Goal: Transaction & Acquisition: Obtain resource

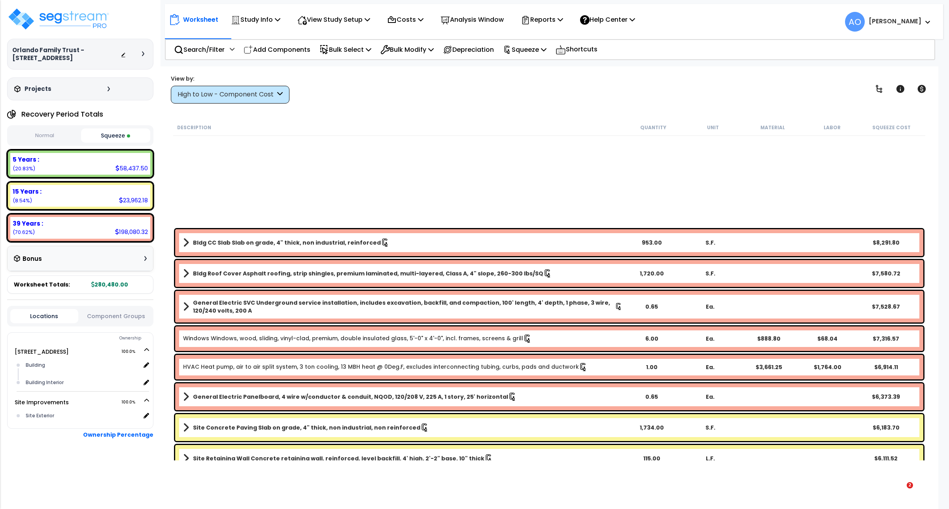
select select "2025"
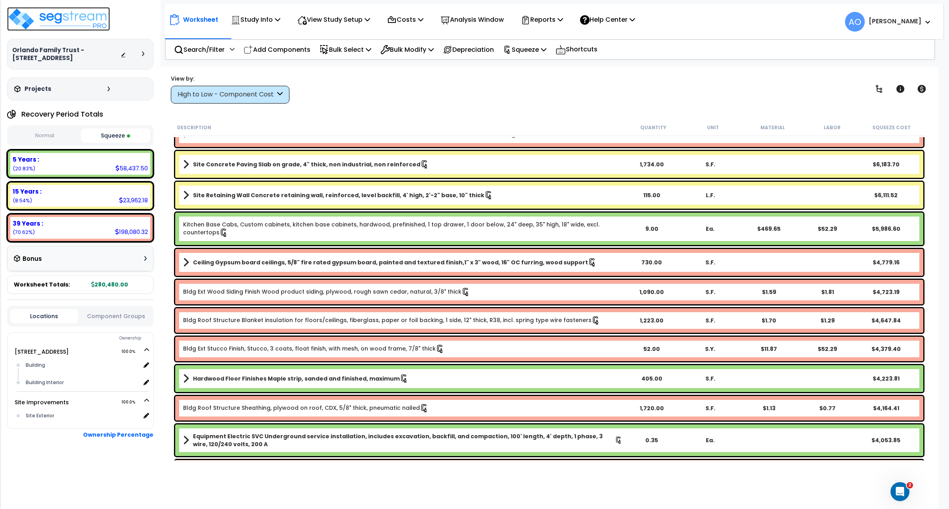
drag, startPoint x: 0, startPoint y: 0, endPoint x: 85, endPoint y: 26, distance: 89.4
click at [85, 26] on img at bounding box center [58, 19] width 103 height 24
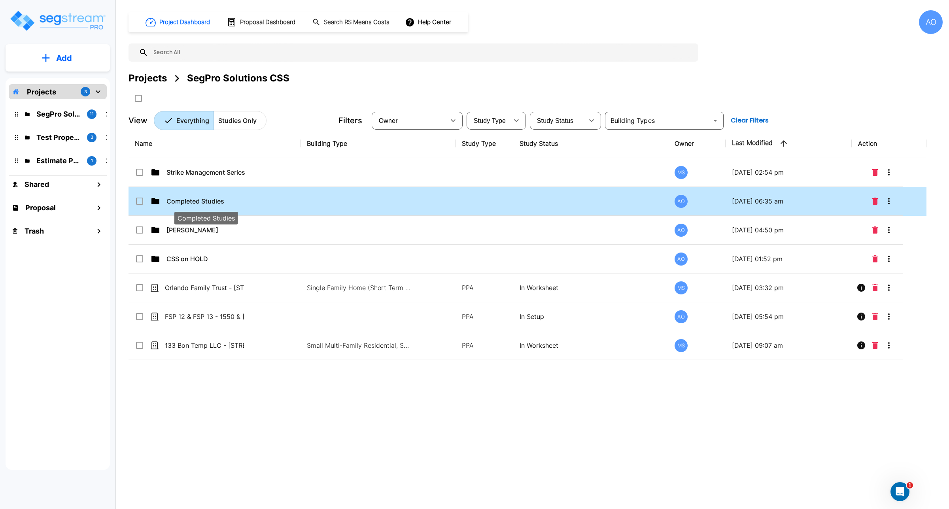
click at [203, 200] on p "Completed Studies" at bounding box center [205, 200] width 79 height 9
checkbox input "true"
click at [203, 200] on p "Completed Studies" at bounding box center [205, 200] width 79 height 9
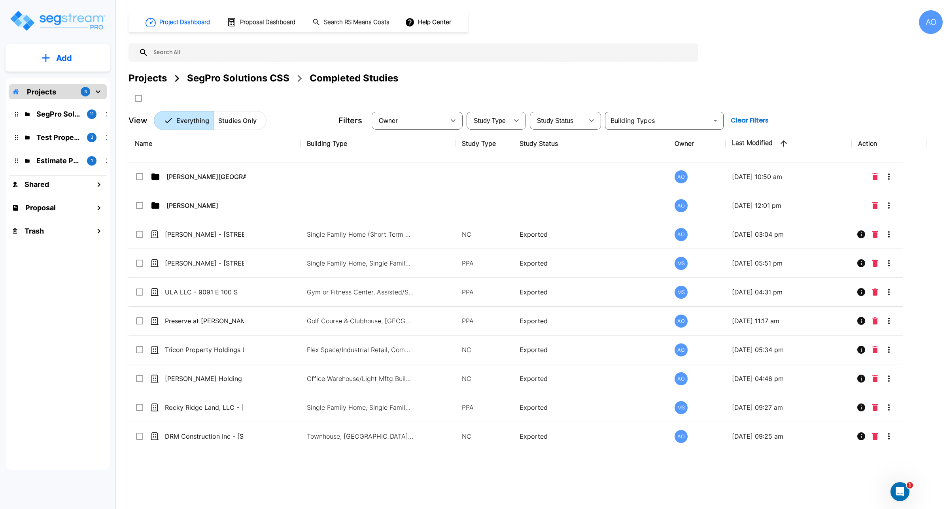
scroll to position [830, 0]
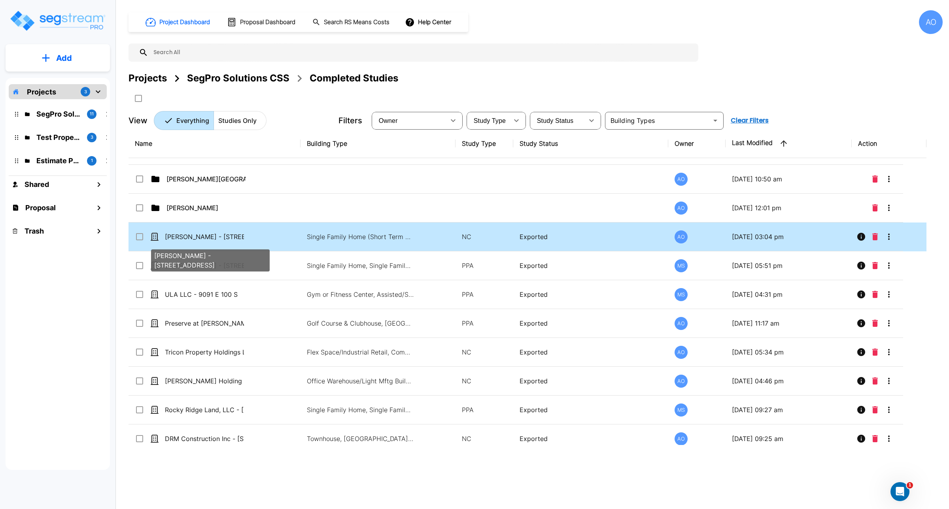
click at [199, 241] on p "Eric Young - 600 East 63rd Street" at bounding box center [204, 236] width 79 height 9
click at [199, 241] on p "[PERSON_NAME] - [STREET_ADDRESS]" at bounding box center [204, 236] width 79 height 9
checkbox input "true"
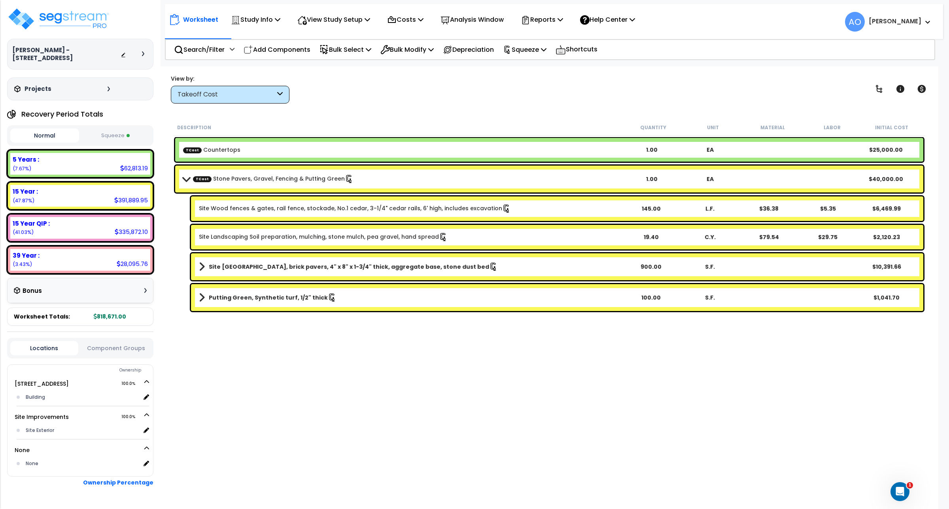
click at [117, 130] on button "Squeeze" at bounding box center [115, 136] width 69 height 14
click at [574, 400] on div "Description Quantity Unit Material Labor Squeeze Cost TCost Countertops 1.00 EA…" at bounding box center [549, 289] width 754 height 341
click at [544, 17] on p "Reports" at bounding box center [542, 19] width 42 height 11
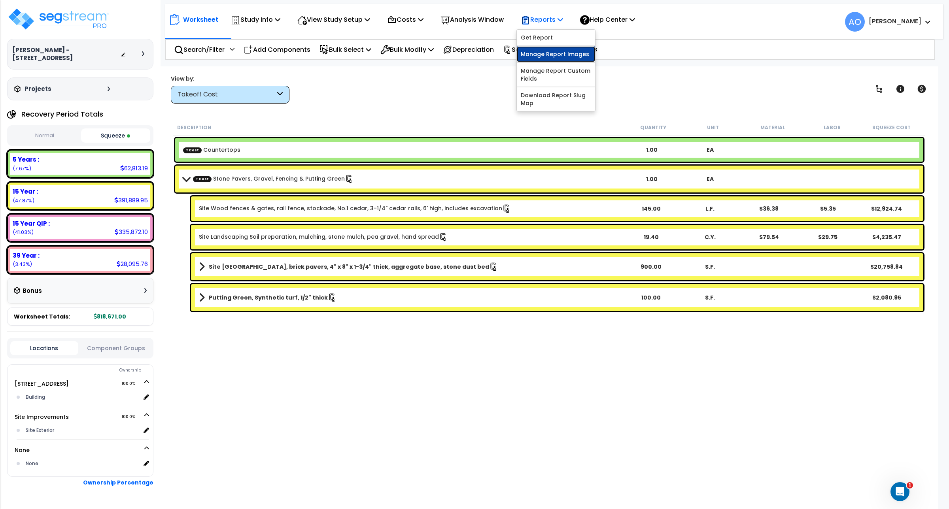
click at [550, 54] on link "Manage Report Images" at bounding box center [556, 54] width 78 height 16
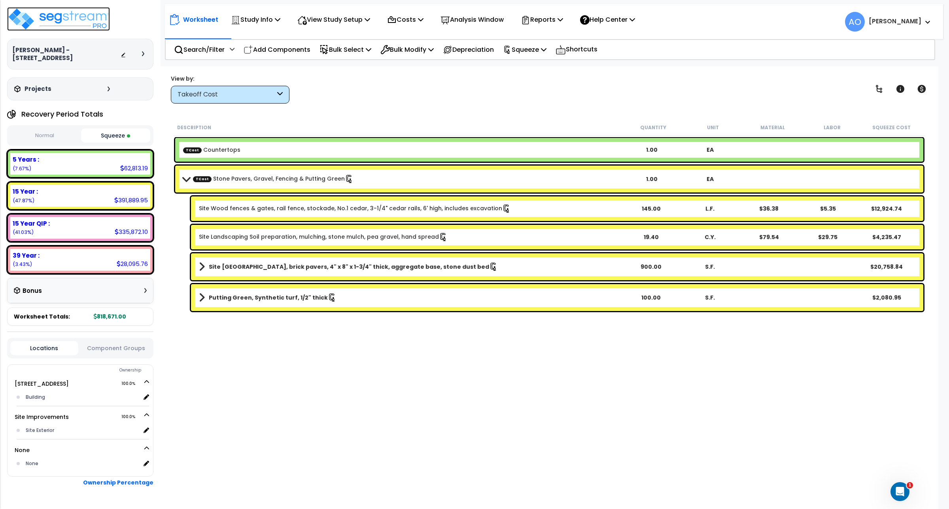
click at [57, 21] on img at bounding box center [58, 19] width 103 height 24
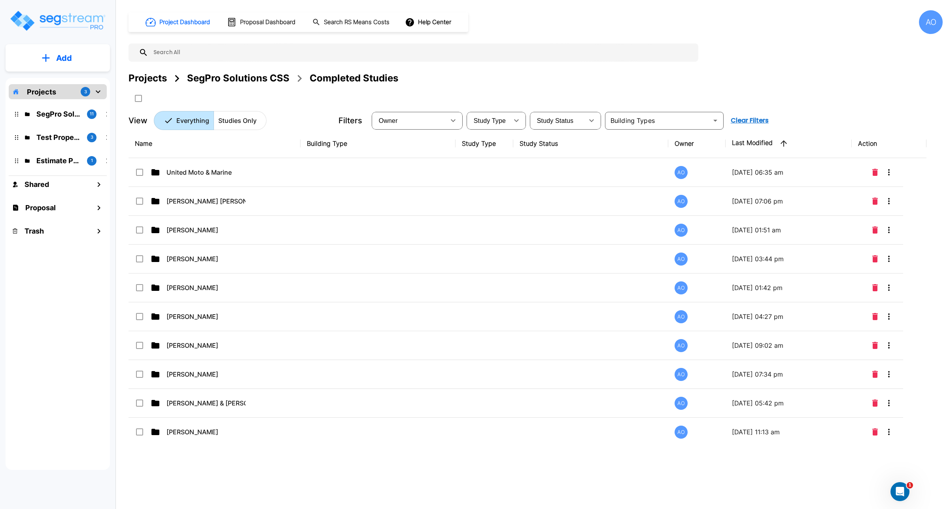
click at [234, 78] on div "SegPro Solutions CSS" at bounding box center [238, 78] width 102 height 14
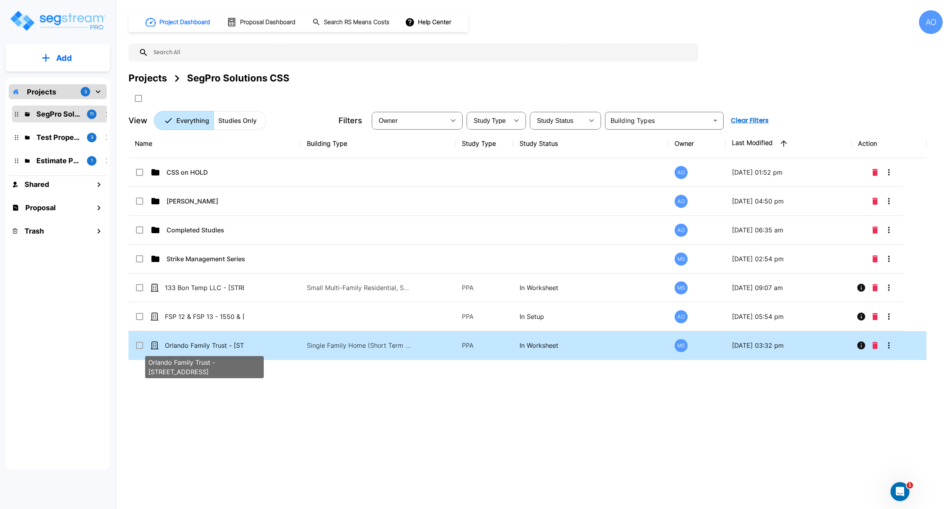
click at [206, 347] on p "Orlando Family Trust - [STREET_ADDRESS]" at bounding box center [204, 345] width 79 height 9
checkbox input "true"
click at [206, 347] on p "Orlando Family Trust - [STREET_ADDRESS]" at bounding box center [204, 345] width 79 height 9
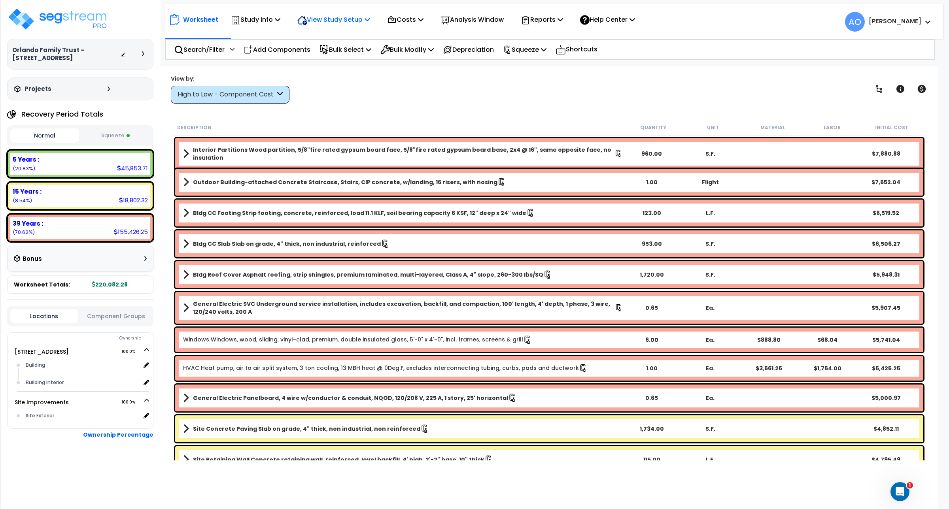
click at [339, 23] on p "View Study Setup" at bounding box center [333, 19] width 73 height 11
click at [339, 52] on link "View Questionnaire" at bounding box center [332, 54] width 78 height 16
click at [116, 138] on button "Squeeze" at bounding box center [115, 136] width 69 height 14
click at [30, 192] on b "15 Years :" at bounding box center [27, 191] width 29 height 8
click at [208, 95] on div "High to Low - Component Cost" at bounding box center [226, 94] width 98 height 9
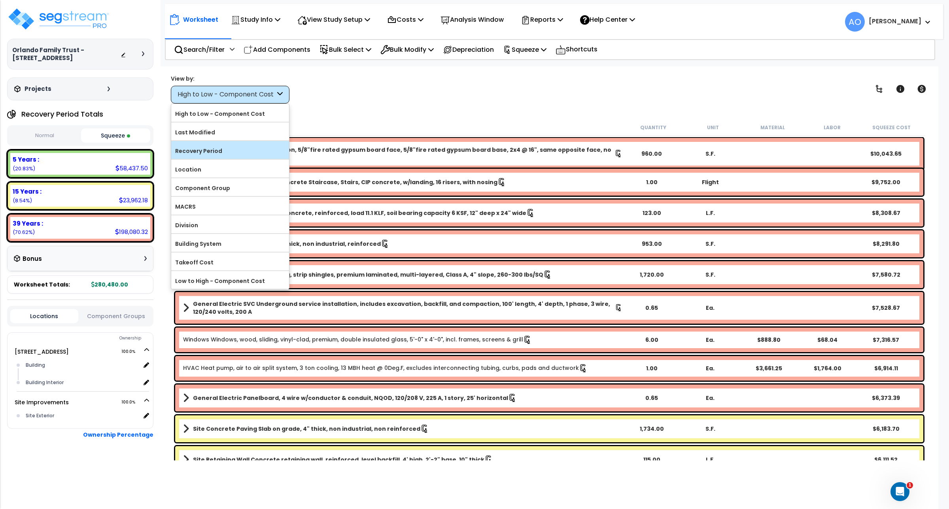
click at [218, 155] on label "Recovery Period" at bounding box center [230, 151] width 118 height 12
click at [0, 0] on input "Recovery Period" at bounding box center [0, 0] width 0 height 0
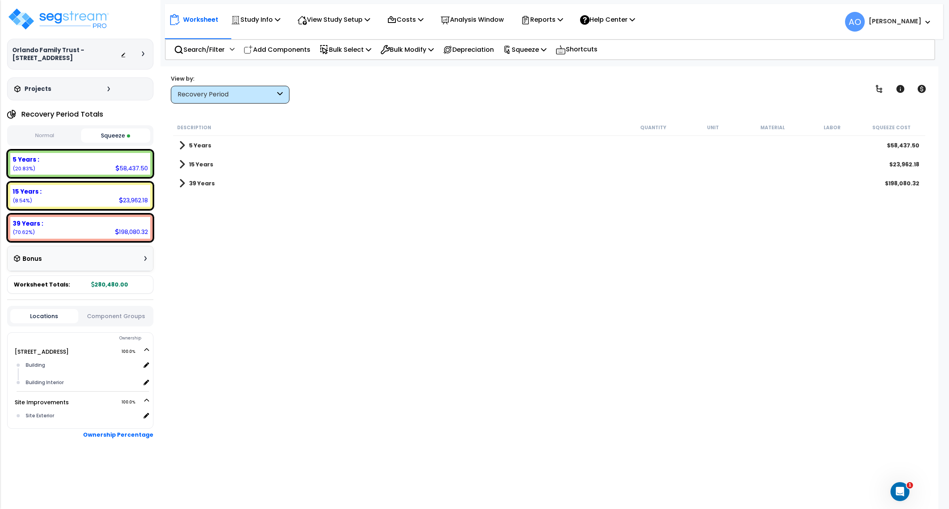
click at [206, 158] on div "15 Years $23,962.18" at bounding box center [549, 164] width 748 height 19
click at [202, 166] on b "15 Years" at bounding box center [201, 164] width 24 height 8
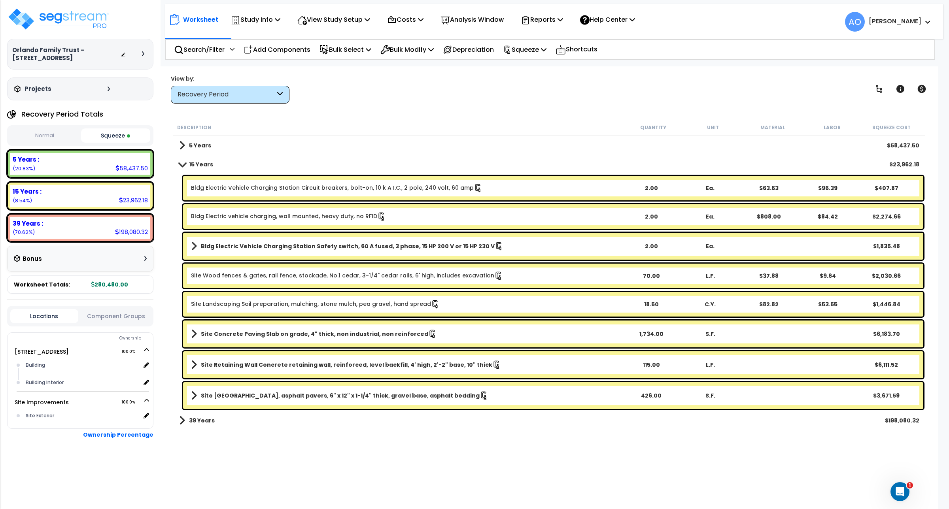
click at [126, 133] on button "Squeeze" at bounding box center [115, 135] width 69 height 14
click at [418, 364] on b "Site Retaining Wall Concrete retaining wall, reinforced, level backfill, 4' hig…" at bounding box center [346, 365] width 291 height 8
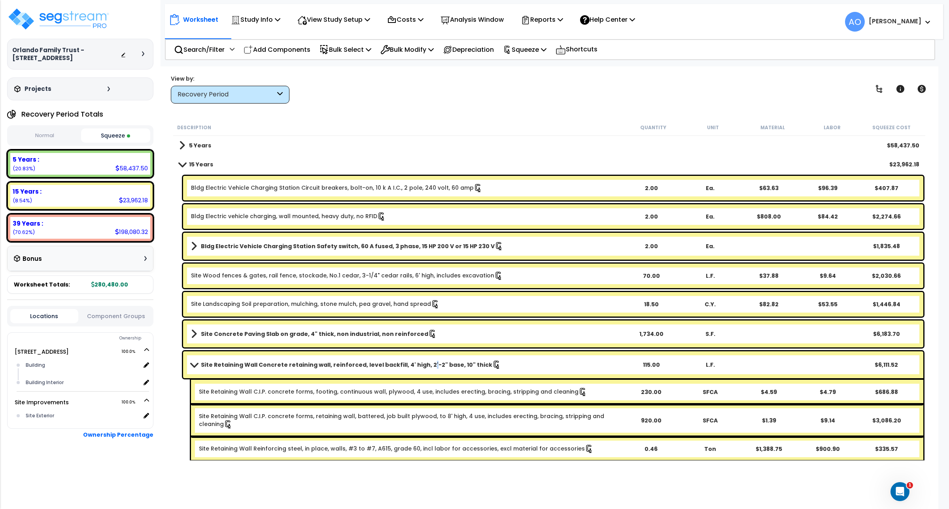
click at [418, 364] on b "Site Retaining Wall Concrete retaining wall, reinforced, level backfill, 4' hig…" at bounding box center [346, 365] width 291 height 8
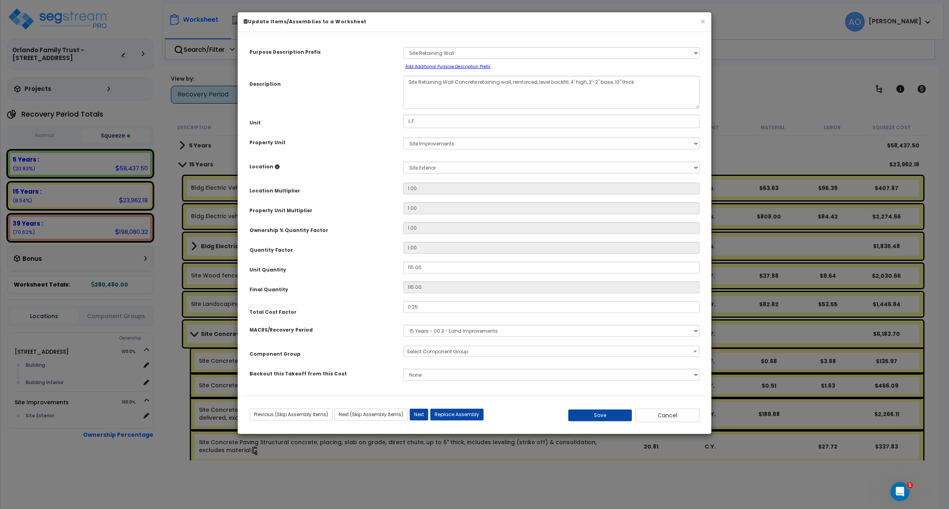
select select "45833"
click at [672, 415] on button "Cancel" at bounding box center [667, 415] width 64 height 13
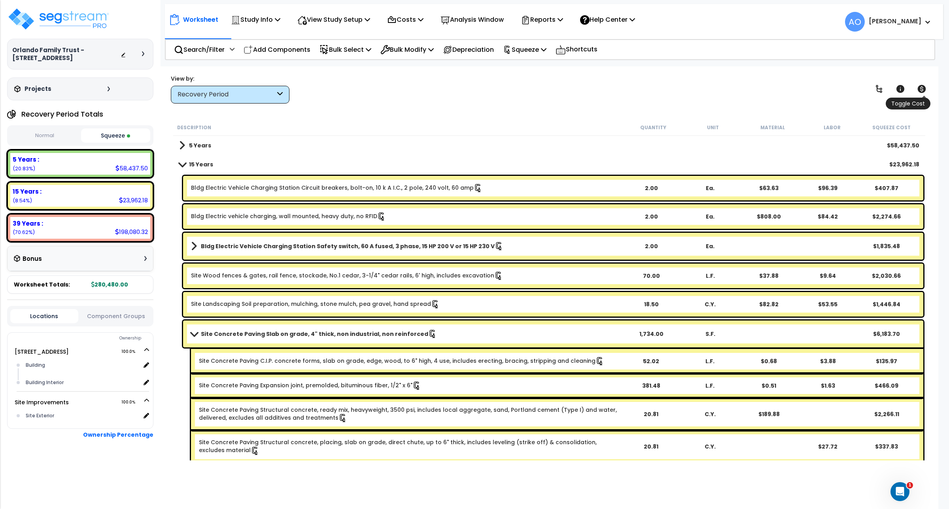
click at [920, 87] on icon at bounding box center [921, 89] width 8 height 8
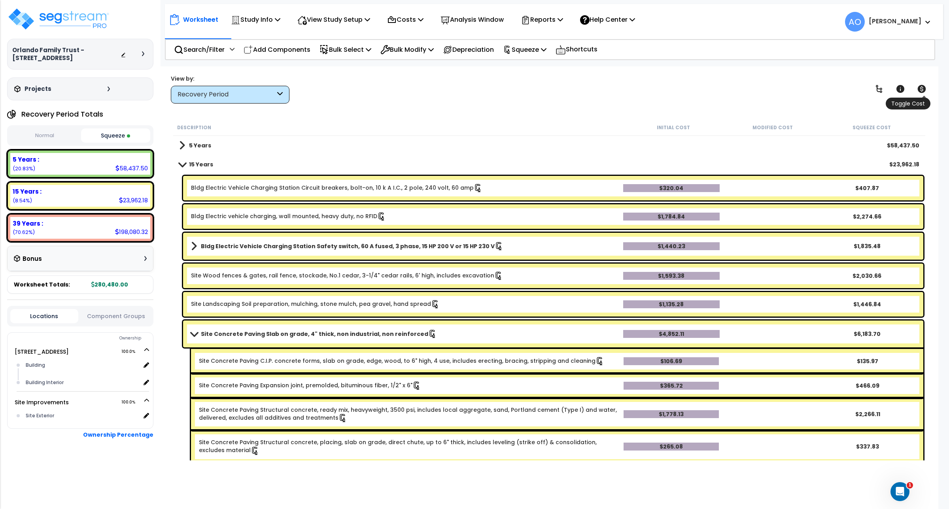
click at [920, 87] on icon at bounding box center [921, 89] width 8 height 8
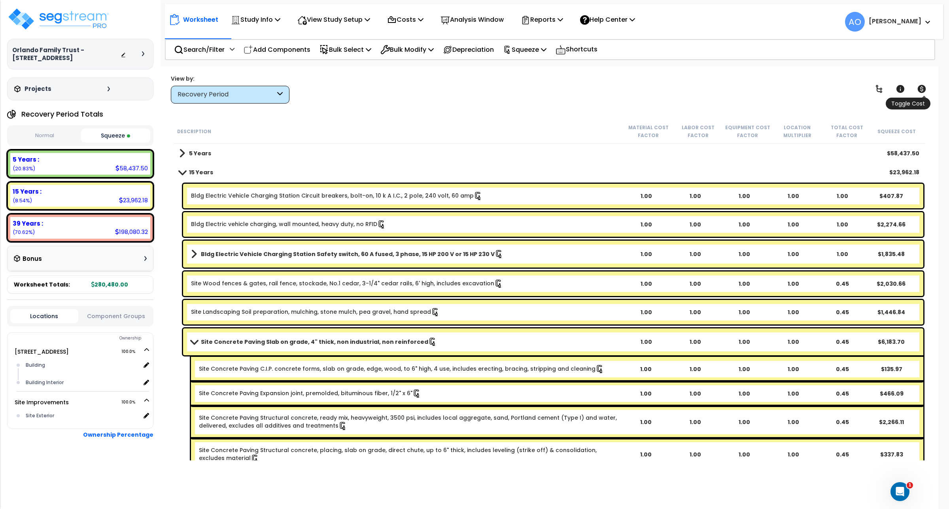
click at [920, 87] on icon at bounding box center [921, 89] width 8 height 8
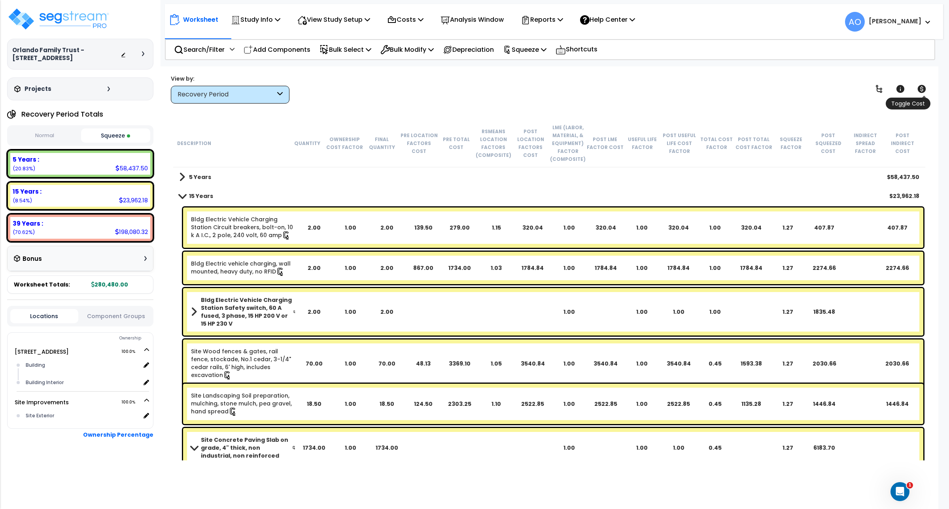
click at [919, 86] on icon at bounding box center [921, 89] width 8 height 8
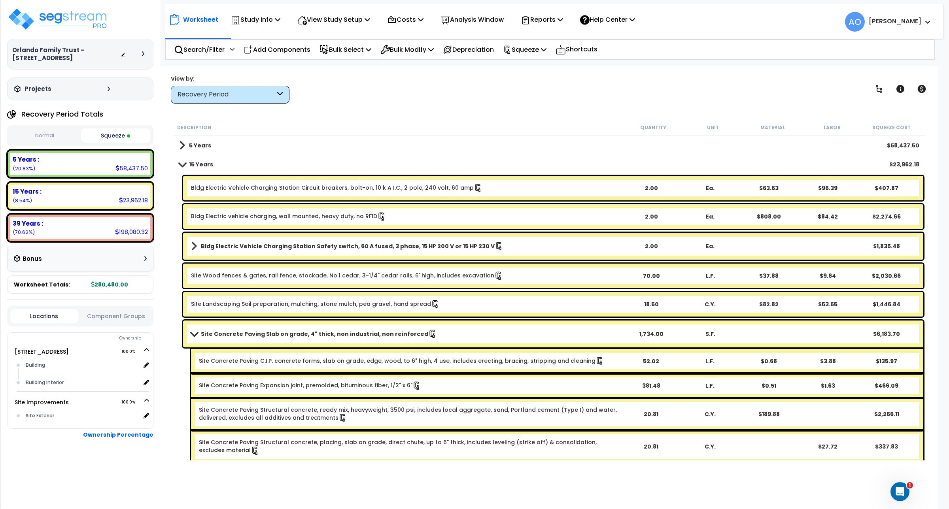
click at [298, 334] on b "Site Concrete Paving Slab on grade, 4" thick, non industrial, non reinforced" at bounding box center [314, 334] width 227 height 8
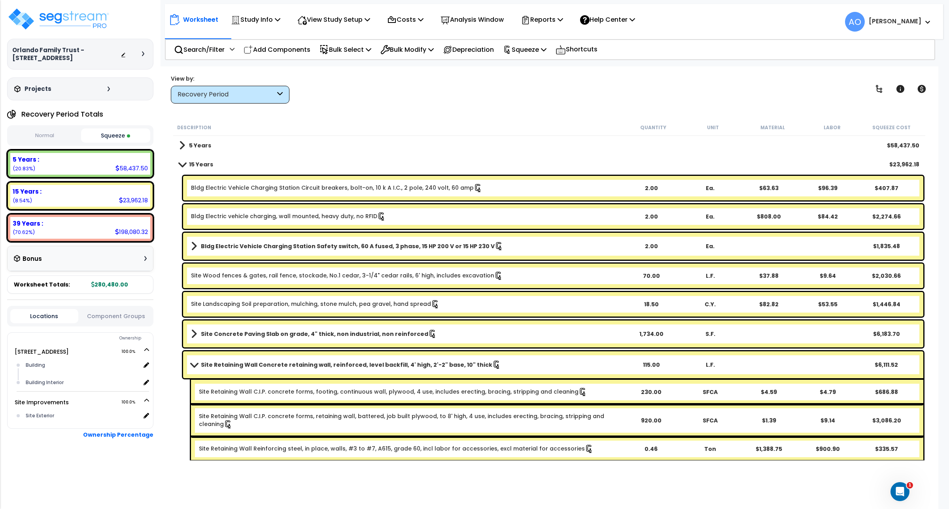
click at [289, 364] on b "Site Retaining Wall Concrete retaining wall, reinforced, level backfill, 4' hig…" at bounding box center [346, 365] width 291 height 8
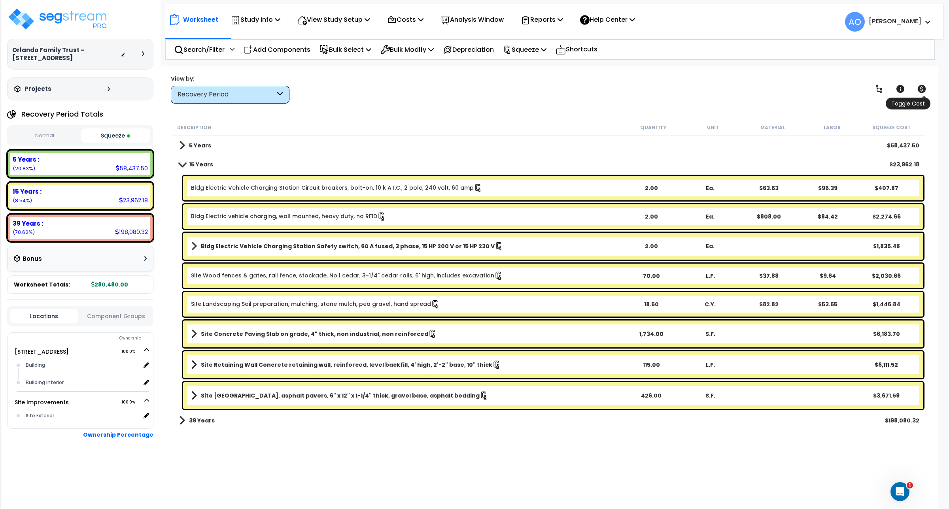
click at [922, 92] on icon at bounding box center [921, 89] width 8 height 8
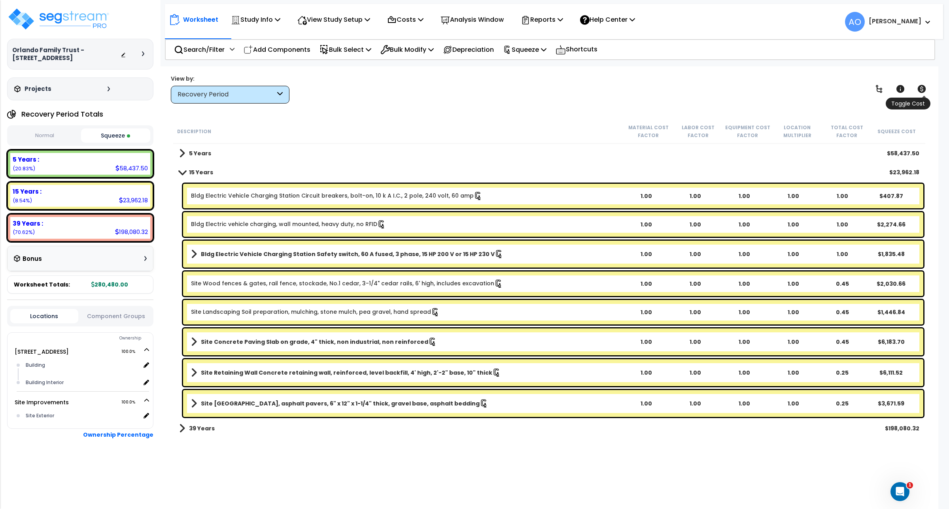
click at [922, 92] on icon at bounding box center [921, 89] width 8 height 8
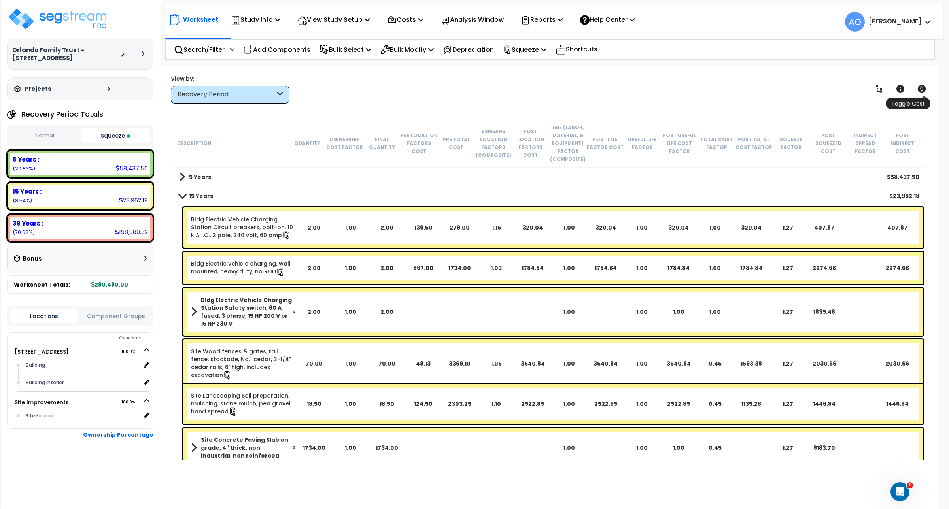
click at [918, 90] on icon at bounding box center [921, 89] width 8 height 8
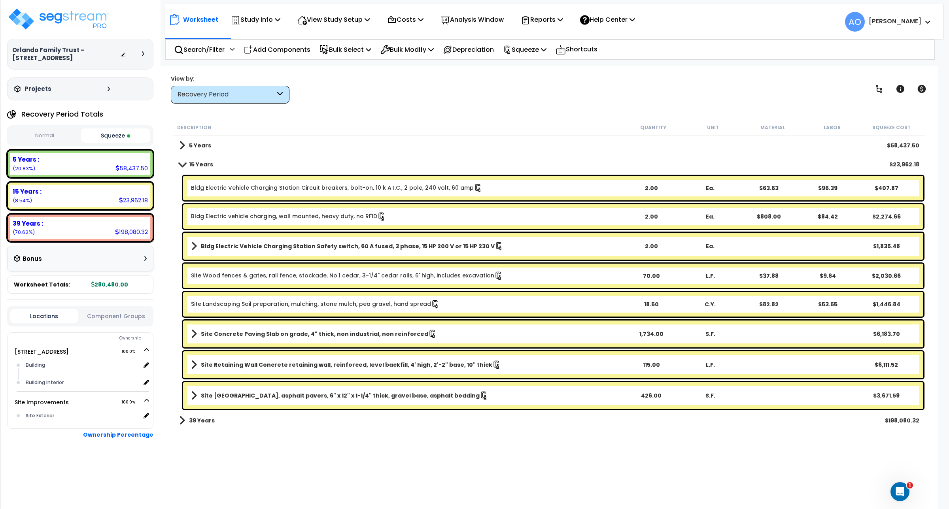
click at [198, 162] on b "15 Years" at bounding box center [201, 164] width 24 height 8
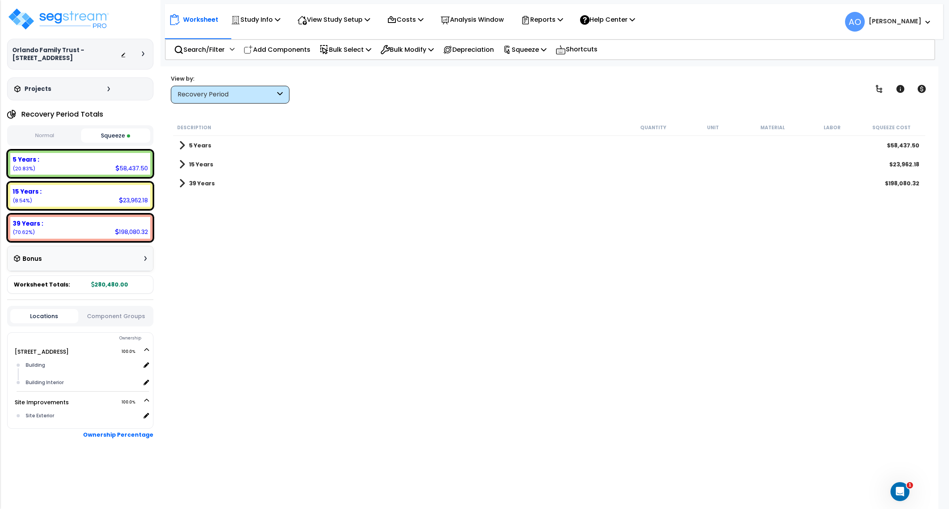
click at [212, 95] on div "Recovery Period" at bounding box center [226, 94] width 98 height 9
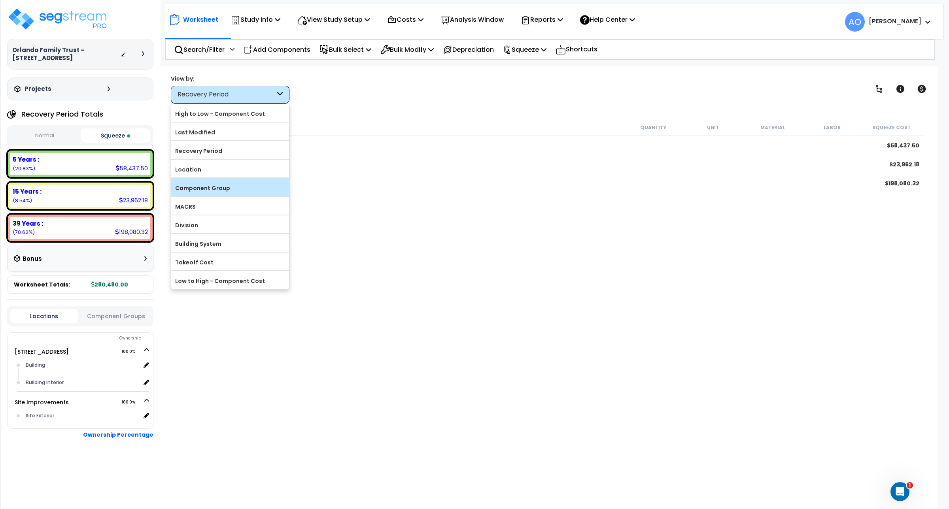
click at [210, 184] on label "Component Group" at bounding box center [230, 188] width 118 height 12
click at [0, 0] on input "Component Group" at bounding box center [0, 0] width 0 height 0
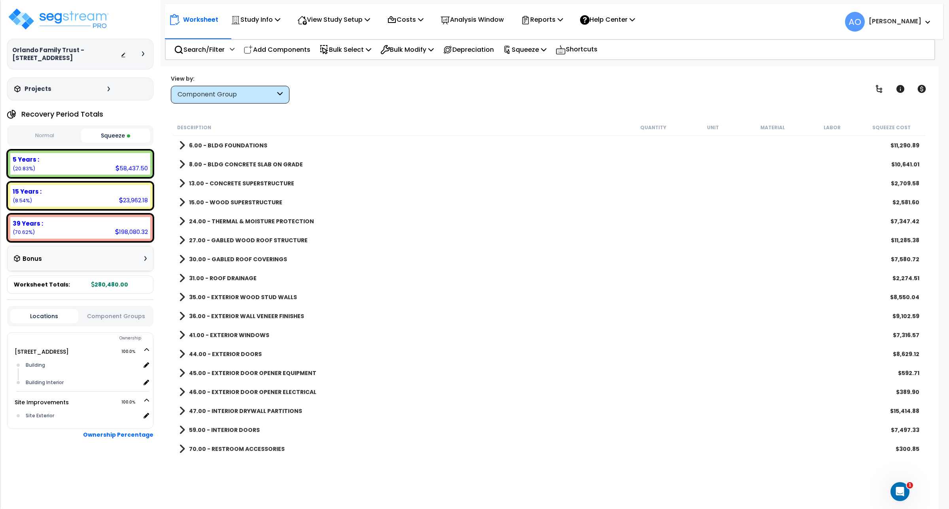
click at [530, 384] on div "46.00 - EXTERIOR DOOR OPENER ELECTRICAL $389.90" at bounding box center [549, 392] width 748 height 19
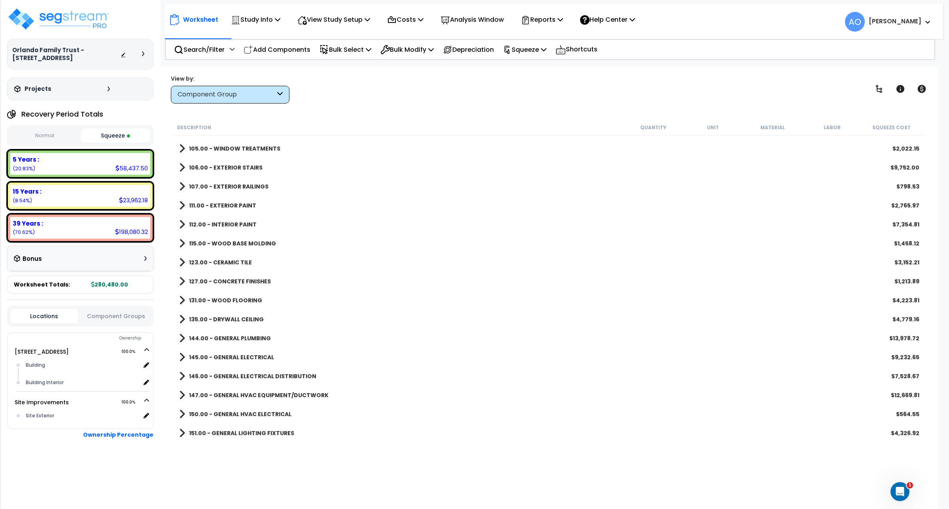
scroll to position [132, 0]
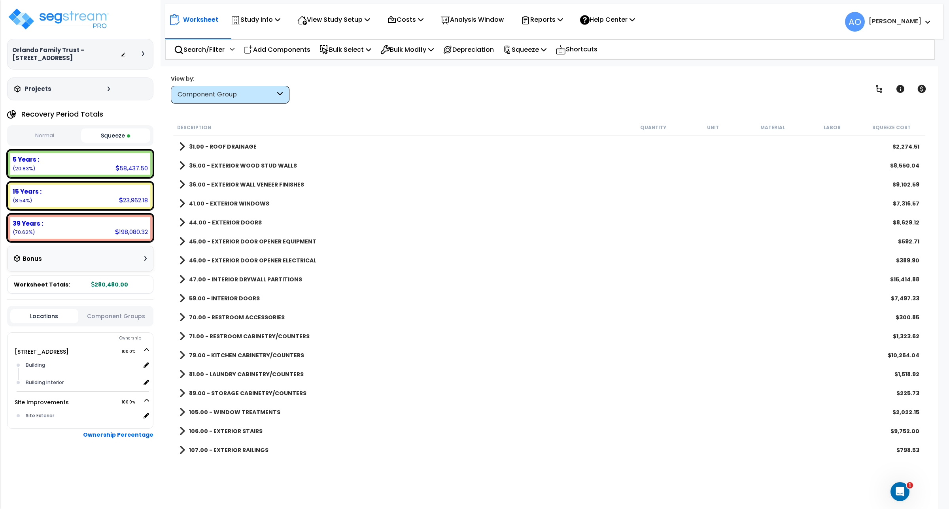
click at [219, 228] on div "44.00 - EXTERIOR DOORS $8,629.12" at bounding box center [549, 222] width 748 height 19
click at [223, 217] on link "44.00 - EXTERIOR DOORS" at bounding box center [220, 222] width 83 height 11
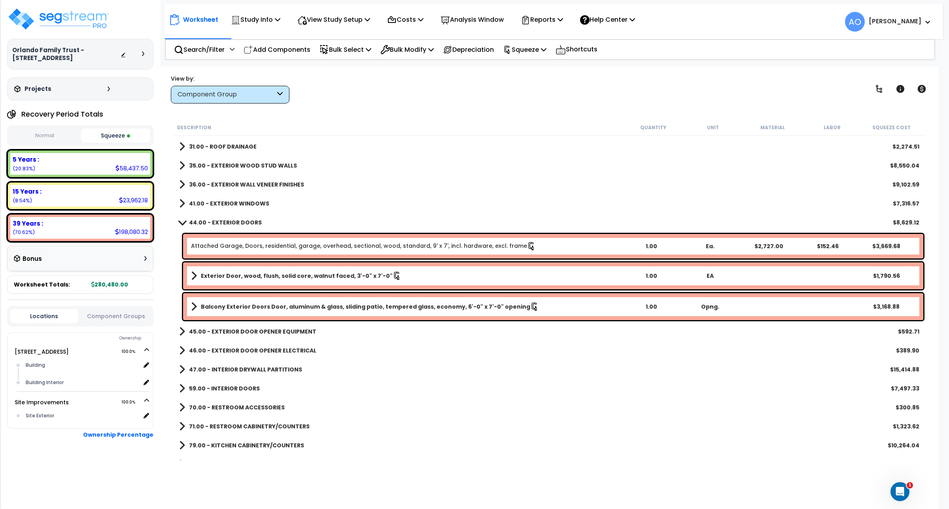
click at [395, 308] on b "Balcony Exterior Doors Door, aluminum & glass, sliding patio, tempered glass, e…" at bounding box center [365, 307] width 329 height 8
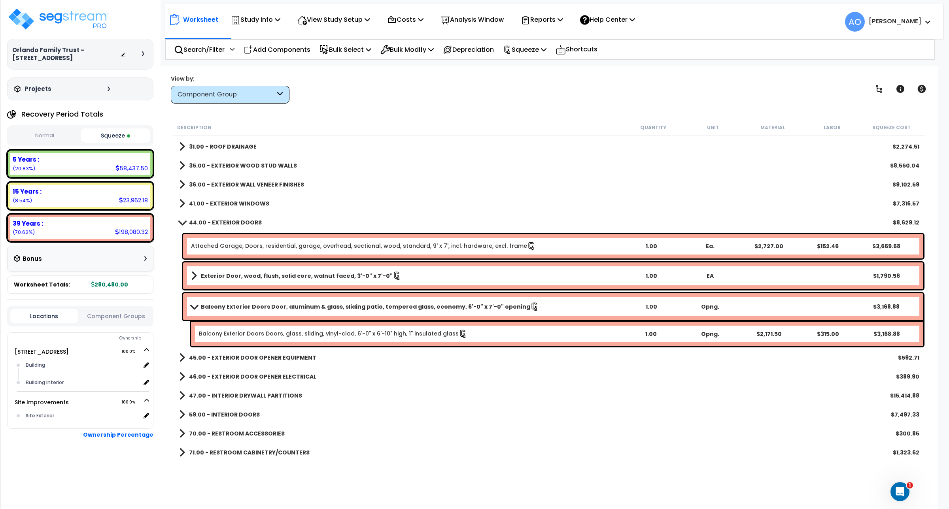
click at [395, 308] on b "Balcony Exterior Doors Door, aluminum & glass, sliding patio, tempered glass, e…" at bounding box center [365, 307] width 329 height 8
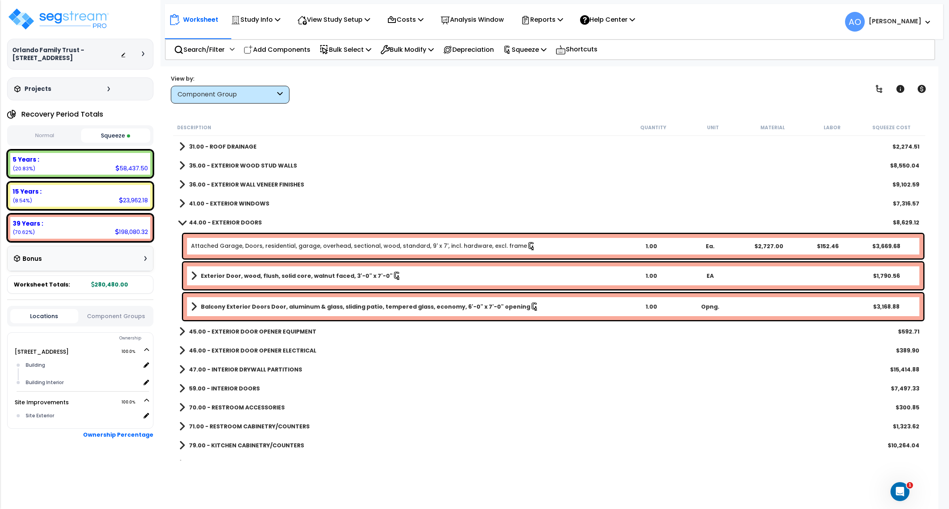
click at [215, 223] on b "44.00 - EXTERIOR DOORS" at bounding box center [225, 223] width 73 height 8
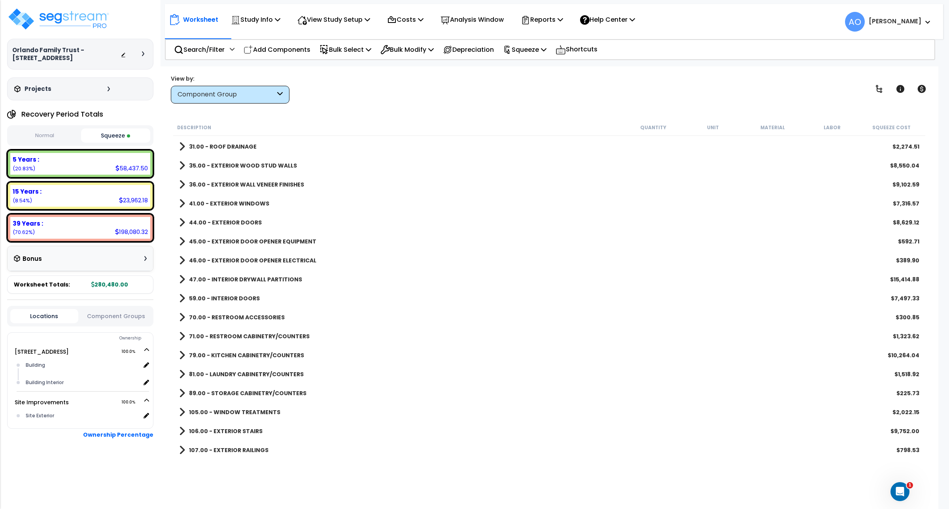
click at [246, 93] on div "Component Group" at bounding box center [226, 94] width 98 height 9
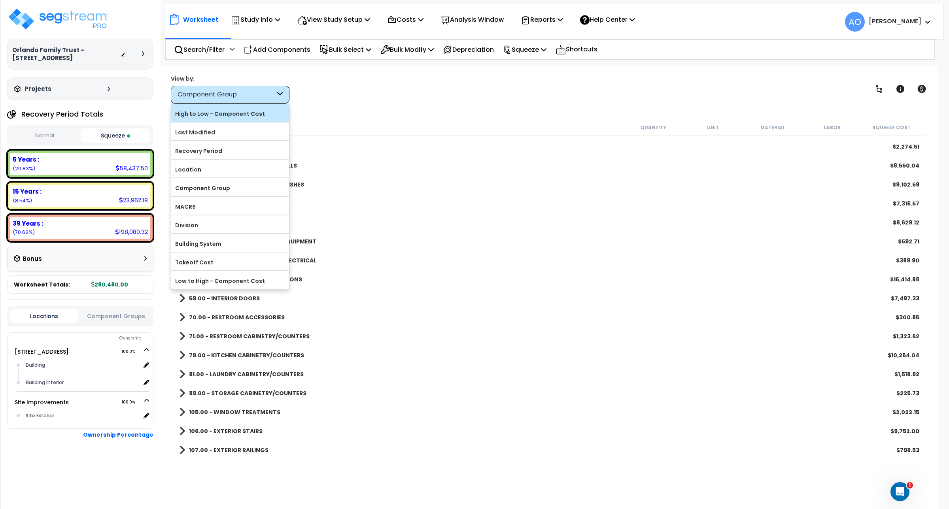
click at [234, 112] on label "High to Low - Component Cost" at bounding box center [230, 114] width 118 height 12
click at [0, 0] on input "High to Low - Component Cost" at bounding box center [0, 0] width 0 height 0
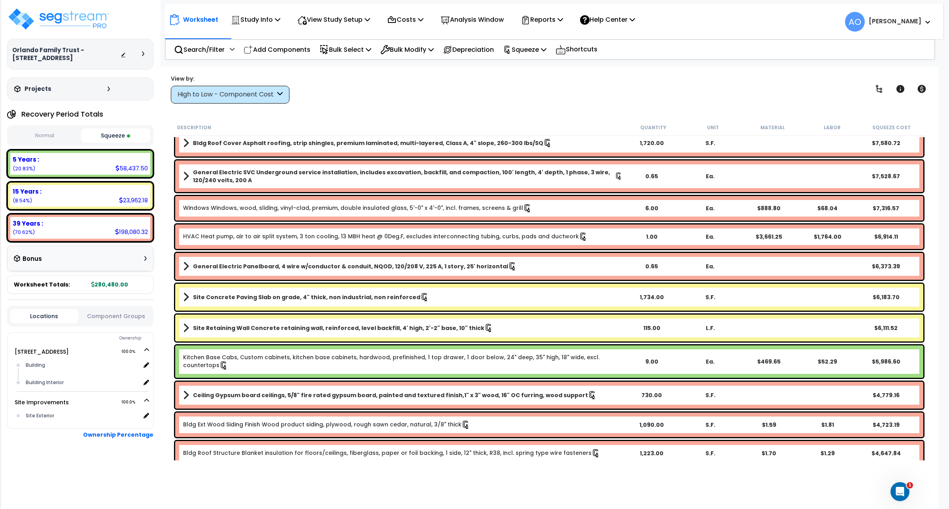
click at [936, 372] on div "Worksheet Study Info Study Setup Add Property Unit Template study Clone study AO" at bounding box center [549, 320] width 778 height 509
click at [684, 259] on div "General Electric Panelboard, 4 wire w/conductor & conduit, NQOD, 120/208 V, 225…" at bounding box center [549, 266] width 748 height 27
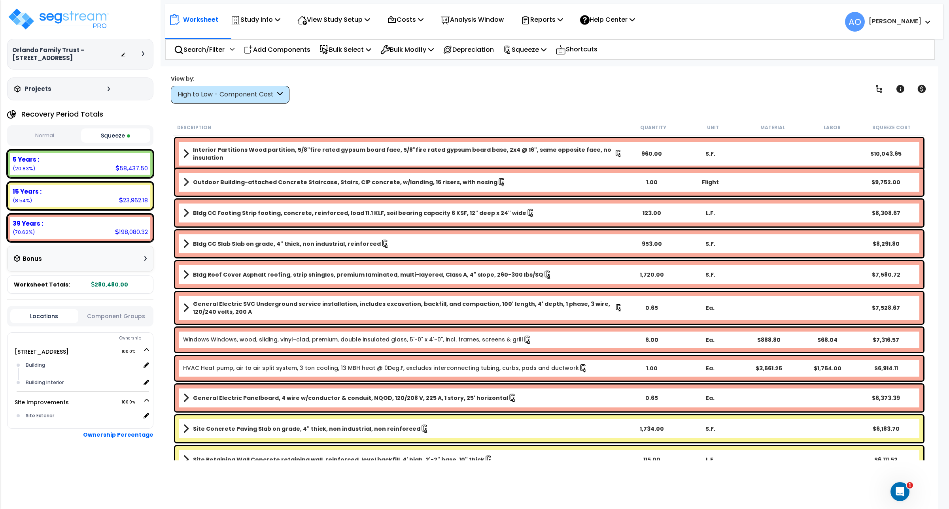
click at [944, 351] on body "We are Building your Study. So please grab a coffee and let us do the heavy lif…" at bounding box center [474, 289] width 949 height 509
click at [635, 298] on div "General Electric SVC Underground service installation, includes excavation, bac…" at bounding box center [549, 308] width 748 height 32
click at [606, 333] on div "Windows Windows, wood, sliding, vinyl-clad, premium, double insulated glass, 5'…" at bounding box center [549, 340] width 748 height 25
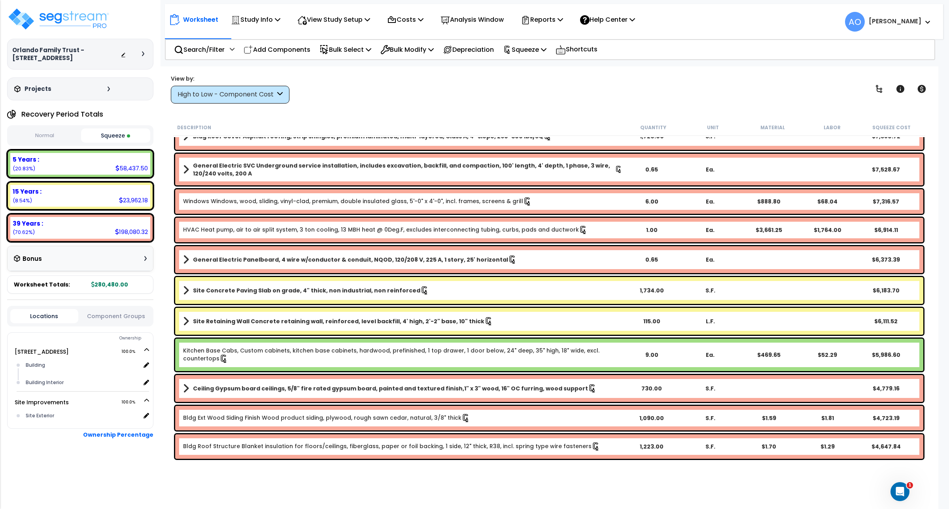
scroll to position [158, 0]
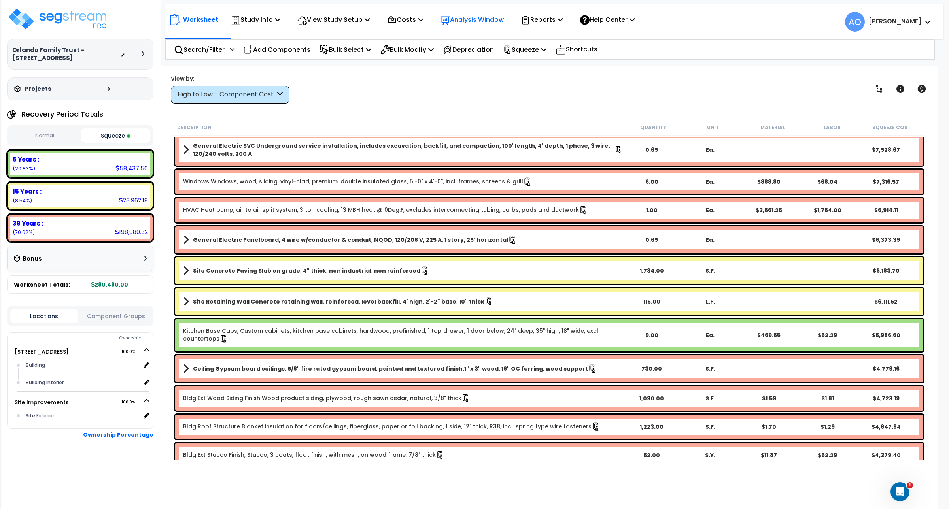
click at [479, 20] on p "Analysis Window" at bounding box center [471, 19] width 63 height 11
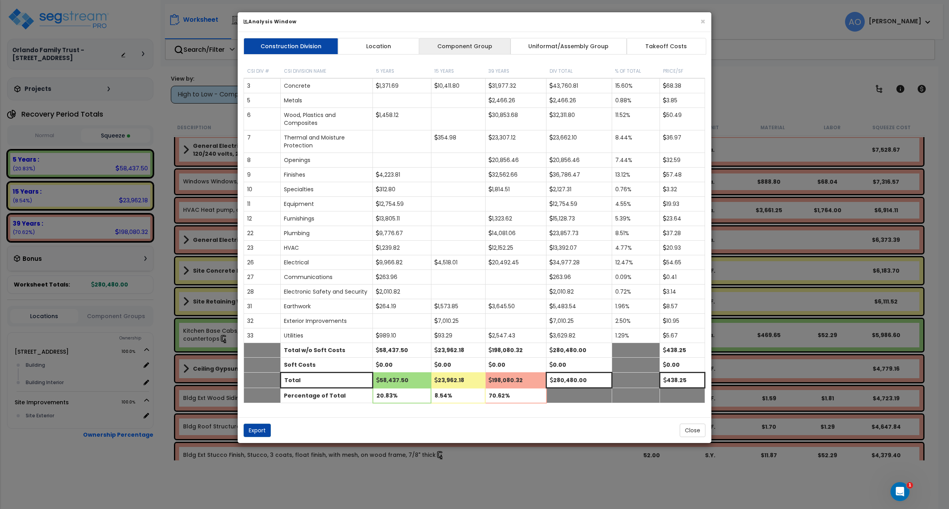
click at [460, 49] on link "Component Group" at bounding box center [465, 46] width 92 height 17
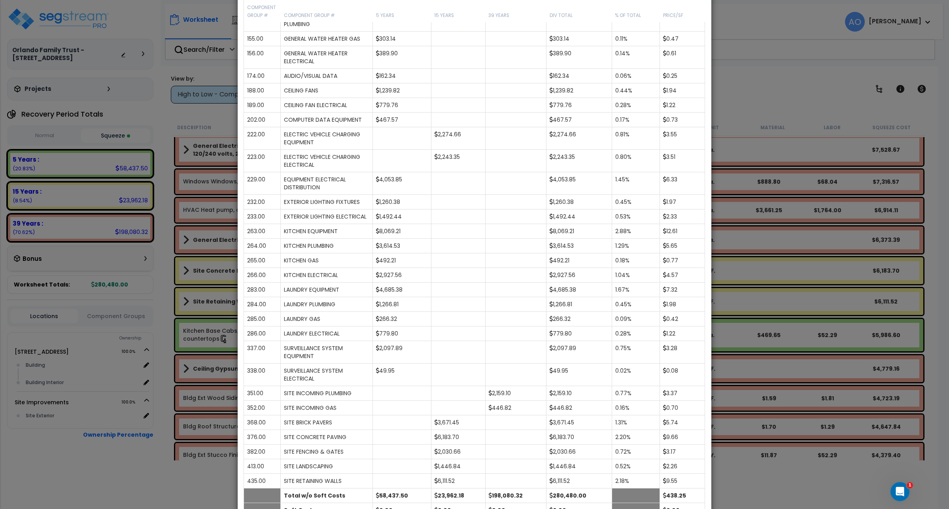
scroll to position [844, 0]
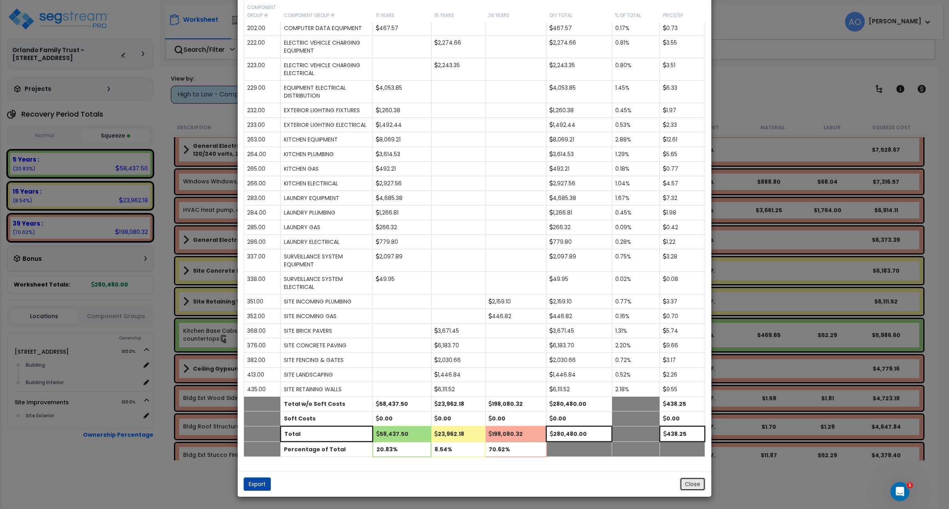
click at [691, 481] on button "Close" at bounding box center [692, 483] width 26 height 13
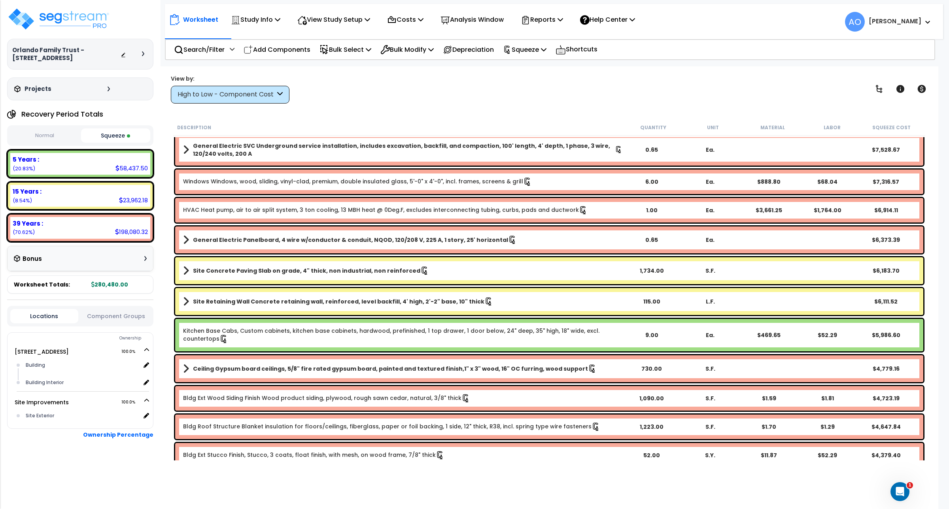
click at [228, 99] on div "High to Low - Component Cost" at bounding box center [226, 94] width 98 height 9
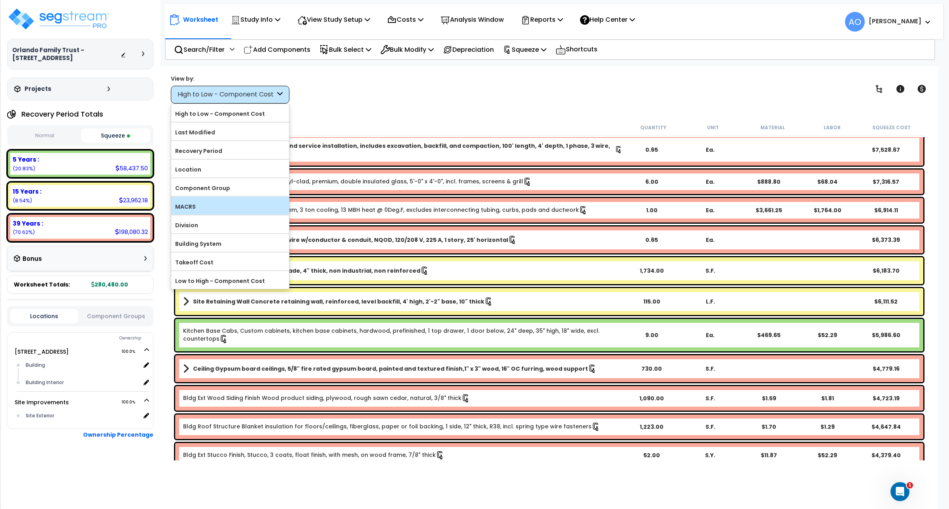
click at [194, 208] on label "MACRS" at bounding box center [230, 207] width 118 height 12
click at [0, 0] on input "MACRS" at bounding box center [0, 0] width 0 height 0
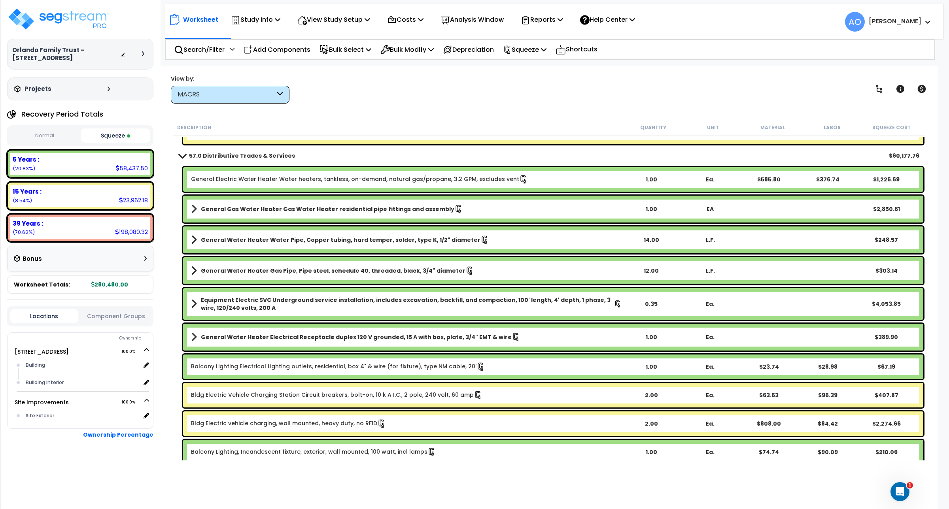
scroll to position [0, 0]
click at [208, 151] on link "57.0 Distributive Trades & Services" at bounding box center [237, 155] width 116 height 11
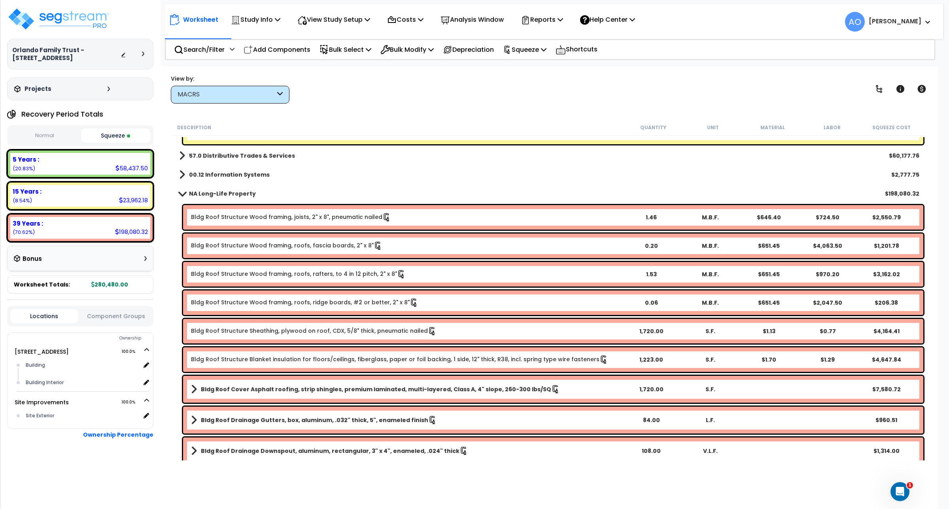
click at [217, 194] on b "NA Long-Life Property" at bounding box center [222, 194] width 67 height 8
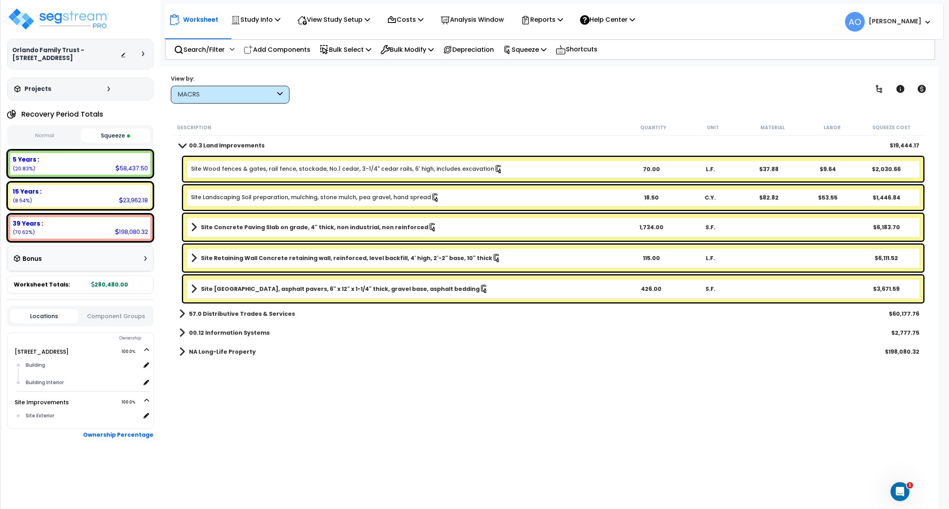
click at [211, 313] on b "57.0 Distributive Trades & Services" at bounding box center [242, 314] width 106 height 8
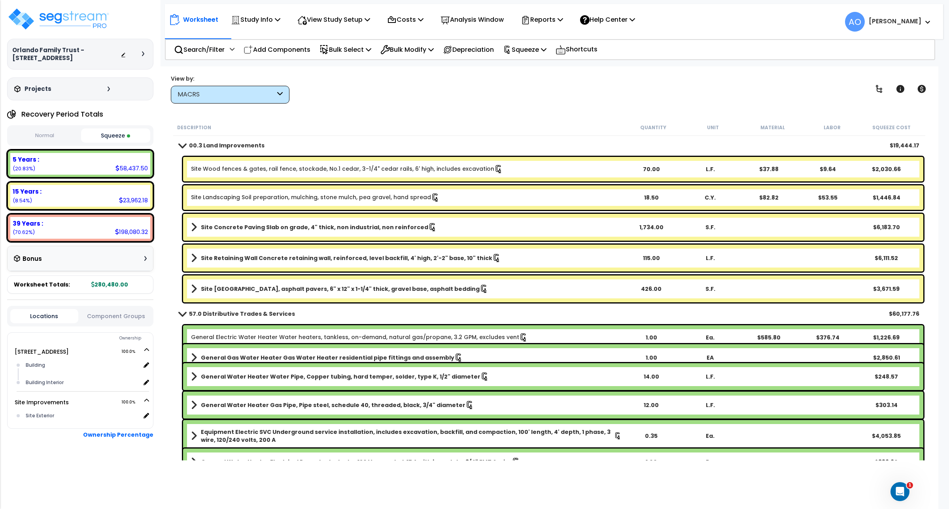
click at [837, 311] on div "57.0 Distributive Trades & Services $60,177.76" at bounding box center [549, 313] width 748 height 19
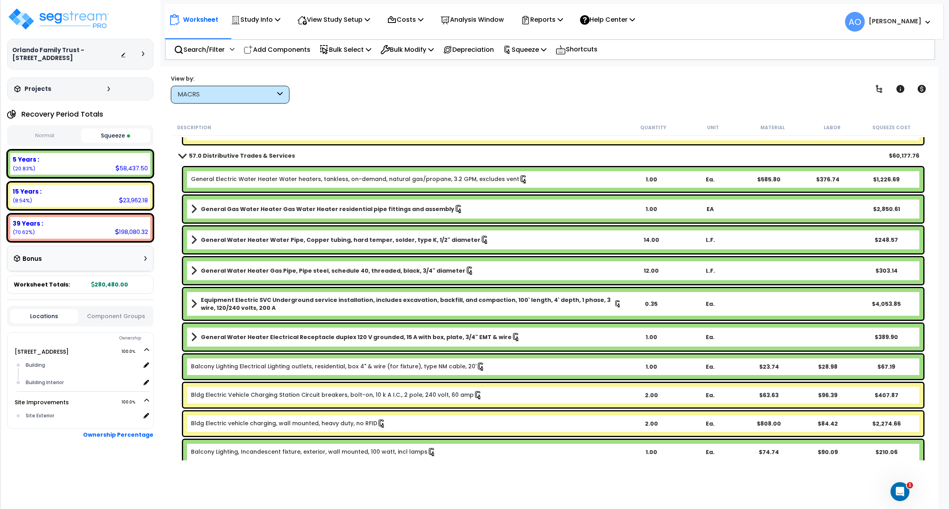
scroll to position [178, 0]
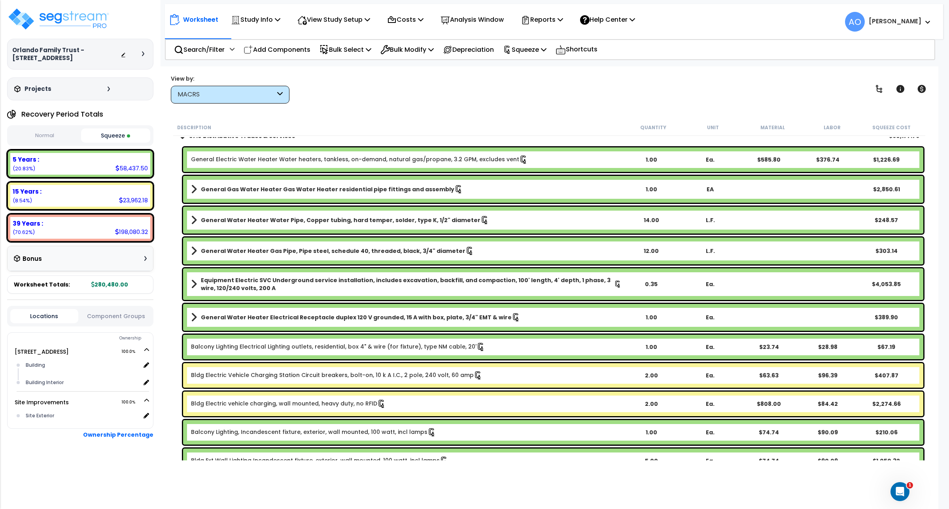
click at [336, 368] on div "Bldg Electric Vehicle Charging Station Circuit breakers, bolt-on, 10 k A I.C., …" at bounding box center [553, 375] width 740 height 25
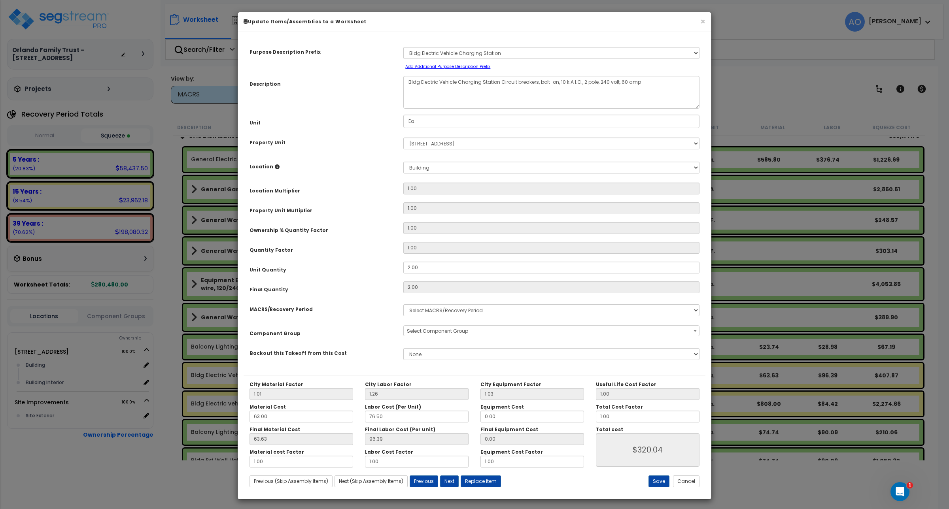
select select "3666"
click at [686, 481] on button "Cancel" at bounding box center [686, 481] width 26 height 12
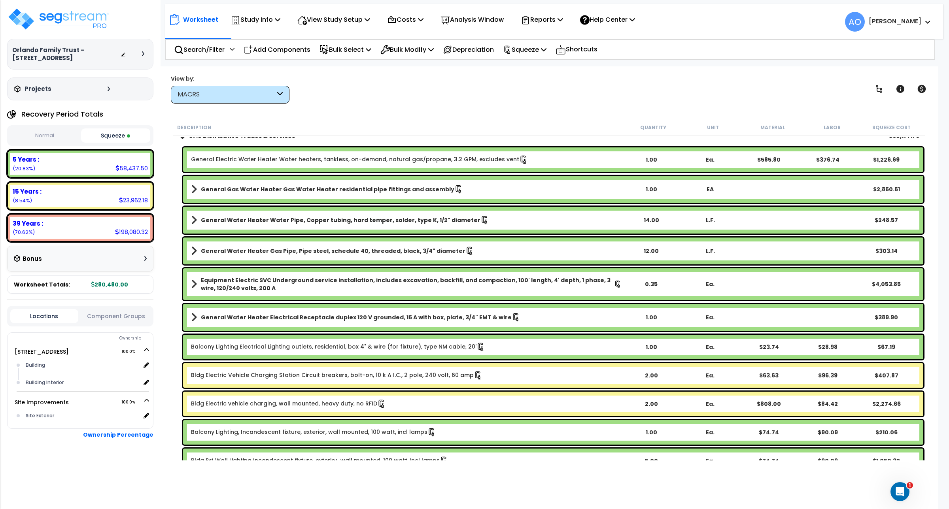
click at [206, 92] on div "MACRS" at bounding box center [226, 94] width 98 height 9
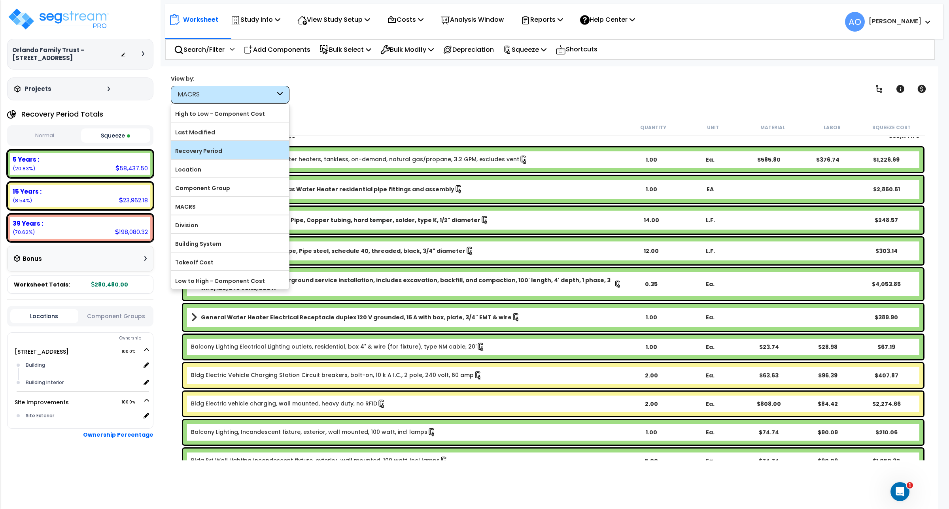
click at [204, 153] on label "Recovery Period" at bounding box center [230, 151] width 118 height 12
click at [0, 0] on input "Recovery Period" at bounding box center [0, 0] width 0 height 0
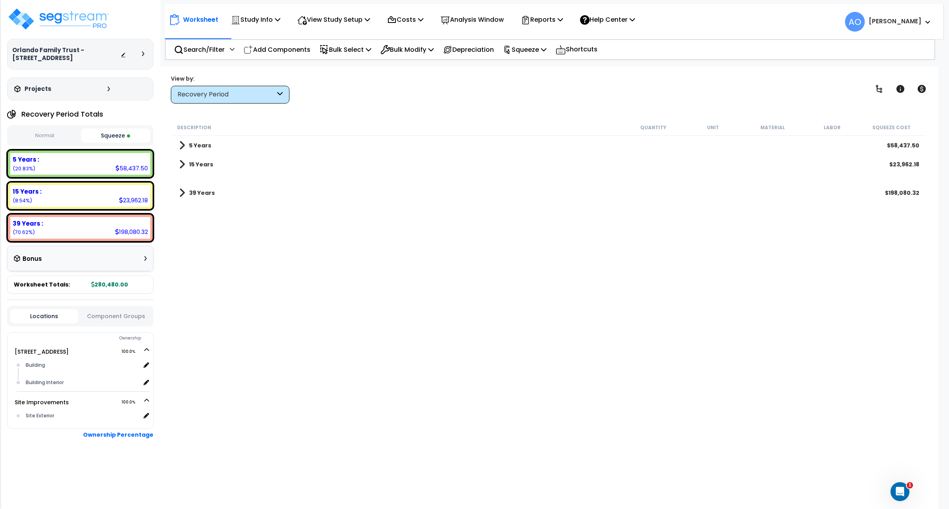
click at [202, 159] on link "15 Years" at bounding box center [196, 164] width 34 height 11
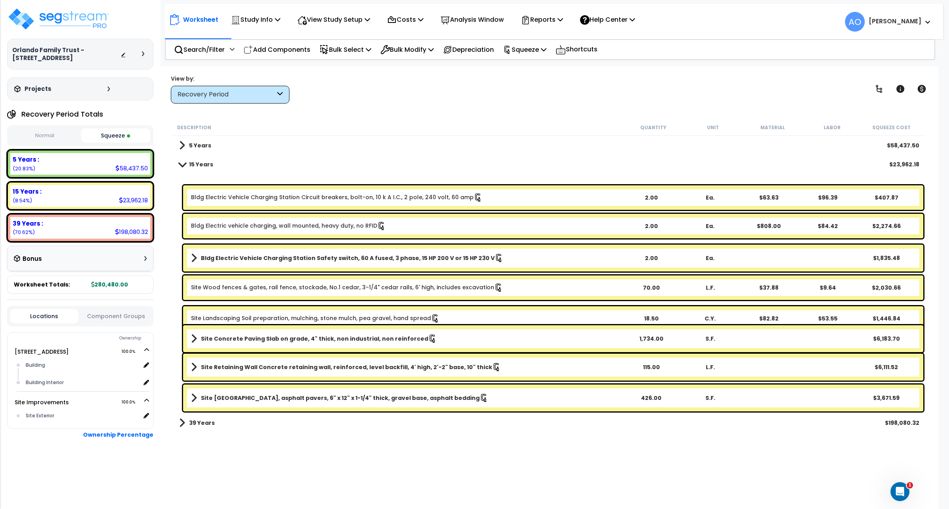
click at [263, 261] on b "Bldg Electric Vehicle Charging Station Safety switch, 60 A fused, 3 phase, 15 H…" at bounding box center [348, 258] width 294 height 8
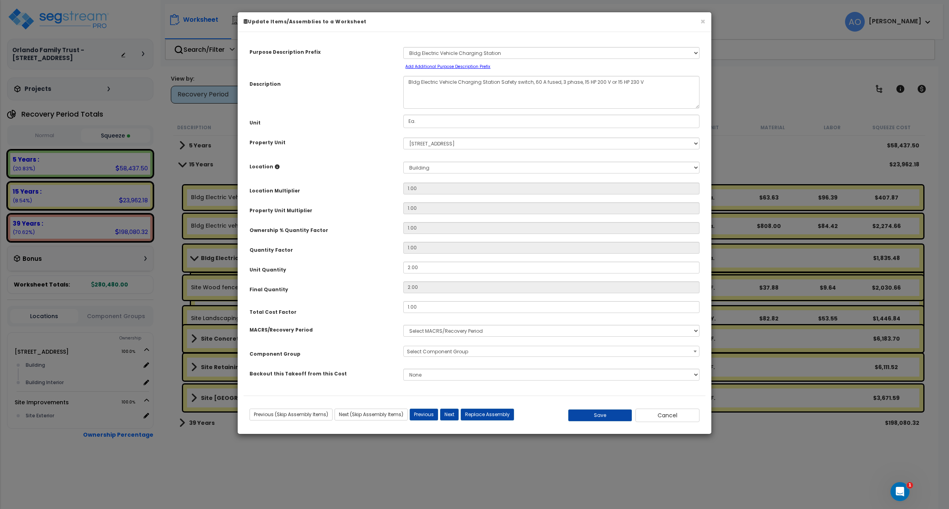
select select "3666"
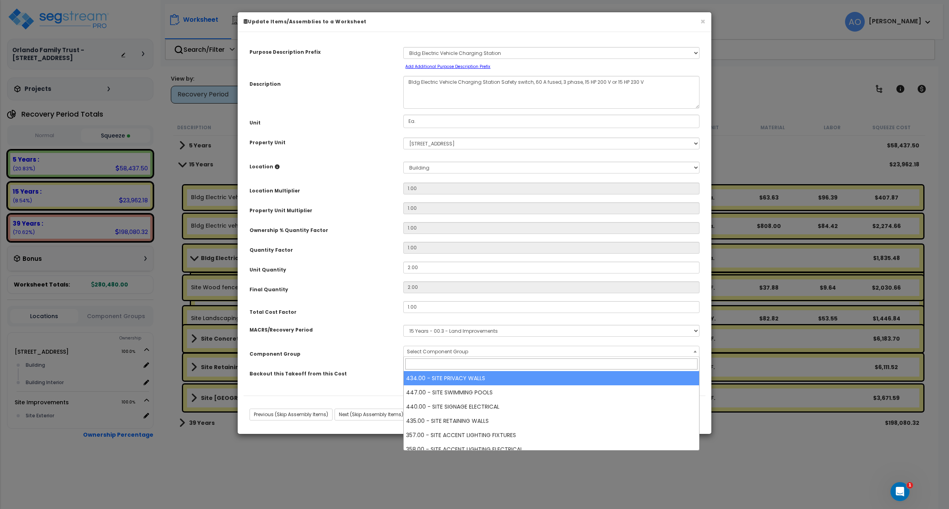
click at [441, 351] on span "Select Component Group" at bounding box center [437, 351] width 61 height 7
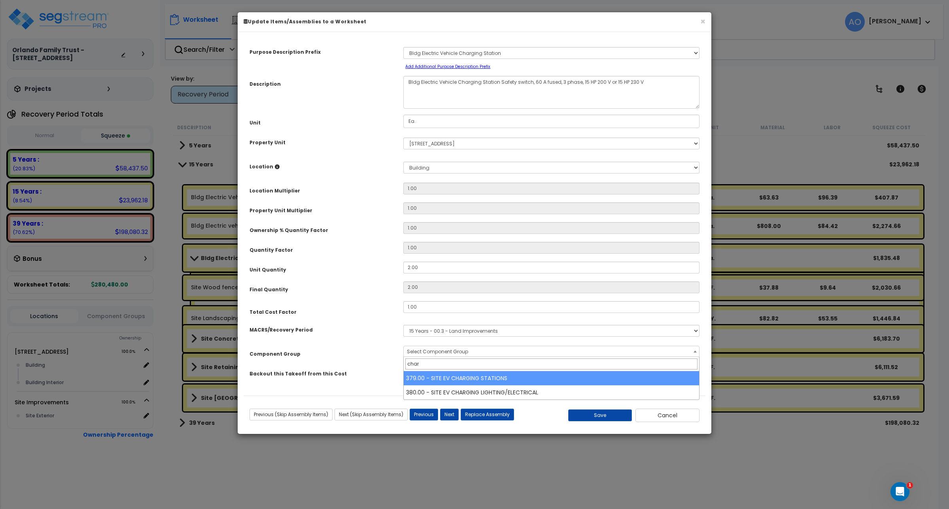
type input "char"
select select "46175"
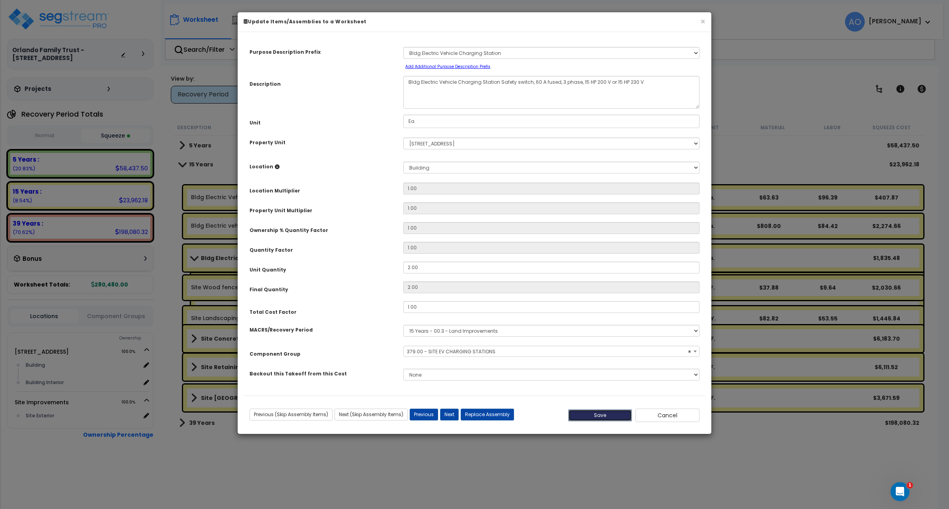
click at [590, 415] on button "Save" at bounding box center [600, 415] width 64 height 12
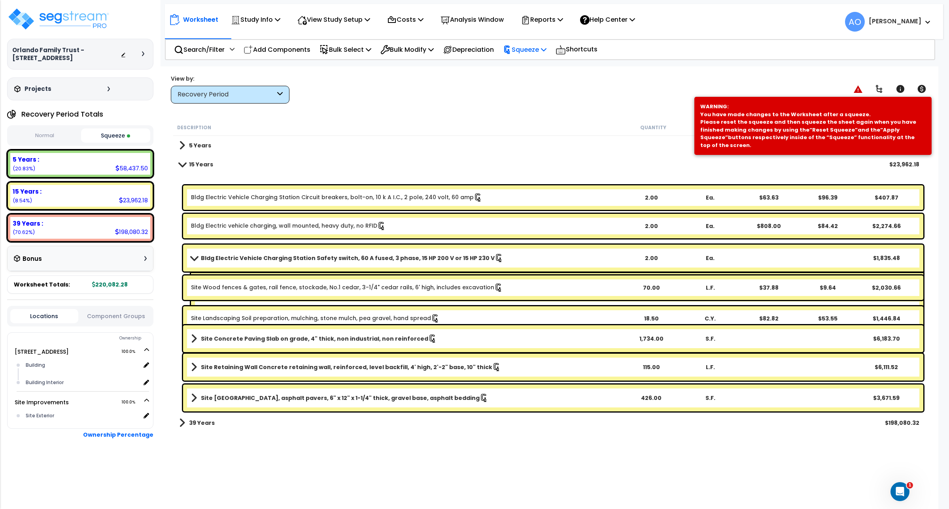
click at [530, 48] on p "Squeeze" at bounding box center [524, 49] width 43 height 11
click at [530, 67] on link "Re-squeeze" at bounding box center [538, 68] width 78 height 18
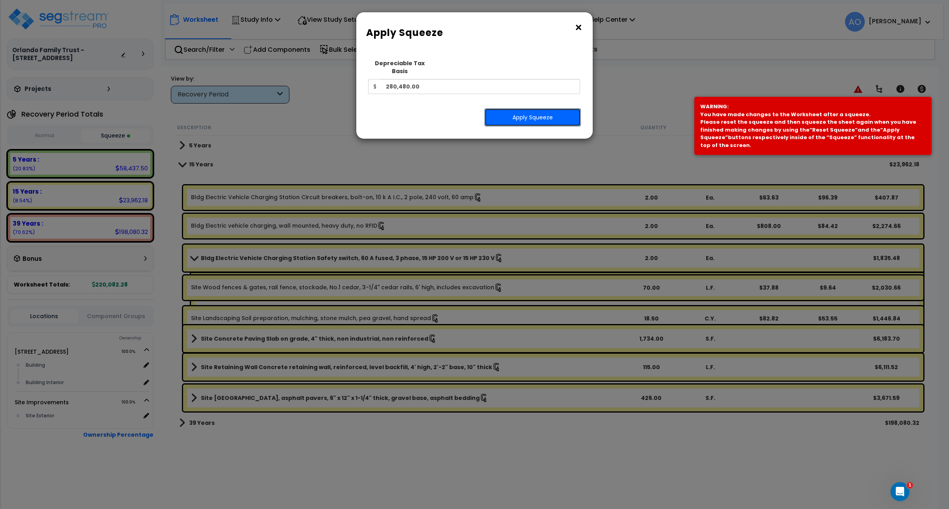
click at [528, 108] on button "Apply Squeeze" at bounding box center [532, 117] width 96 height 18
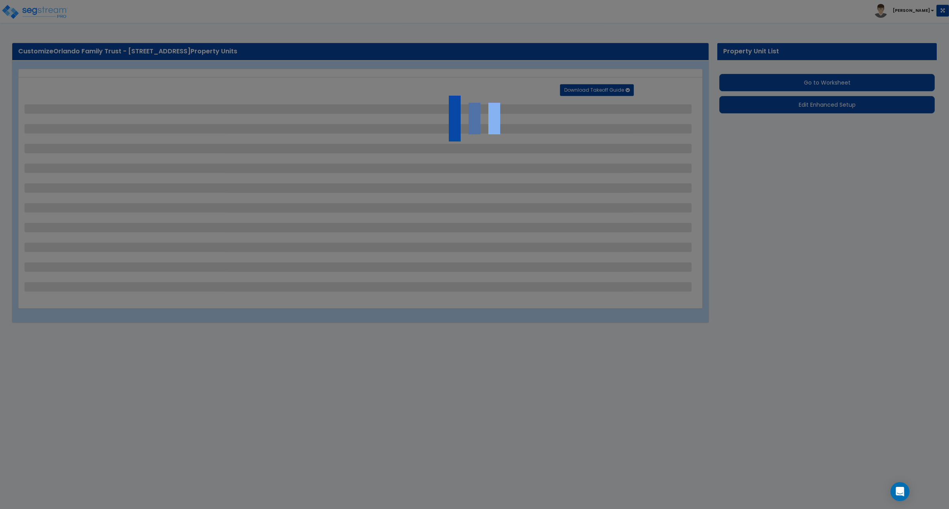
select select "2"
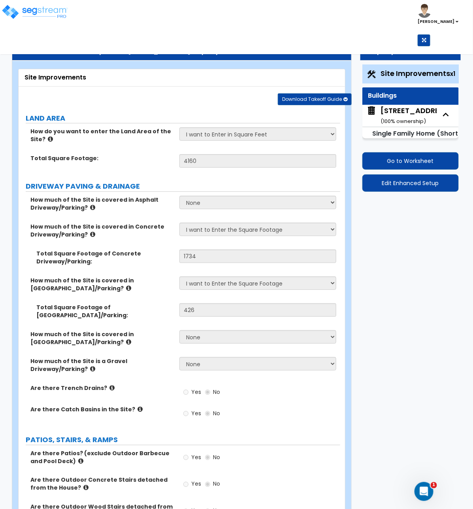
click at [315, 418] on div "Yes No" at bounding box center [259, 415] width 161 height 21
click at [161, 254] on label "Total Square Footage of Concrete Driveway/Parking:" at bounding box center [104, 257] width 137 height 16
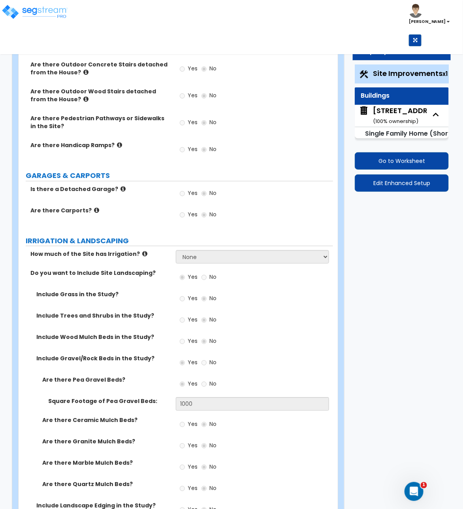
scroll to position [435, 0]
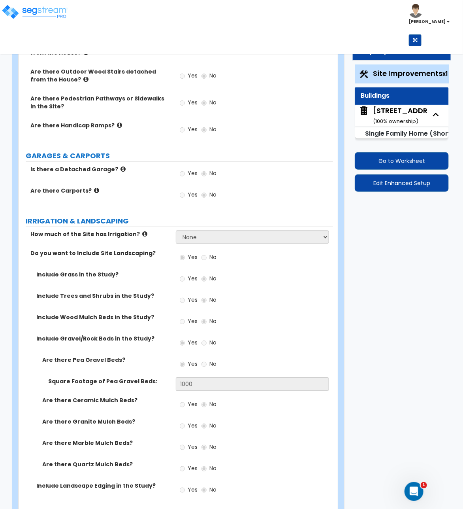
click at [304, 331] on div "Yes No" at bounding box center [254, 323] width 157 height 21
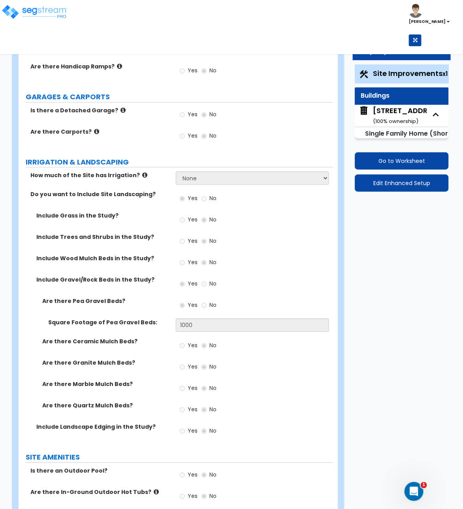
scroll to position [514, 0]
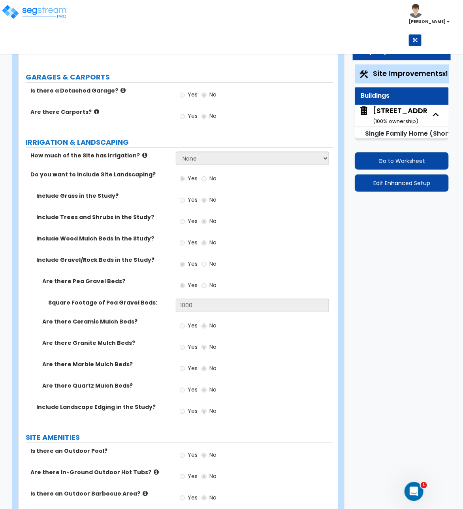
click at [273, 374] on div "Yes No" at bounding box center [254, 370] width 157 height 21
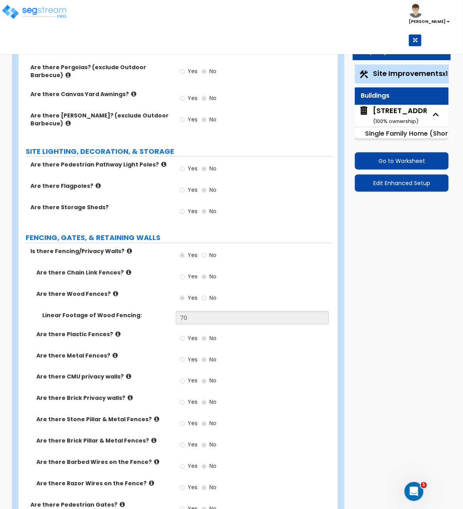
scroll to position [1028, 0]
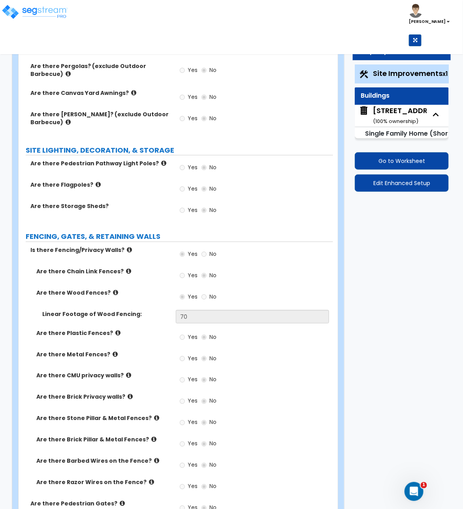
click at [263, 384] on div "Yes No" at bounding box center [254, 382] width 157 height 21
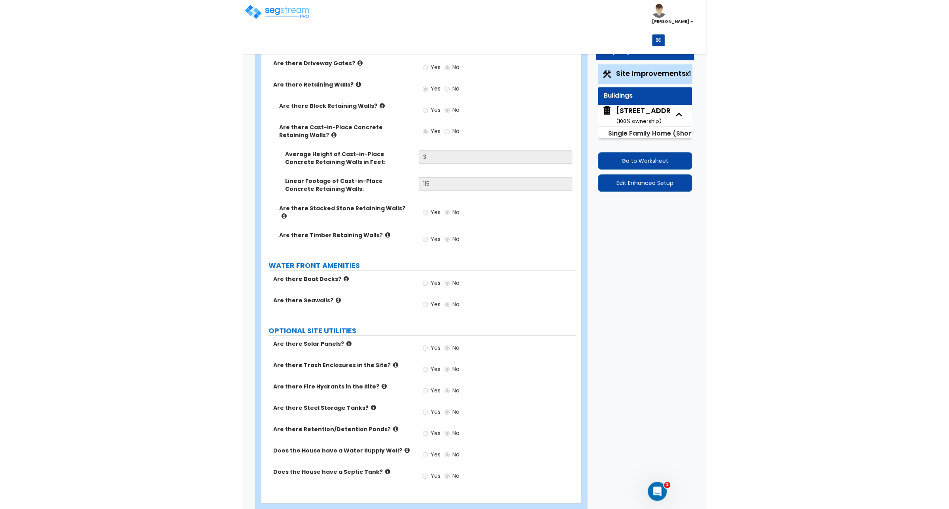
scroll to position [1383, 0]
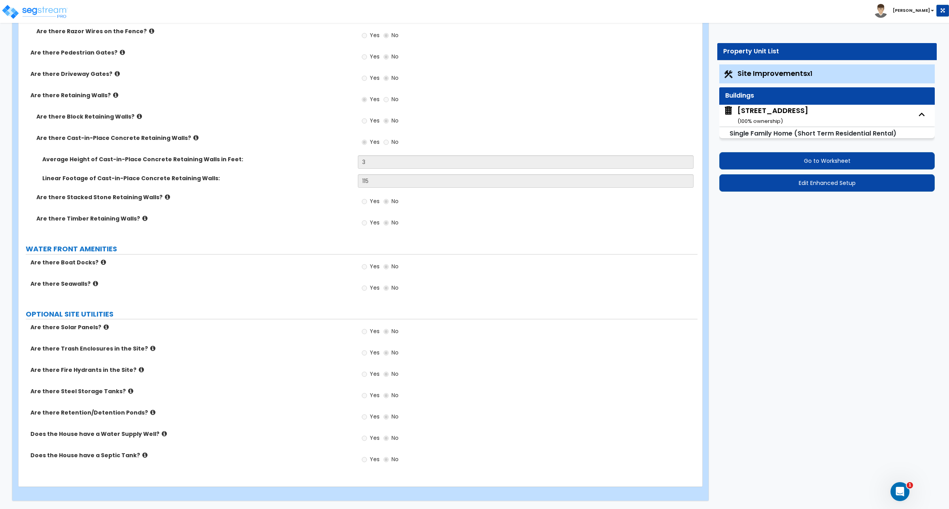
click at [793, 112] on div "[STREET_ADDRESS] ( 100 % ownership)" at bounding box center [772, 116] width 71 height 20
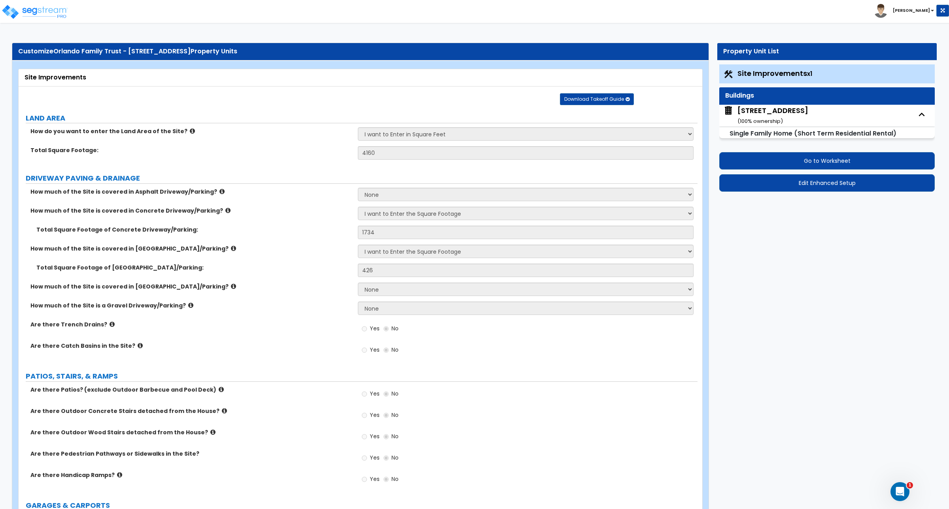
select select "2"
select select "7"
select select "3"
select select "2"
select select "4"
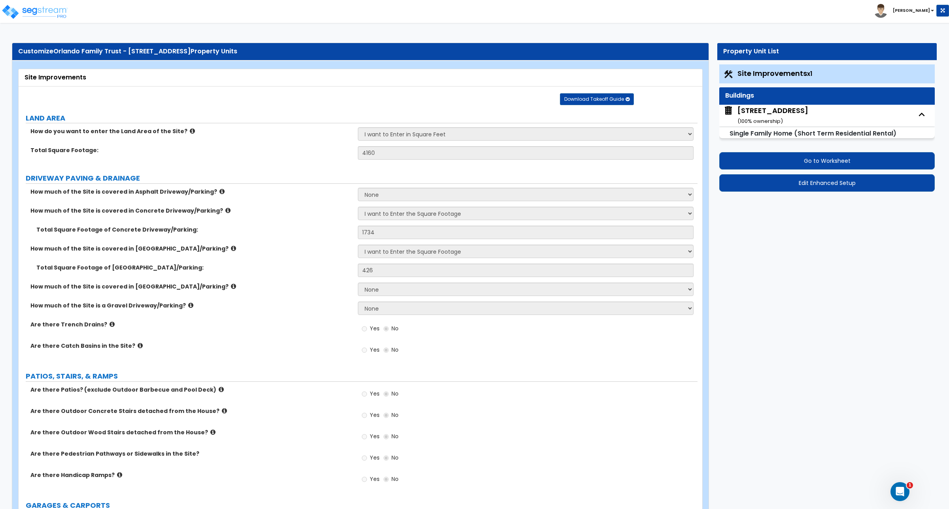
select select "7"
select select "1"
select select "2"
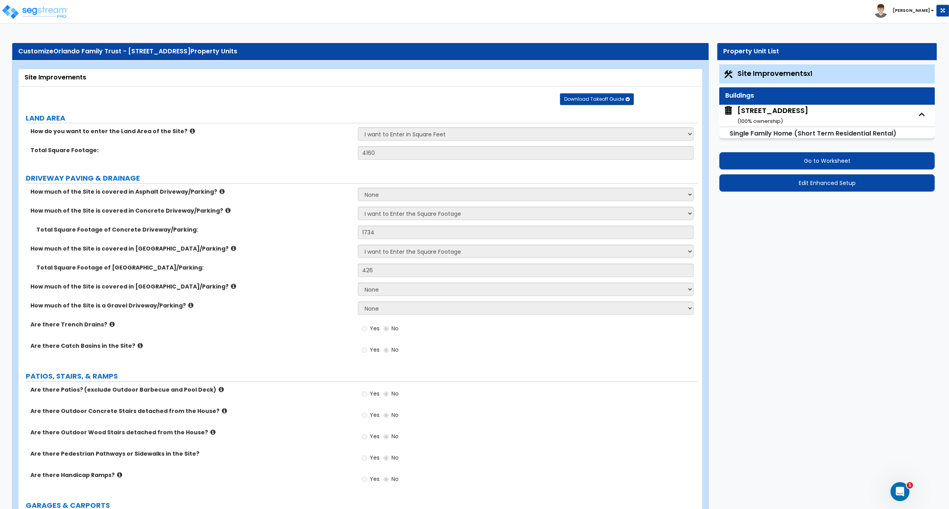
select select "1"
select select "3"
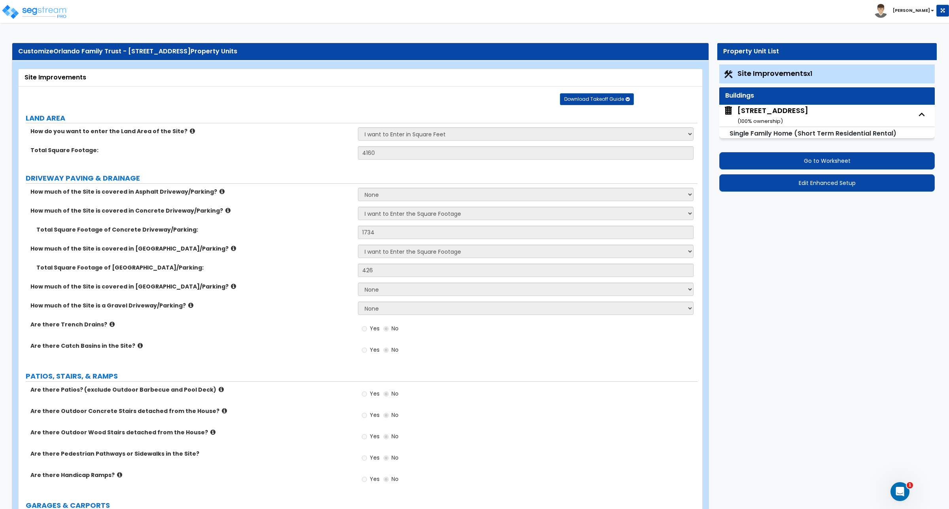
select select "1"
select select "2"
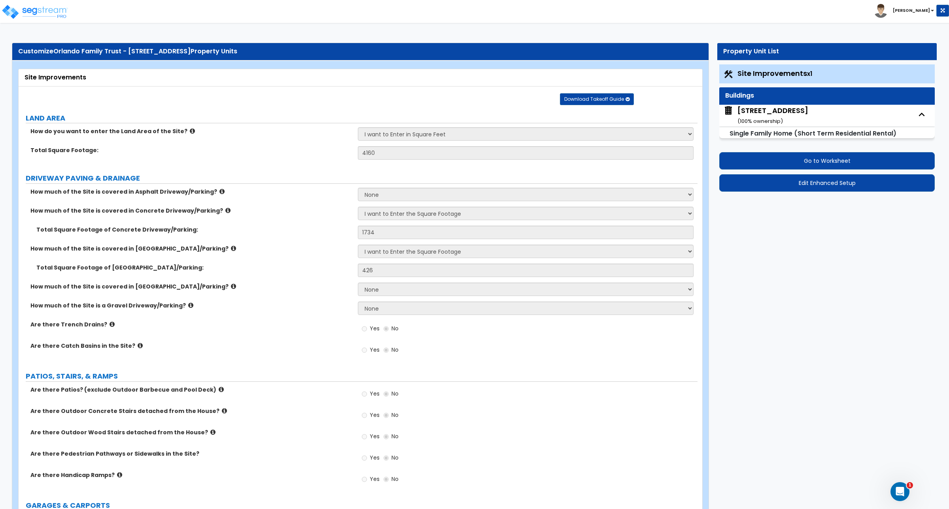
select select "2"
select select "1"
select select "2"
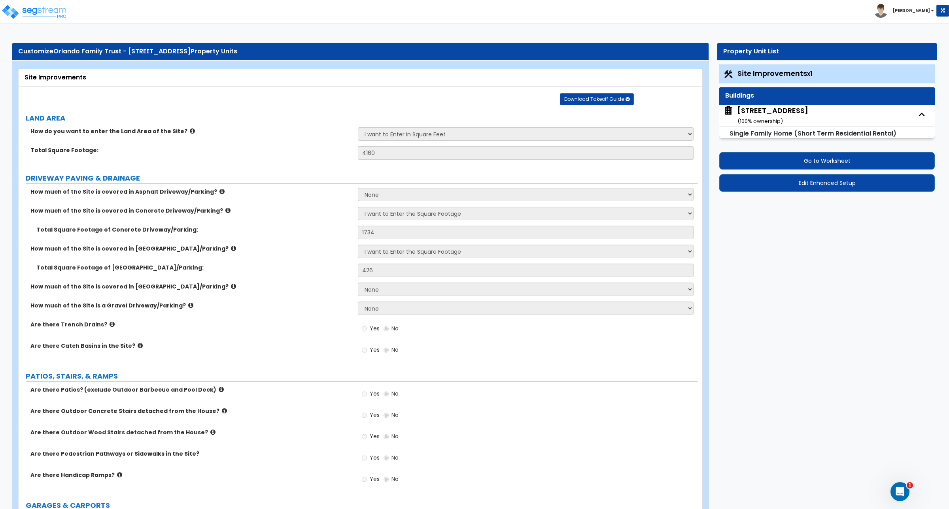
select select "2"
select select "1"
select select "2"
select select "3"
select select "2"
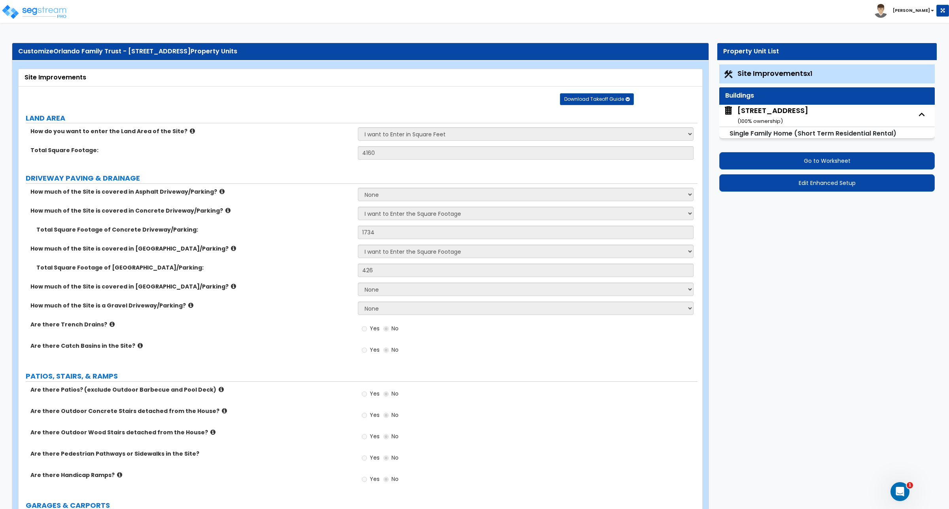
select select "1"
select select "2"
select select "1"
select select "2"
select select "1"
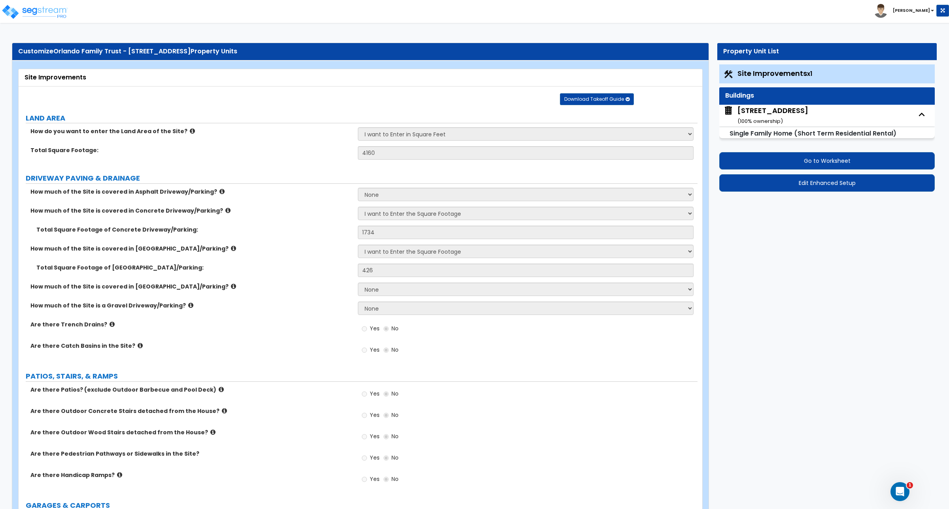
select select "1"
select select "2"
select select "1"
select select "2"
select select "1"
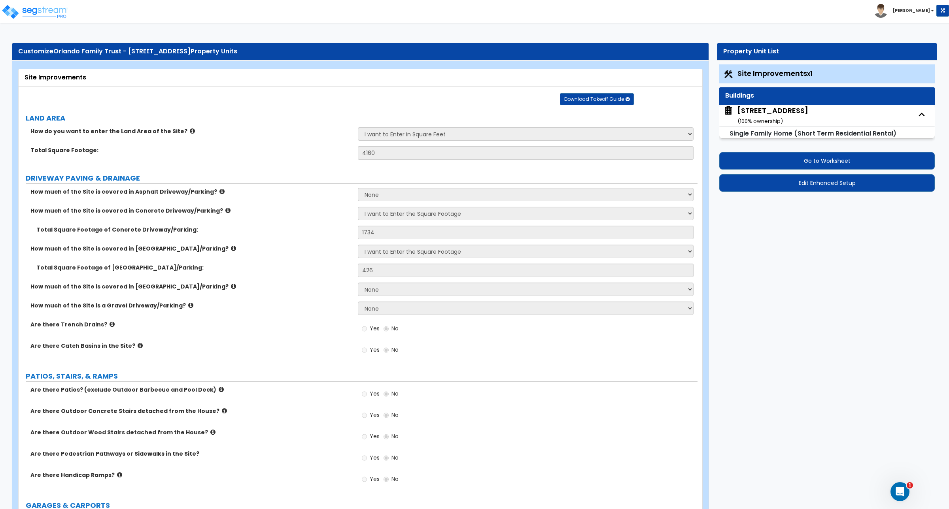
select select "2"
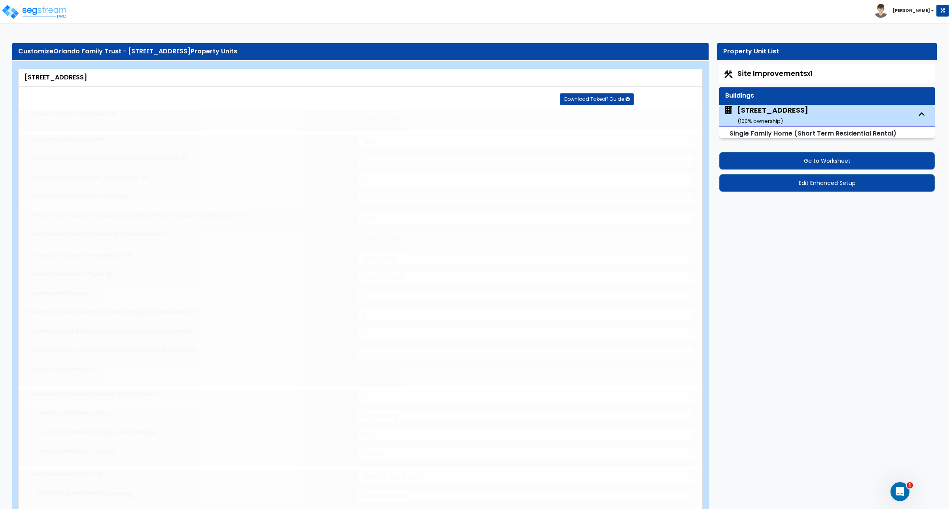
type input "5"
radio input "true"
select select "1"
type input "1"
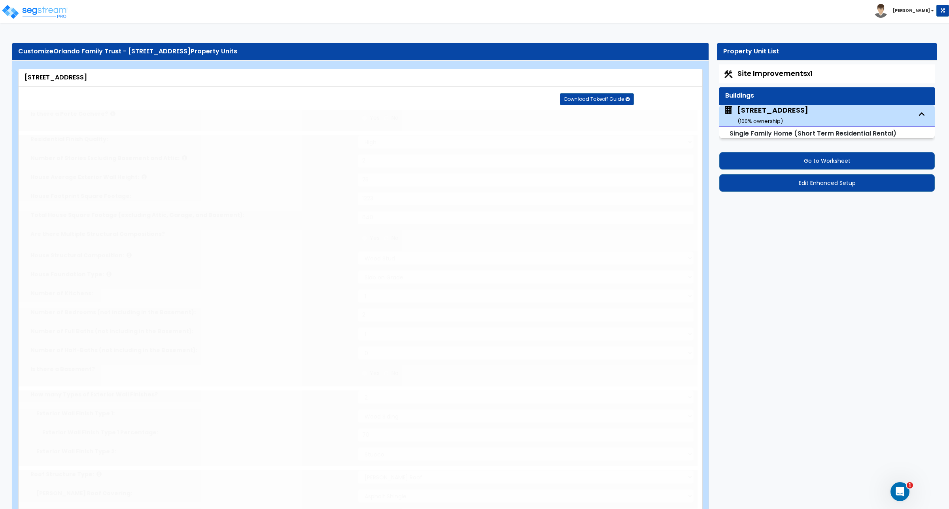
select select "2"
type input "2"
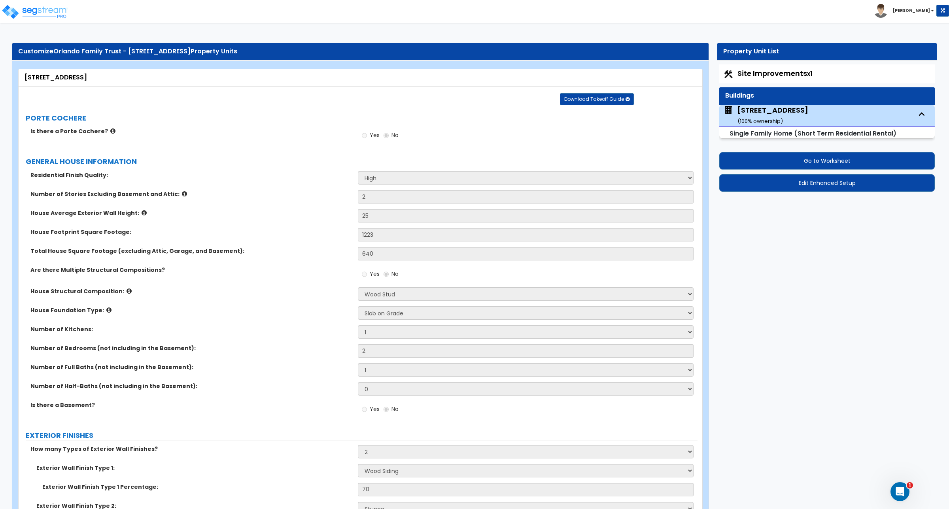
click at [315, 268] on label "Are there Multiple Structural Compositions?" at bounding box center [190, 270] width 321 height 8
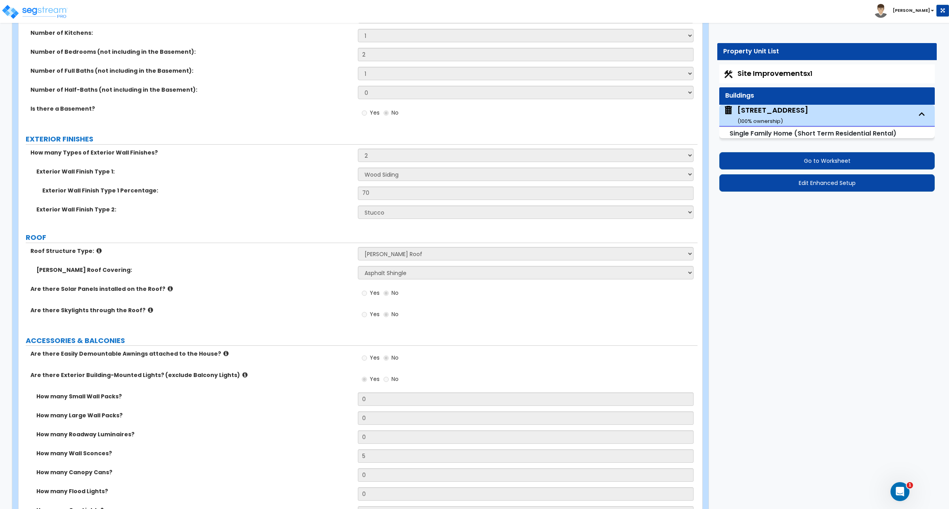
scroll to position [316, 0]
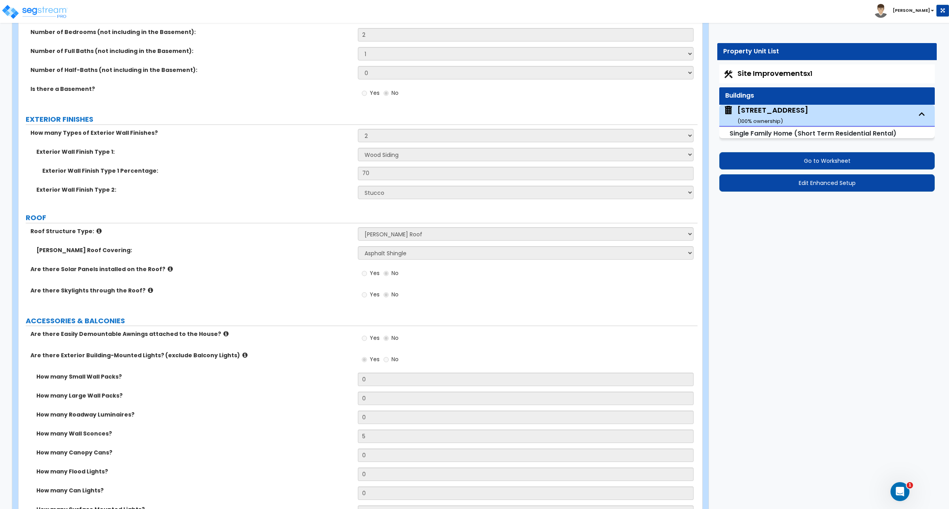
click at [416, 318] on label "ACCESSORIES & BALCONIES" at bounding box center [362, 321] width 672 height 10
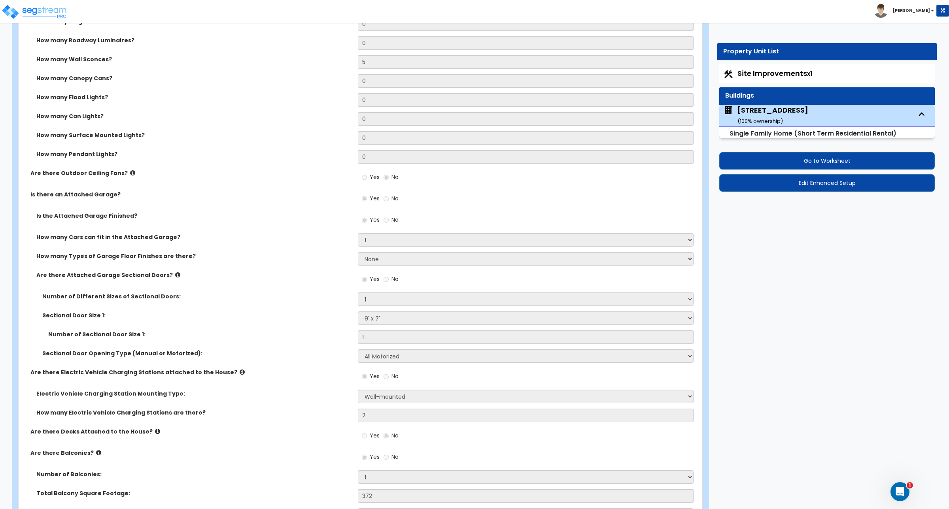
scroll to position [692, 0]
click at [328, 374] on label "Are there Electric Vehicle Charging Stations attached to the House?" at bounding box center [190, 371] width 321 height 8
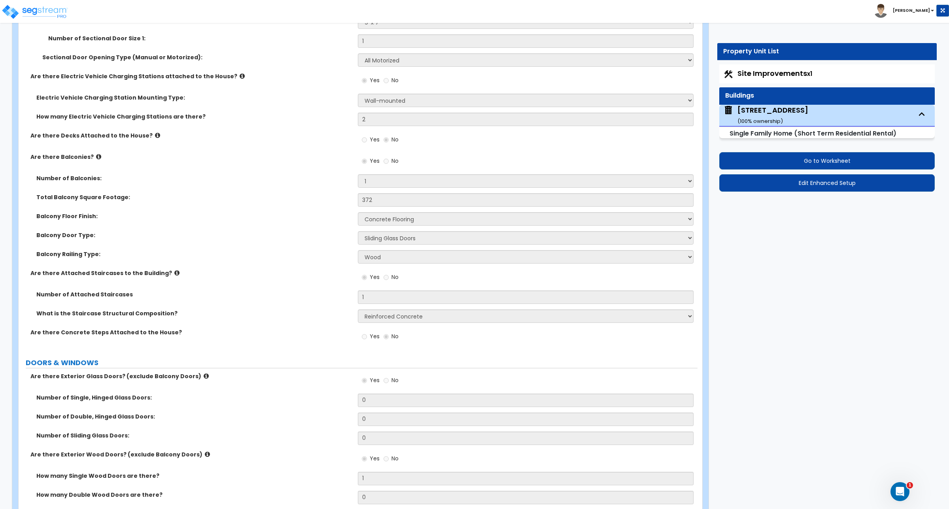
scroll to position [988, 0]
click at [321, 332] on label "Are there Concrete Steps Attached to the House?" at bounding box center [190, 331] width 321 height 8
click at [314, 348] on div "Are there Concrete Steps Attached to the House? Yes No" at bounding box center [358, 337] width 679 height 21
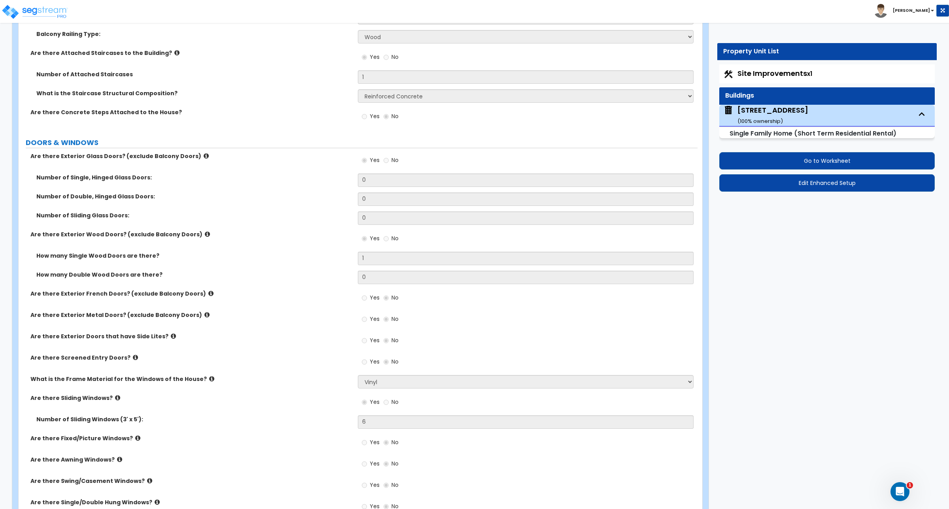
scroll to position [1265, 0]
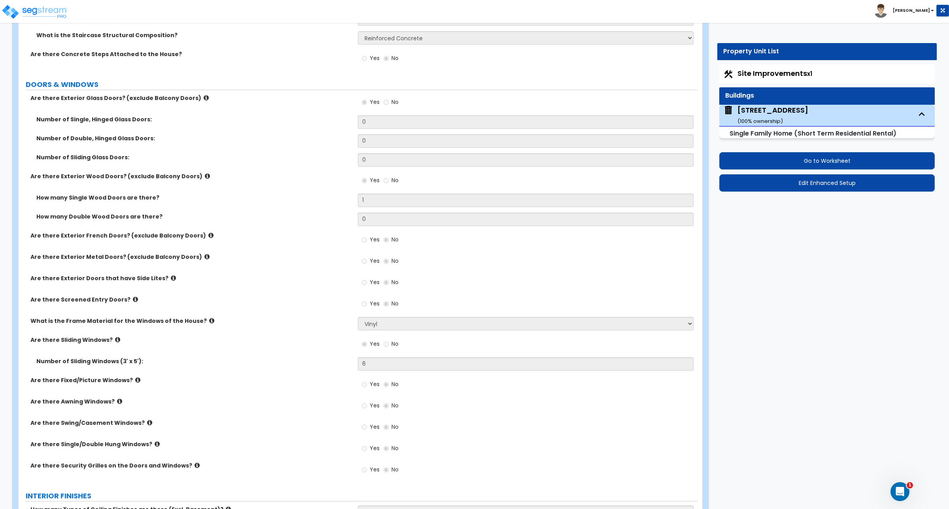
click at [249, 137] on label "Number of Double, Hinged Glass Doors:" at bounding box center [193, 138] width 315 height 8
click at [287, 172] on div "Number of Sliding Glass Doors: 0" at bounding box center [358, 162] width 679 height 19
click at [298, 223] on div "How many Double Wood Doors are there? 0" at bounding box center [358, 222] width 679 height 19
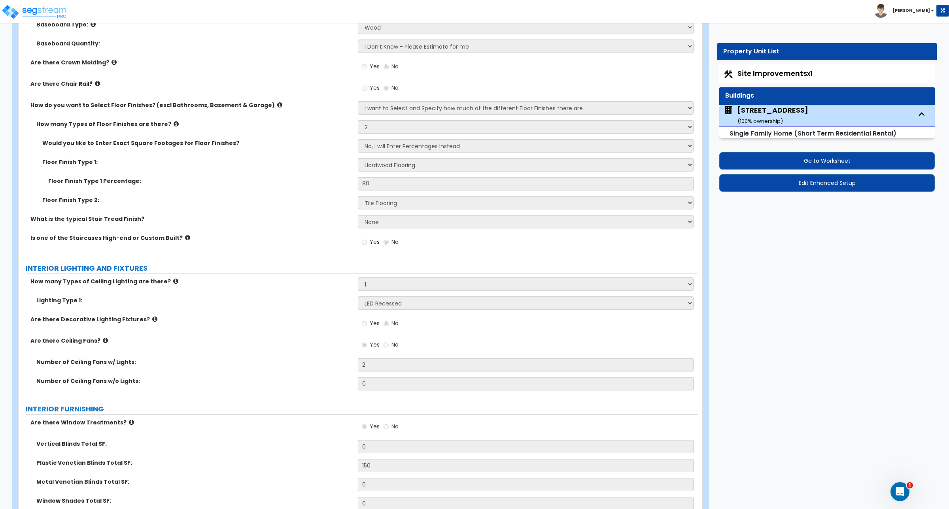
scroll to position [1897, 0]
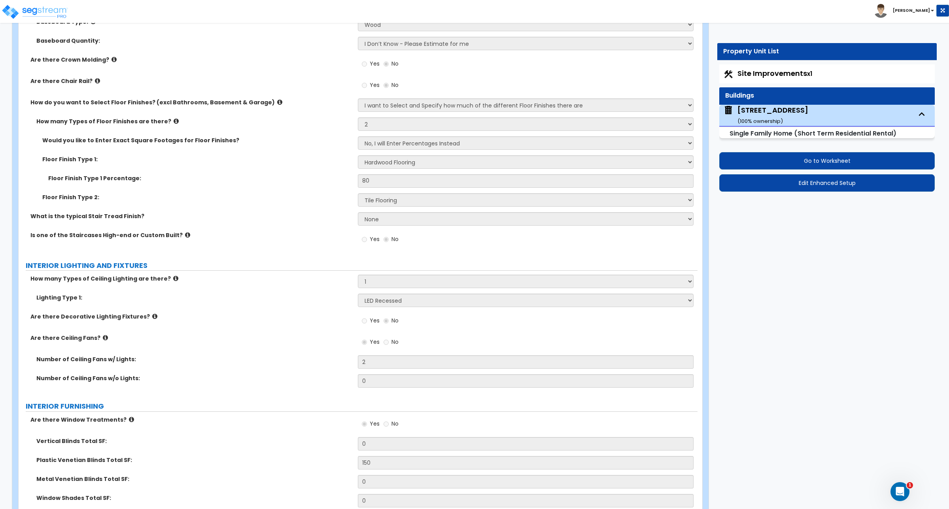
click at [288, 179] on label "Floor Finish Type 1 Percentage:" at bounding box center [200, 178] width 304 height 8
drag, startPoint x: 305, startPoint y: 309, endPoint x: 327, endPoint y: 374, distance: 69.2
click at [327, 374] on div "How many Types of Ceiling Lighting are there? Please Choose One 1 2 3 Lighting …" at bounding box center [358, 334] width 667 height 119
click at [327, 374] on div "Number of Ceiling Fans w/ Lights: 2" at bounding box center [358, 364] width 679 height 19
click at [294, 299] on label "Lighting Type 1:" at bounding box center [193, 298] width 315 height 8
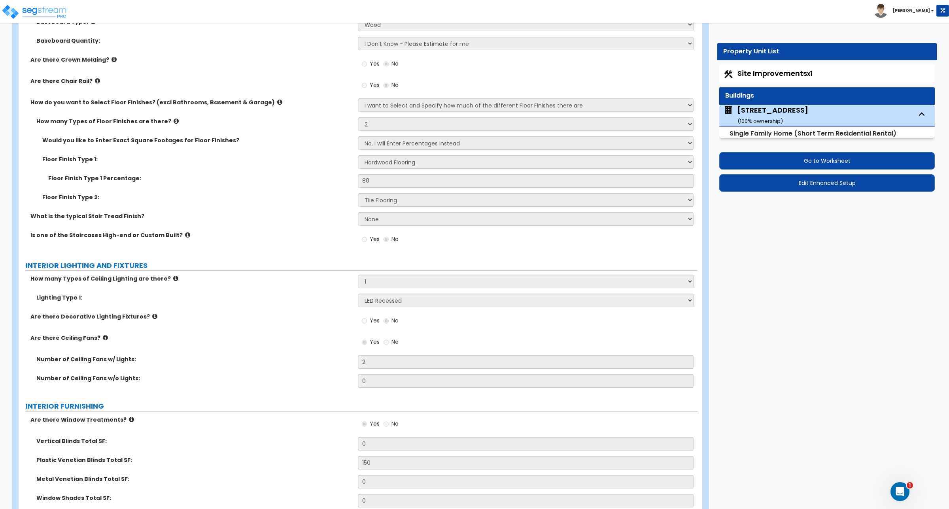
click at [258, 284] on div "How many Types of Ceiling Lighting are there? Please Choose One 1 2 3" at bounding box center [358, 284] width 679 height 19
click at [763, 447] on div "Customize Orlando Family Trust - 4190 Sunnyhill Dr Property Units 4190 Sunnyhil…" at bounding box center [474, 52] width 949 height 3829
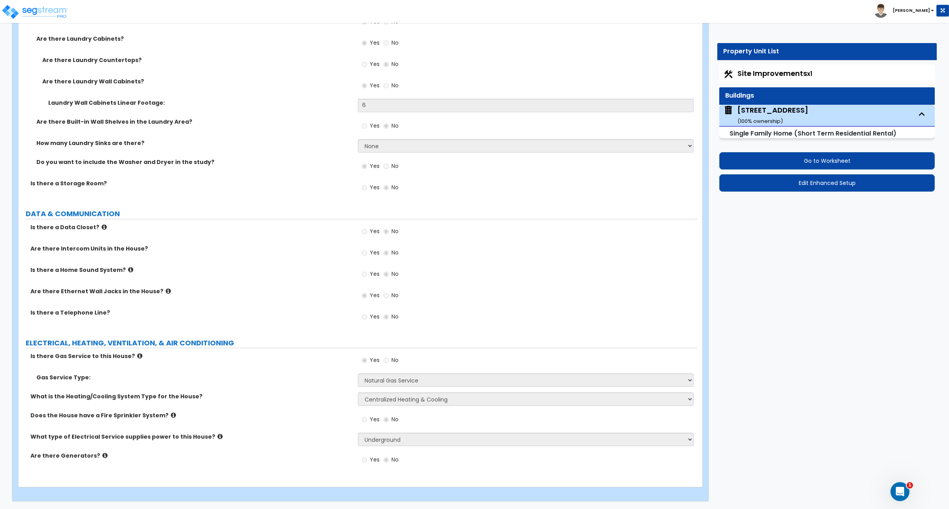
scroll to position [3356, 0]
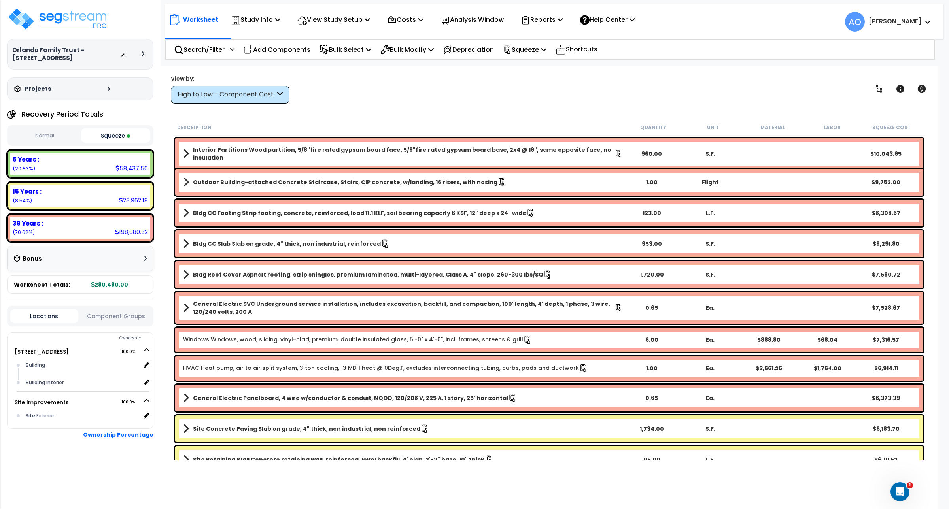
click at [209, 91] on div "High to Low - Component Cost" at bounding box center [226, 94] width 98 height 9
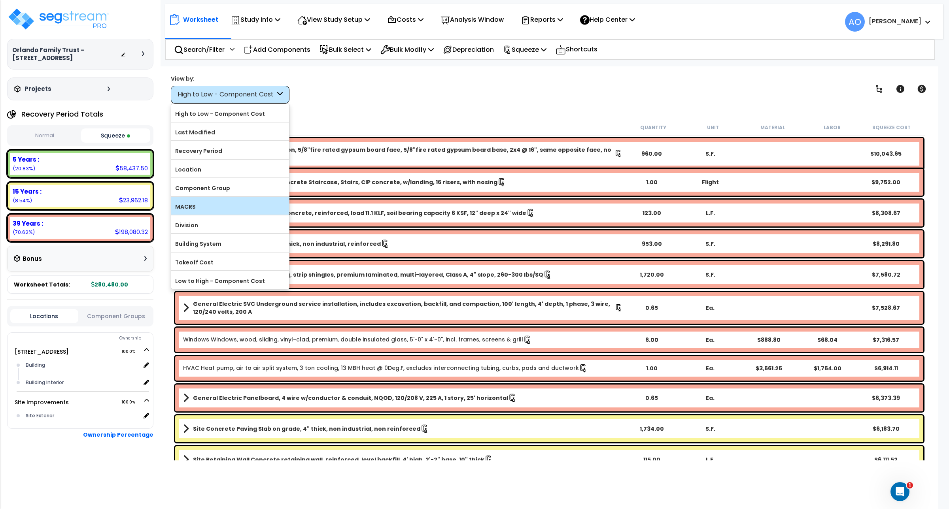
click at [204, 205] on label "MACRS" at bounding box center [230, 207] width 118 height 12
click at [0, 0] on input "MACRS" at bounding box center [0, 0] width 0 height 0
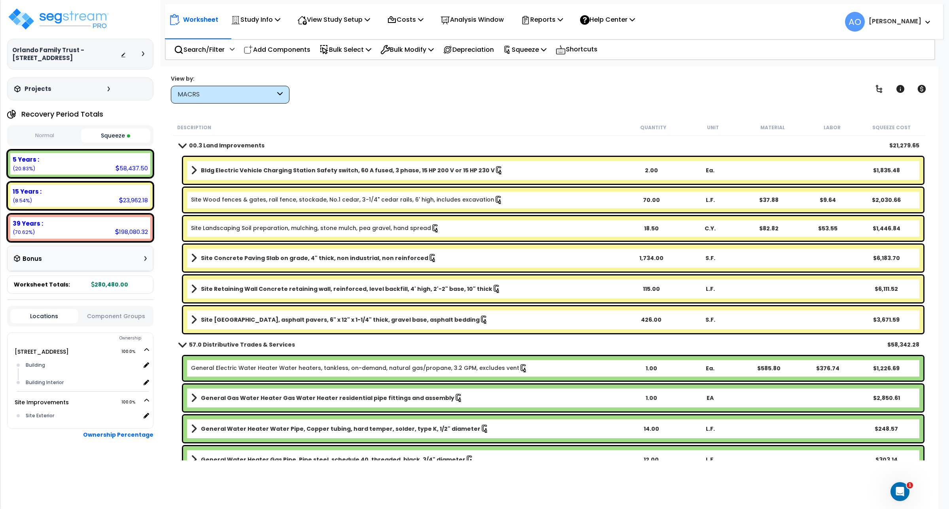
click at [212, 143] on b "00.3 Land Improvements" at bounding box center [226, 146] width 75 height 8
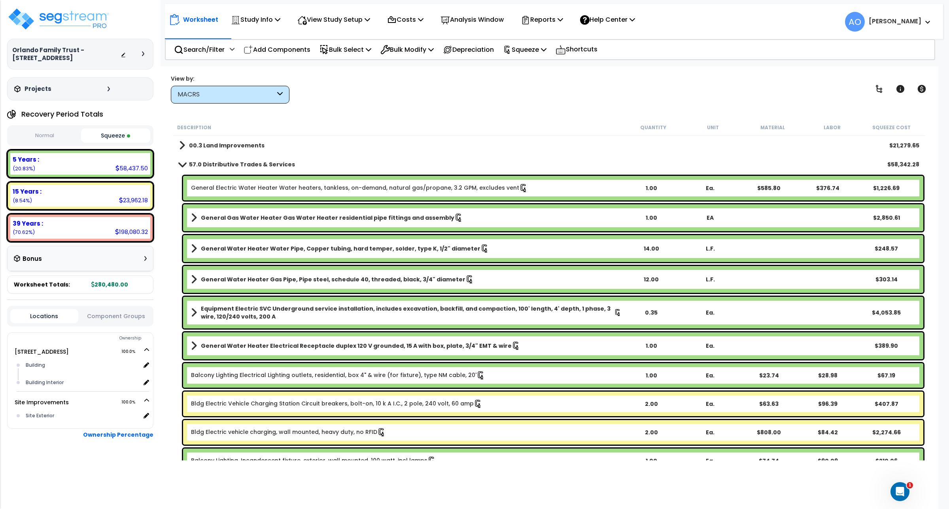
click at [648, 376] on div "1.00" at bounding box center [651, 376] width 58 height 8
click at [606, 375] on b "Balcony Lighting Electrical Lighting outlets, residential, box 4" & wire (for f…" at bounding box center [406, 375] width 430 height 9
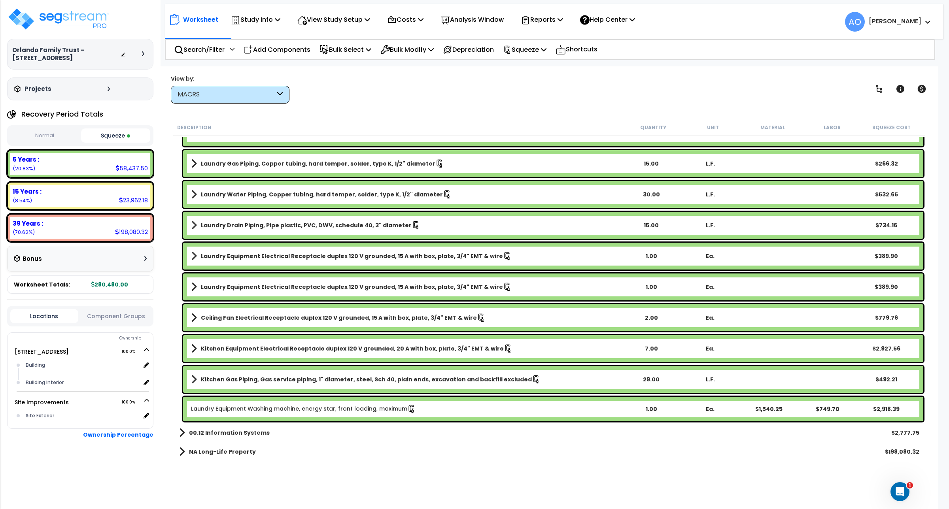
scroll to position [34, 0]
click at [204, 449] on b "NA Long-Life Property" at bounding box center [222, 452] width 67 height 8
click at [563, 19] on p "Reports" at bounding box center [542, 19] width 42 height 11
click at [562, 77] on link "Manage Report Custom Fields" at bounding box center [556, 75] width 78 height 24
click at [547, 19] on p "Reports" at bounding box center [542, 19] width 42 height 11
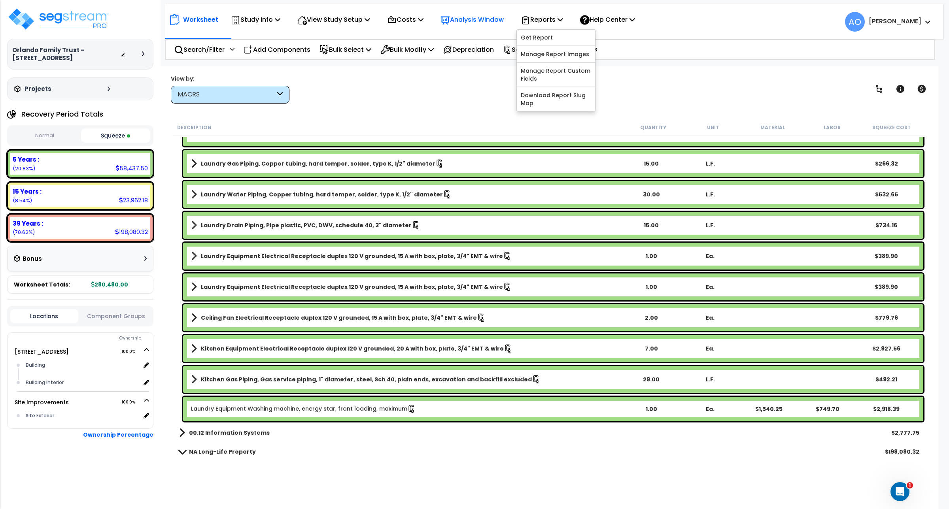
click at [482, 15] on p "Analysis Window" at bounding box center [471, 19] width 63 height 11
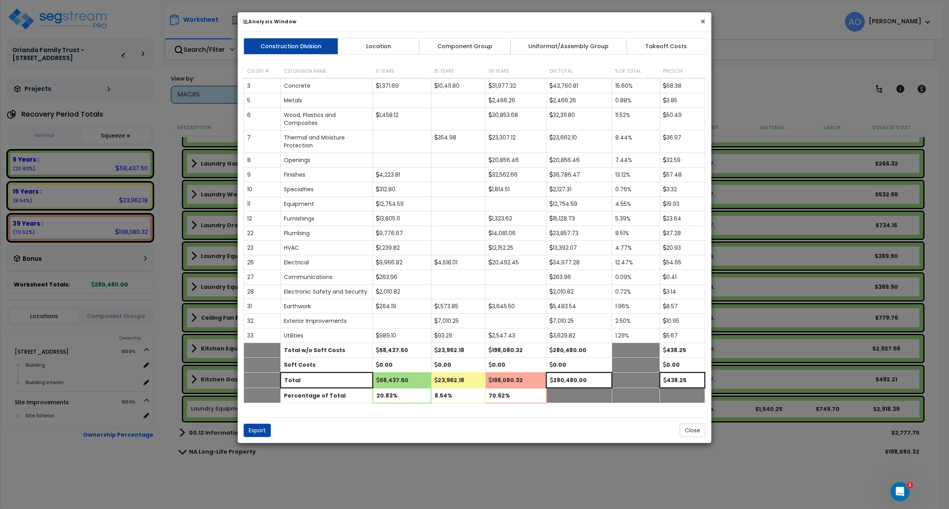
click at [700, 24] on button "×" at bounding box center [702, 21] width 5 height 8
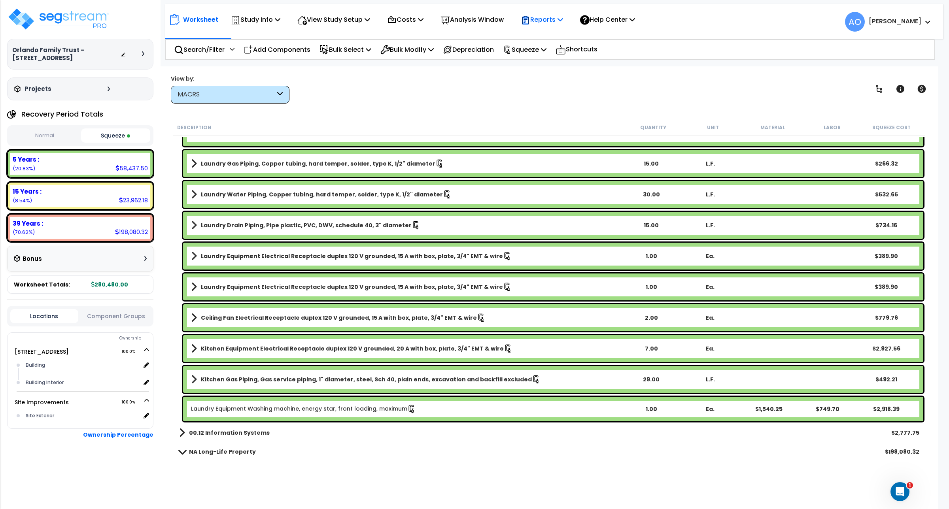
click at [555, 26] on div "Reports" at bounding box center [542, 19] width 42 height 19
click at [555, 50] on link "Manage Report Images" at bounding box center [556, 54] width 78 height 16
click at [557, 20] on p "Reports" at bounding box center [542, 19] width 42 height 11
click at [548, 40] on link "Get Report" at bounding box center [556, 38] width 78 height 16
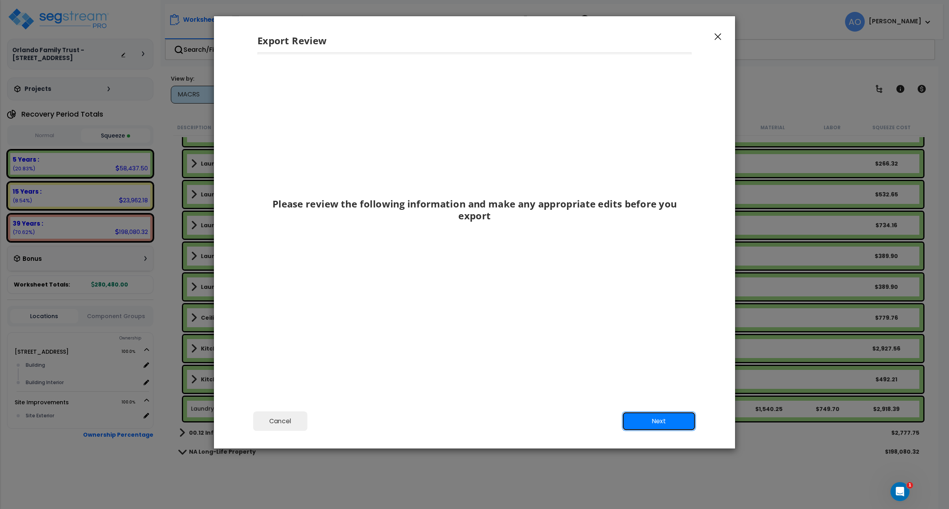
click at [645, 414] on button "Next" at bounding box center [659, 421] width 74 height 20
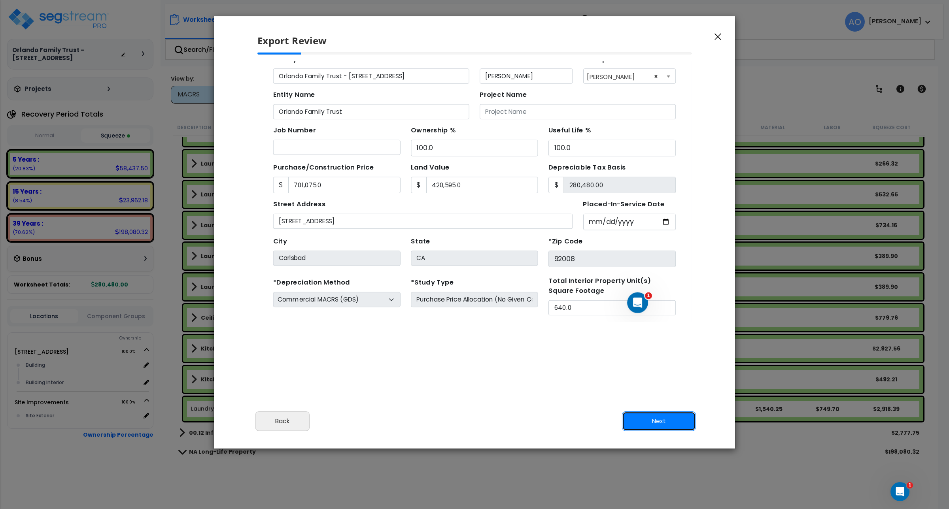
scroll to position [11, 0]
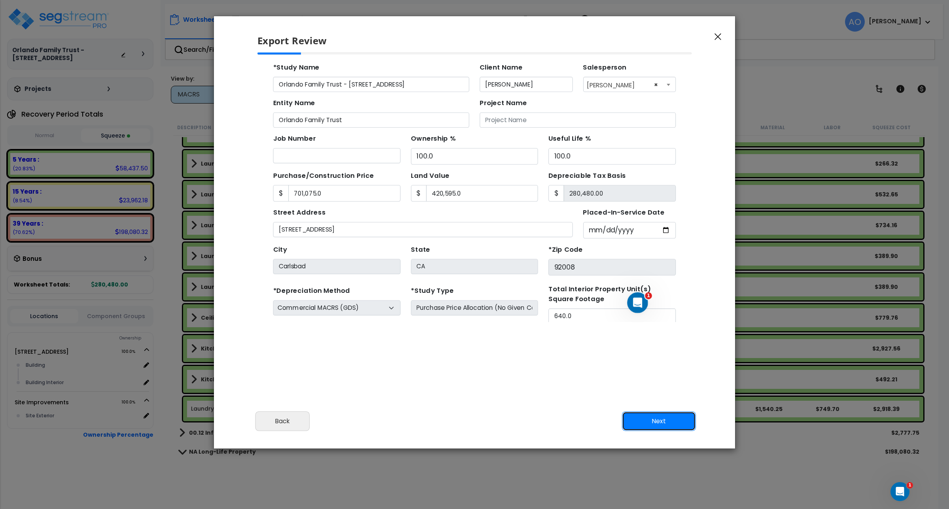
click at [645, 423] on button "Next" at bounding box center [659, 421] width 74 height 20
type input "701075"
type input "420595"
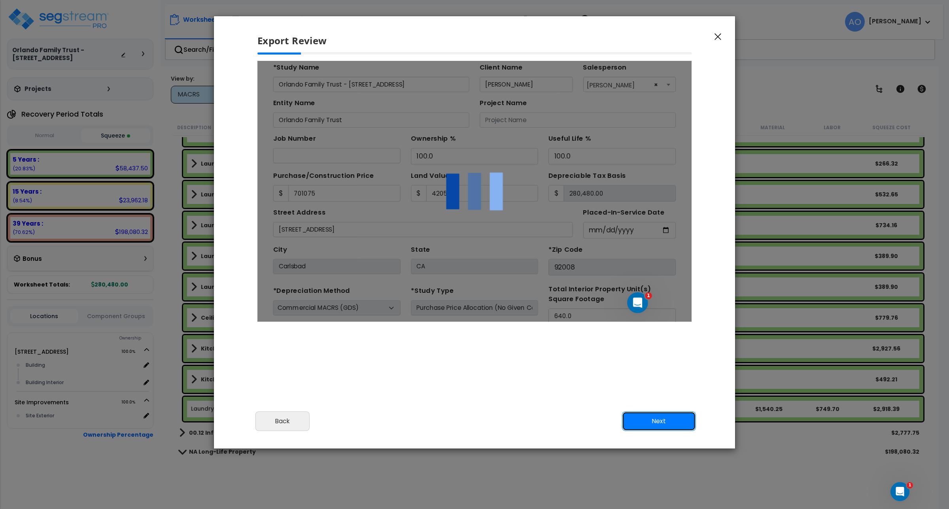
scroll to position [0, 0]
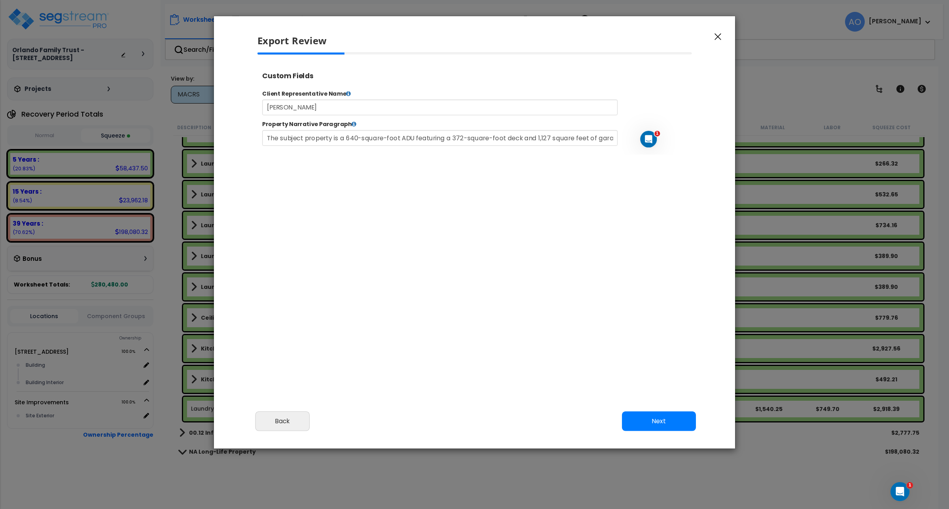
select select "2025"
click at [656, 420] on button "Next" at bounding box center [659, 421] width 74 height 20
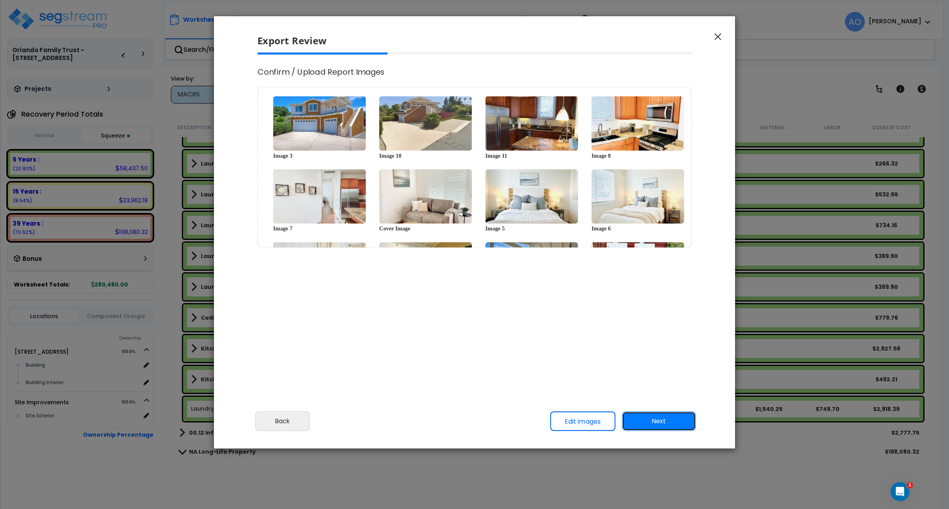
click at [656, 420] on button "Next" at bounding box center [659, 421] width 74 height 20
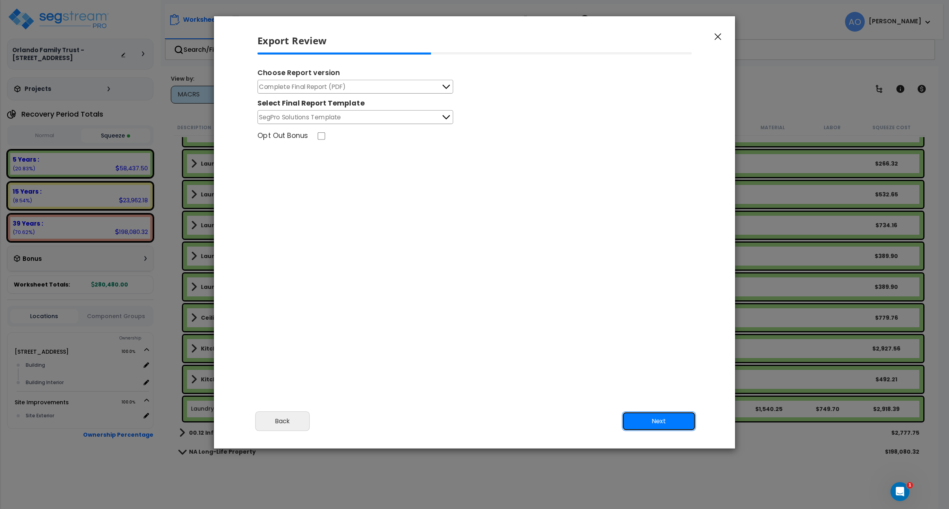
click at [643, 423] on button "Next" at bounding box center [659, 421] width 74 height 20
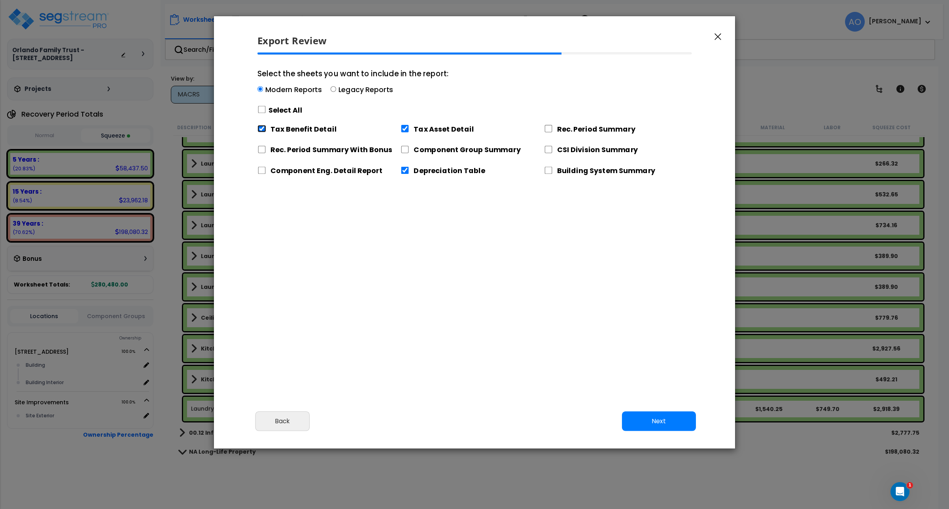
click at [262, 132] on input "Tax Benefit Detail" at bounding box center [261, 129] width 9 height 8
checkbox input "false"
click at [547, 131] on input "Rec. Period Summary" at bounding box center [548, 129] width 9 height 8
checkbox input "true"
click at [261, 154] on div "Rec. Period Summary With Bonus" at bounding box center [328, 148] width 143 height 17
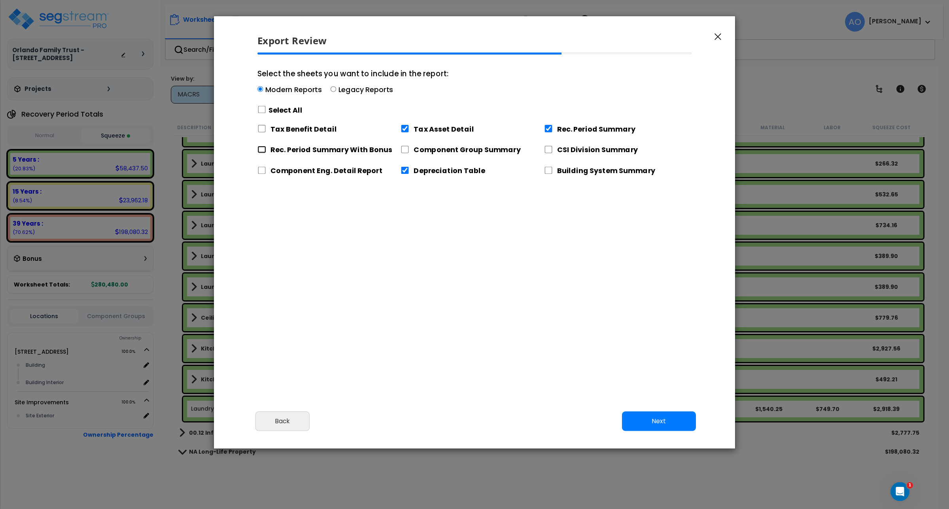
click at [260, 150] on input "Rec. Period Summary With Bonus" at bounding box center [261, 150] width 9 height 8
checkbox input "true"
click at [403, 149] on input "Component Group Summary" at bounding box center [404, 150] width 9 height 8
checkbox input "true"
click at [549, 150] on input "CSI Division Summary" at bounding box center [548, 150] width 9 height 8
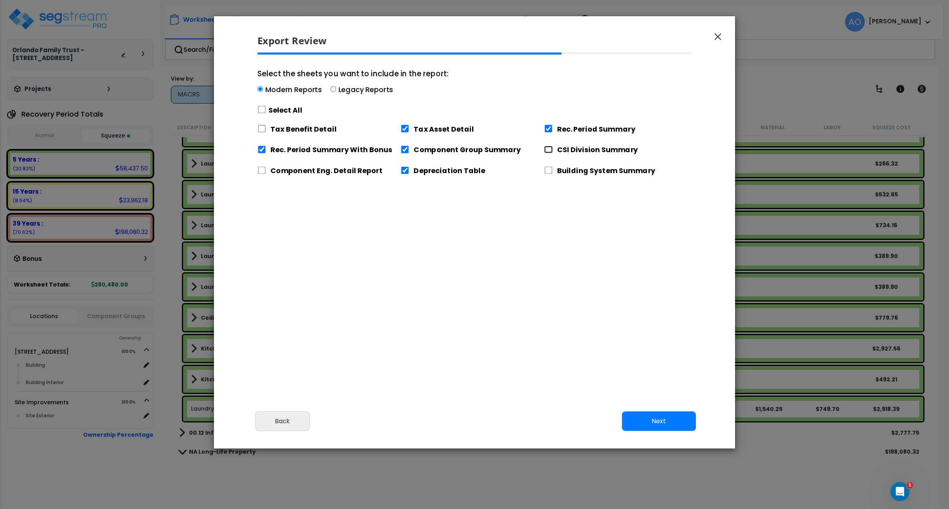
checkbox input "true"
click at [657, 424] on button "Next" at bounding box center [659, 421] width 74 height 20
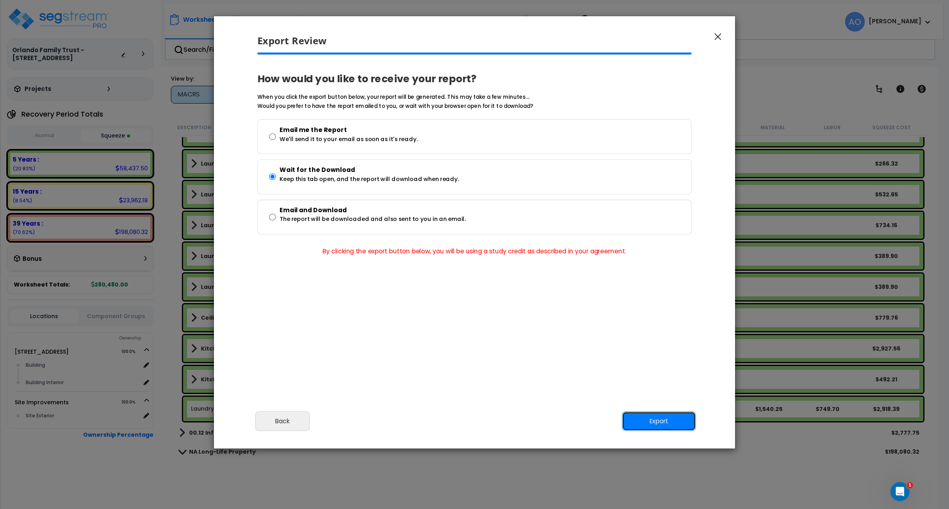
click at [655, 417] on button "Export" at bounding box center [659, 421] width 74 height 20
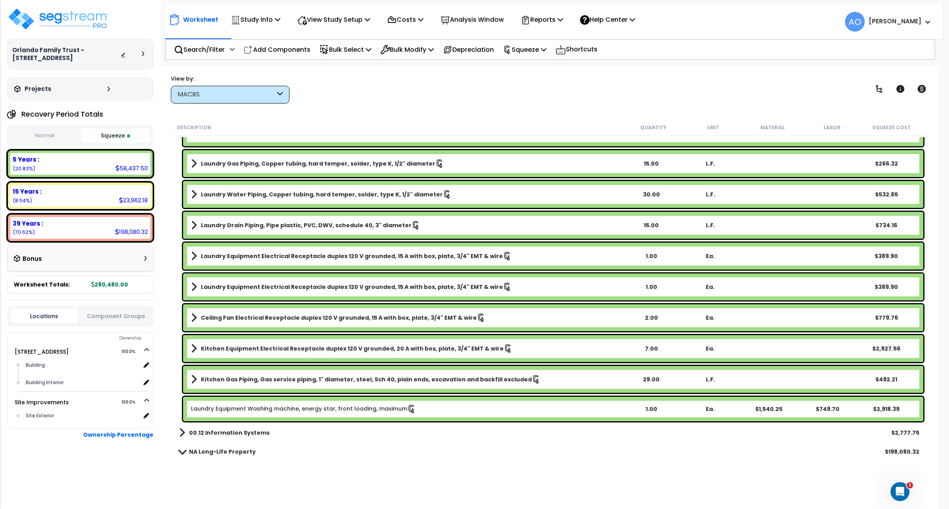
click at [199, 98] on div "MACRS" at bounding box center [226, 94] width 98 height 9
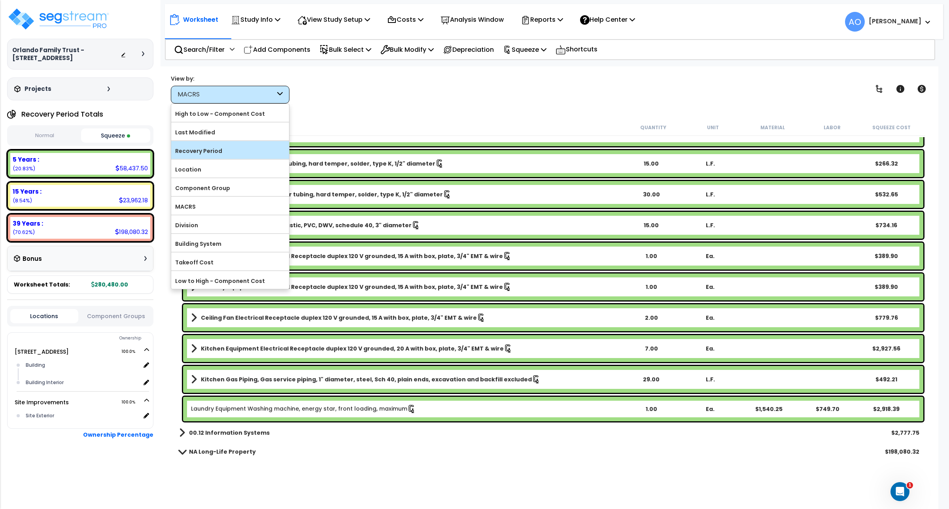
click at [212, 155] on label "Recovery Period" at bounding box center [230, 151] width 118 height 12
click at [0, 0] on input "Recovery Period" at bounding box center [0, 0] width 0 height 0
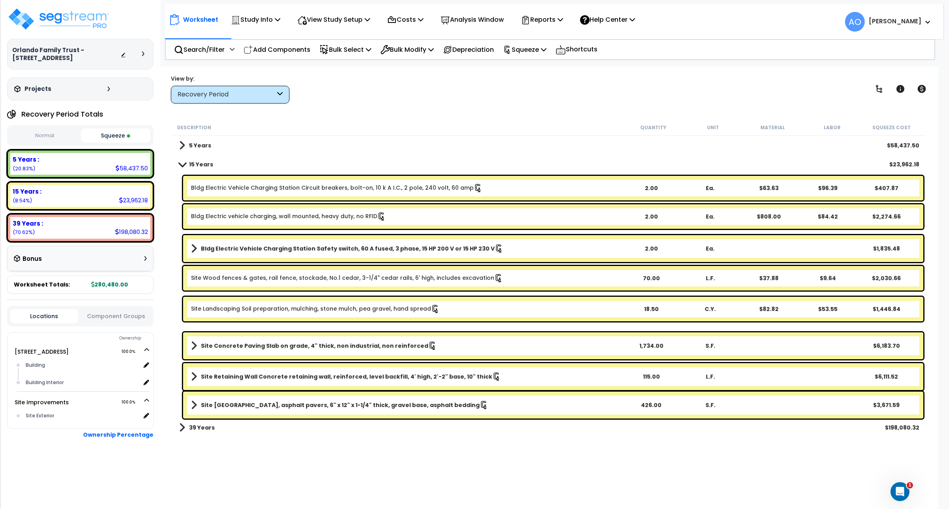
click at [249, 248] on b "Bldg Electric Vehicle Charging Station Safety switch, 60 A fused, 3 phase, 15 H…" at bounding box center [348, 249] width 294 height 8
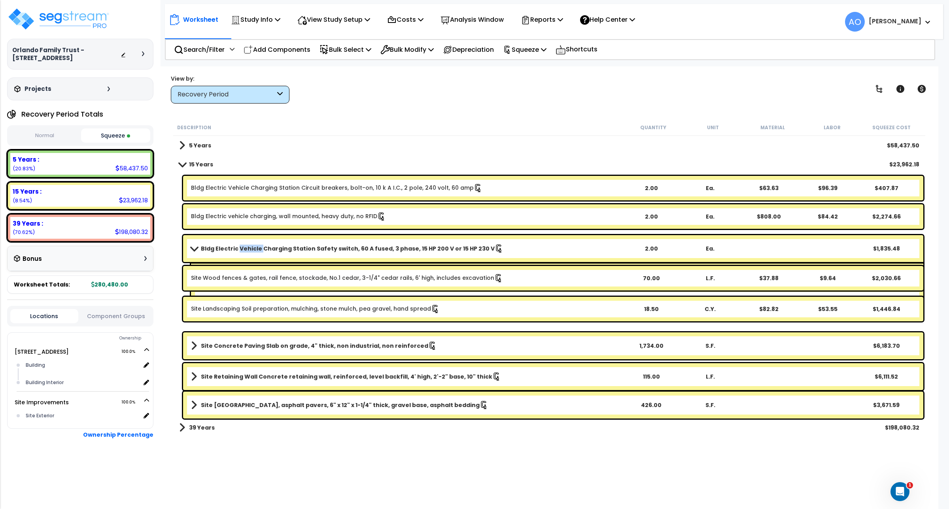
click at [249, 248] on b "Bldg Electric Vehicle Charging Station Safety switch, 60 A fused, 3 phase, 15 H…" at bounding box center [348, 249] width 294 height 8
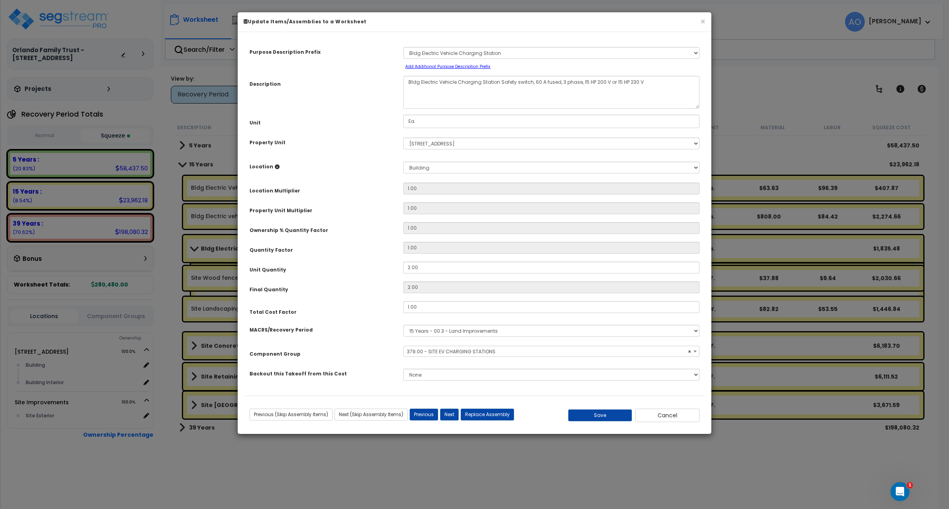
select select "46175"
click at [435, 335] on select "Select MACRS/Recovery Period 5 Years - 57.0 - Distributive Trades & Services 5 …" at bounding box center [551, 331] width 296 height 12
select select "3667"
click at [403, 325] on select "Select MACRS/Recovery Period 5 Years - 57.0 - Distributive Trades & Services 5 …" at bounding box center [551, 331] width 296 height 12
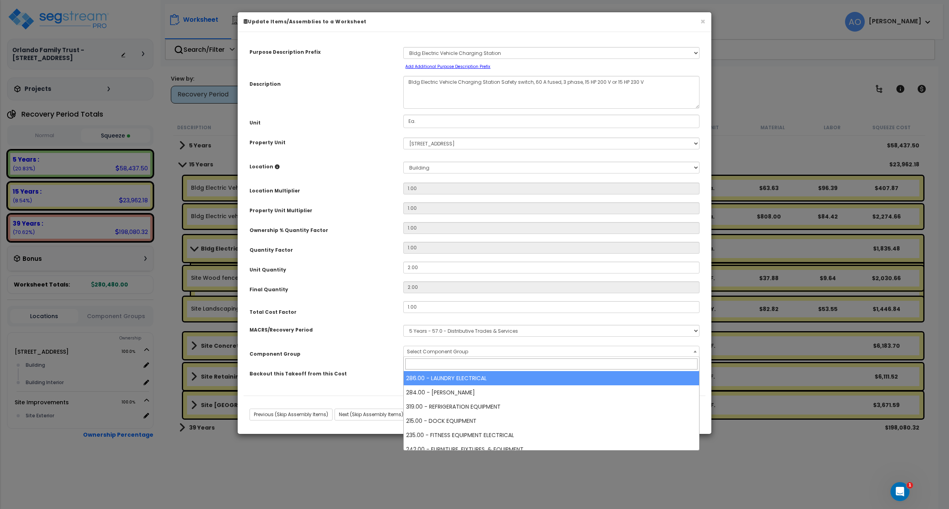
type input "e"
type input "h"
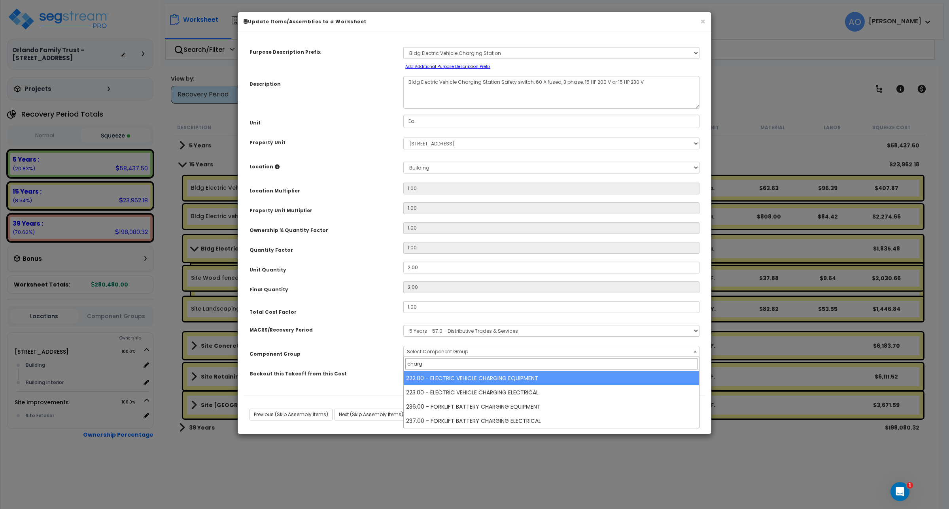
type input "charg"
select select "46035"
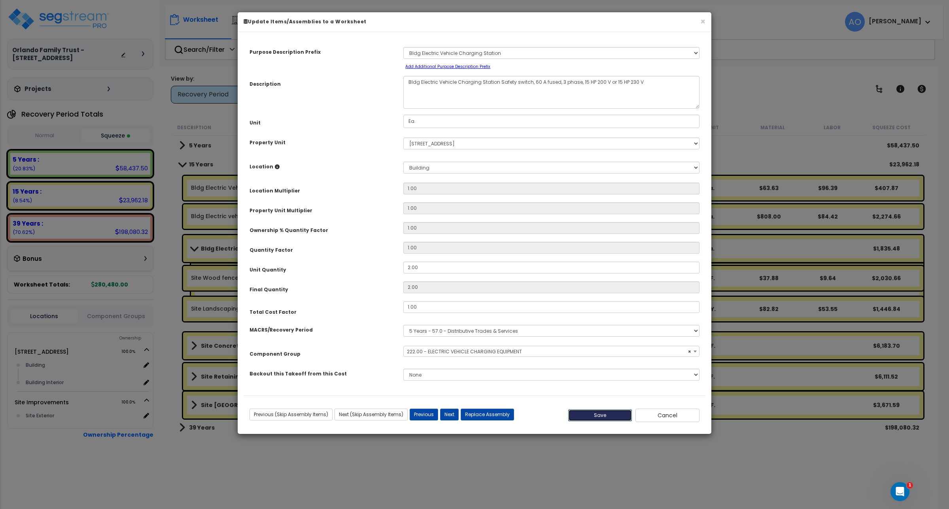
click at [596, 412] on button "Save" at bounding box center [600, 415] width 64 height 12
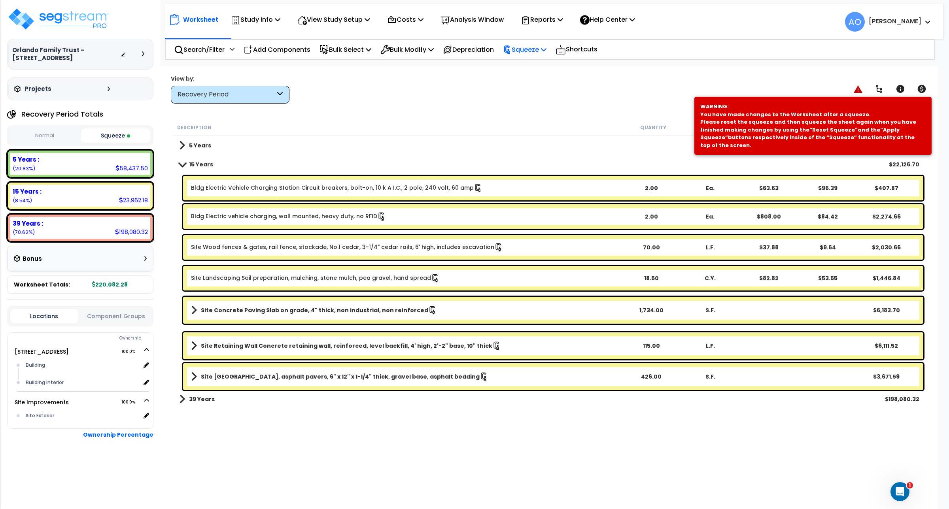
click at [526, 52] on p "Squeeze" at bounding box center [524, 49] width 43 height 11
click at [532, 66] on link "Re-squeeze" at bounding box center [538, 68] width 78 height 18
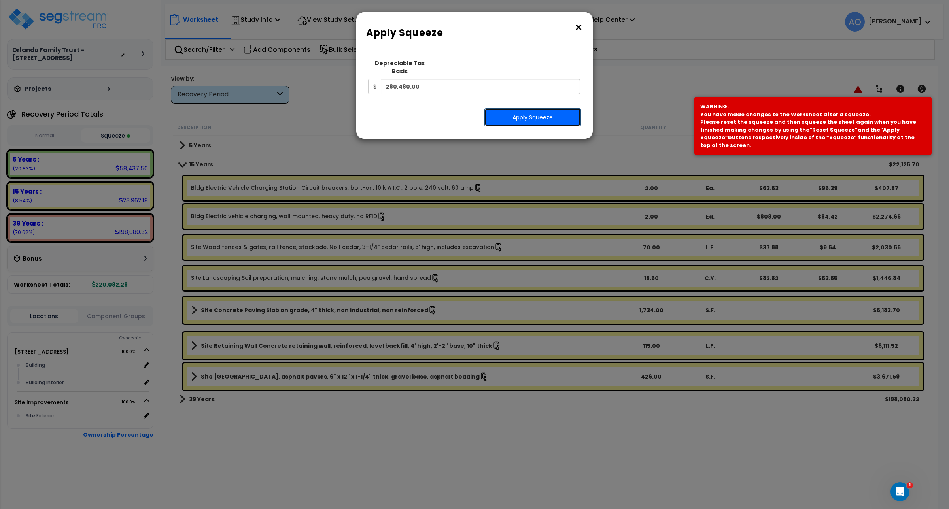
click at [532, 111] on button "Apply Squeeze" at bounding box center [532, 117] width 96 height 18
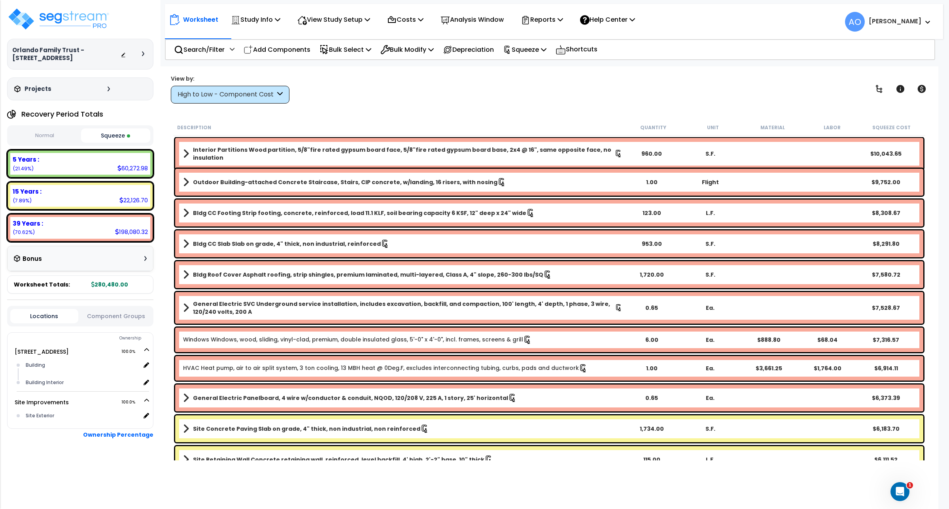
click at [455, 84] on div "View by: High to Low - Component Cost High to Low - Component Cost" at bounding box center [549, 88] width 762 height 29
click at [545, 23] on p "Reports" at bounding box center [542, 19] width 42 height 11
click at [549, 53] on link "Manage Report Images" at bounding box center [556, 54] width 78 height 16
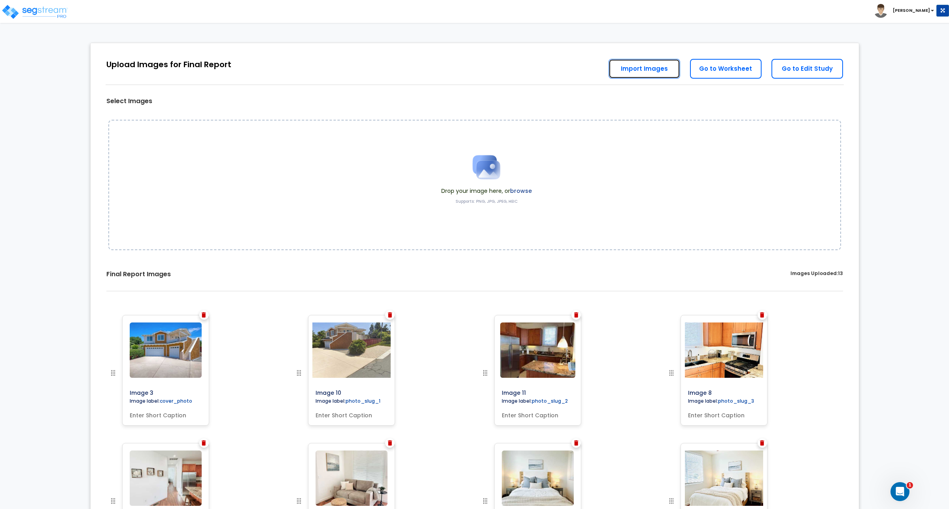
click at [638, 70] on link "Import Images" at bounding box center [644, 69] width 72 height 20
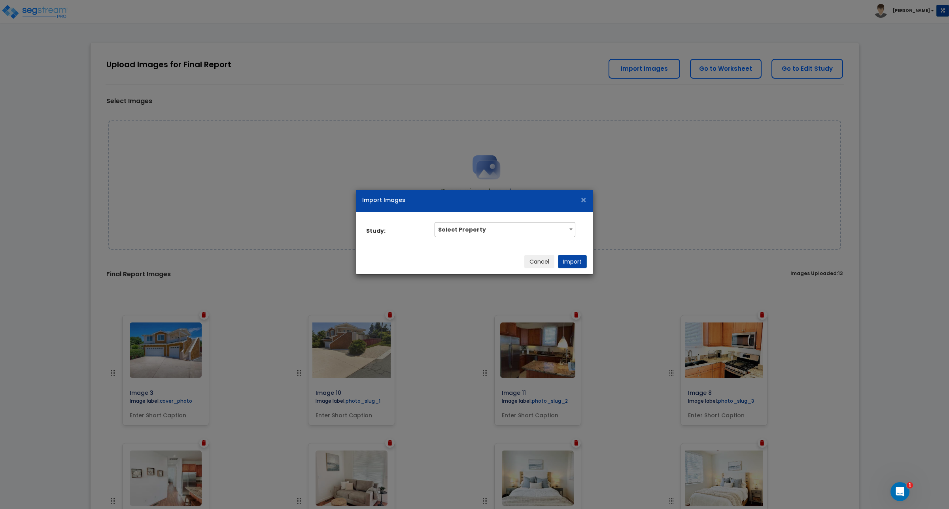
click at [475, 233] on span "Select Property" at bounding box center [505, 229] width 140 height 13
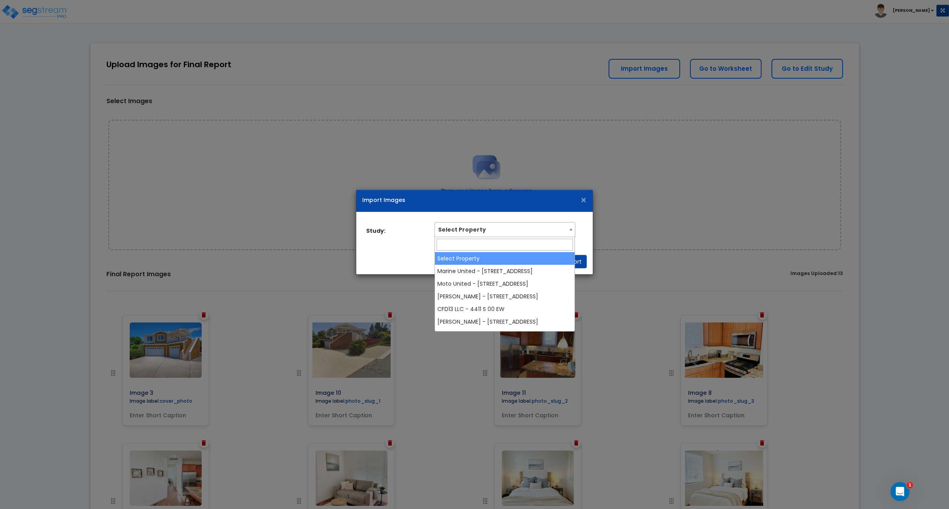
click at [691, 189] on div "Import Images × Study: Select Property Marine United - [GEOGRAPHIC_DATA] Moto U…" at bounding box center [474, 254] width 949 height 509
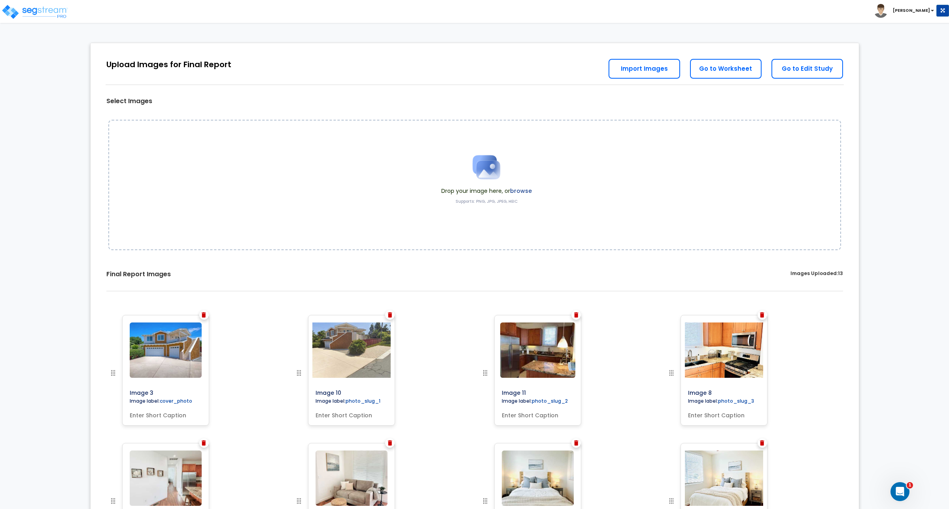
click at [661, 172] on div "Drop your image here, or browse Supports: PNG, JPG, JPEG, HEIC" at bounding box center [474, 185] width 732 height 130
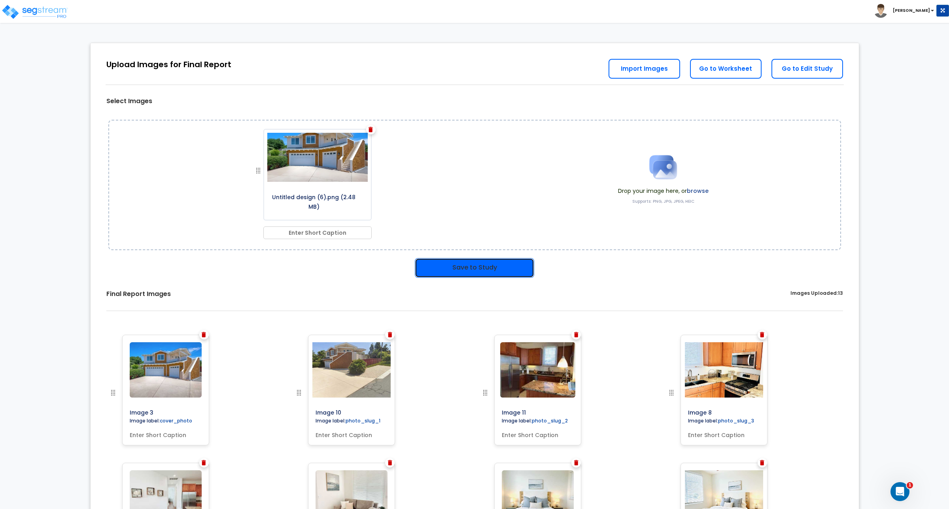
click at [465, 266] on button "Save to Study" at bounding box center [474, 268] width 119 height 20
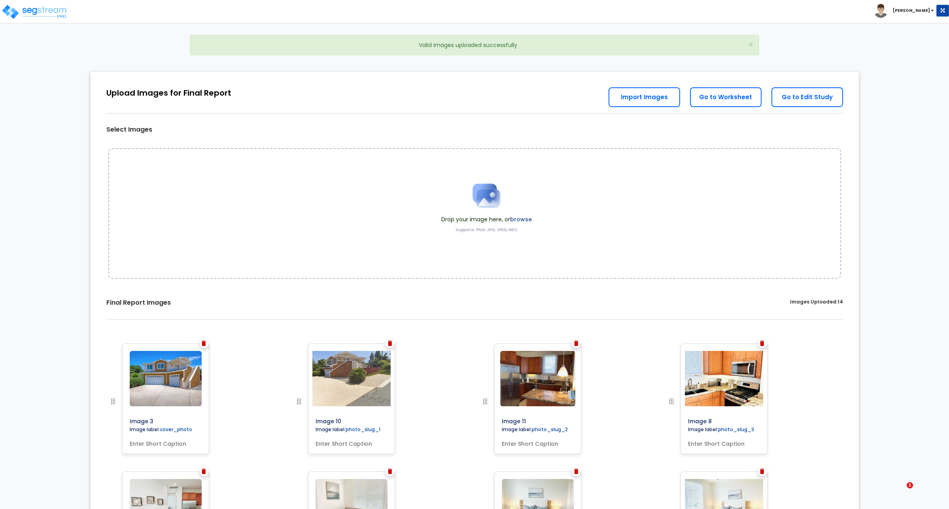
click at [204, 344] on img at bounding box center [204, 344] width 4 height 6
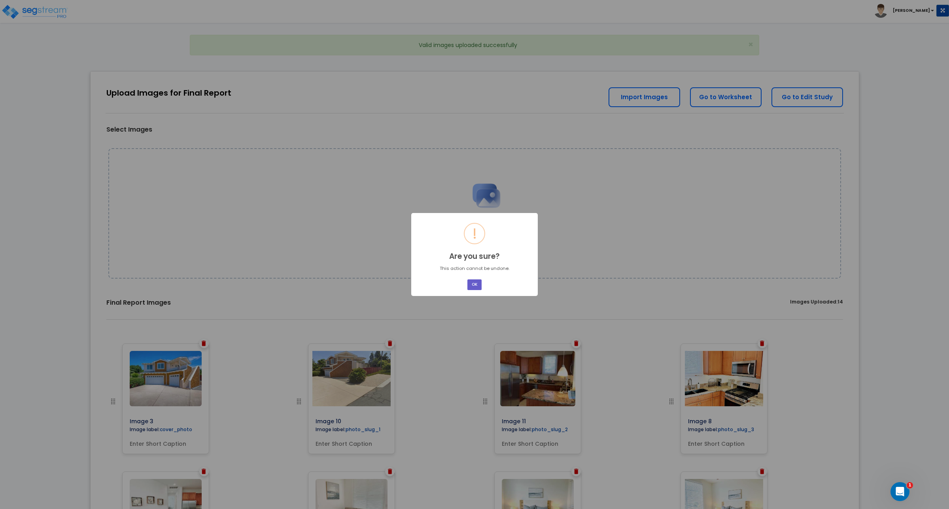
click at [474, 279] on button "OK" at bounding box center [474, 284] width 14 height 11
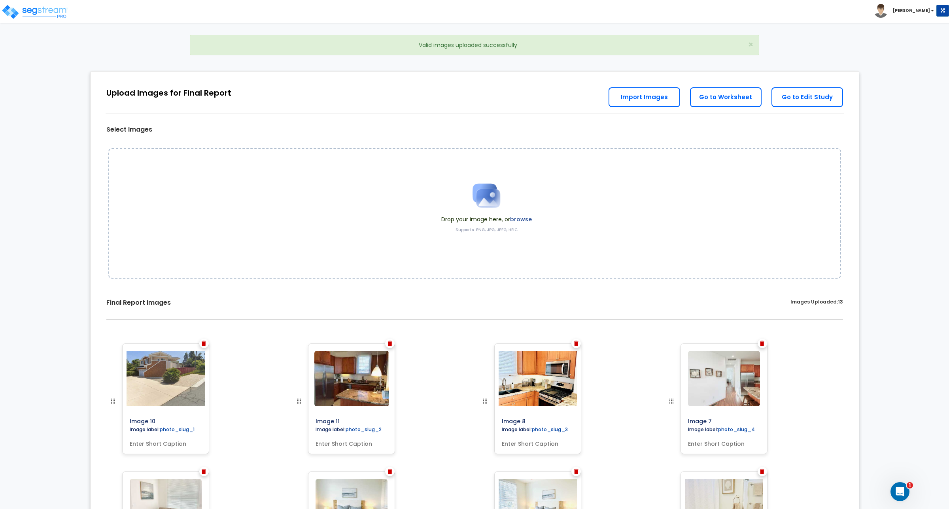
click at [811, 218] on div "Drop your image here, or browse Supports: PNG, JPG, JPEG, HEIC" at bounding box center [474, 213] width 732 height 130
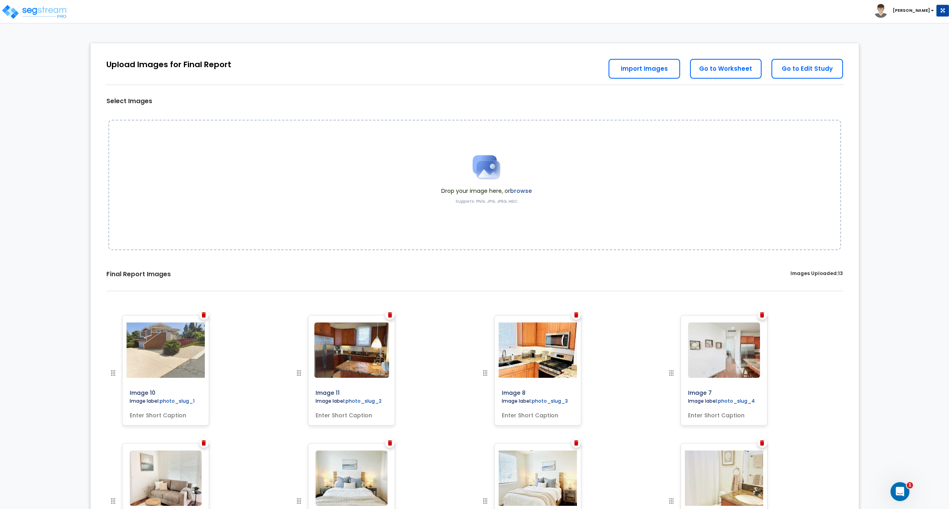
click at [609, 440] on div "Image 8" at bounding box center [567, 379] width 186 height 128
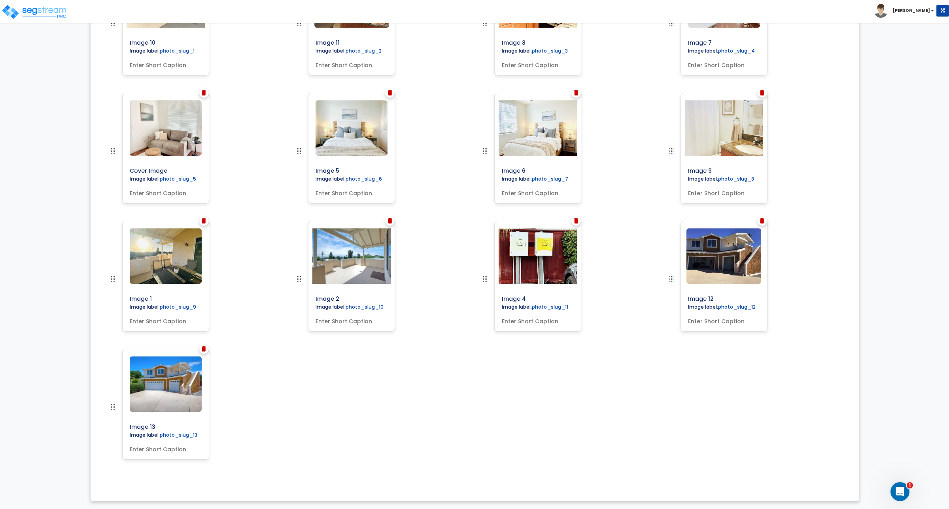
scroll to position [230, 0]
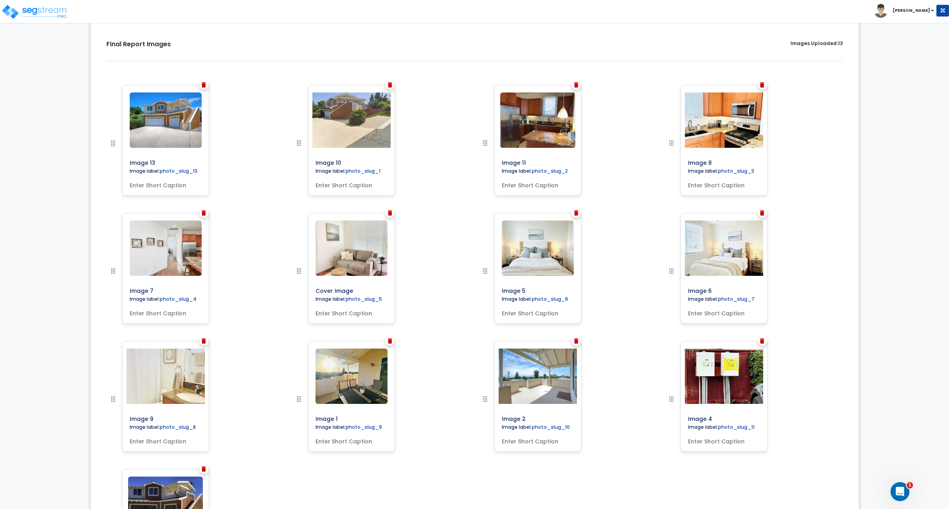
drag, startPoint x: 115, startPoint y: 410, endPoint x: 62, endPoint y: 125, distance: 290.3
click at [262, 260] on div "Image 7" at bounding box center [195, 277] width 186 height 128
drag, startPoint x: 836, startPoint y: 287, endPoint x: 835, endPoint y: 282, distance: 4.9
click at [835, 282] on div "Image 6" at bounding box center [753, 277] width 186 height 128
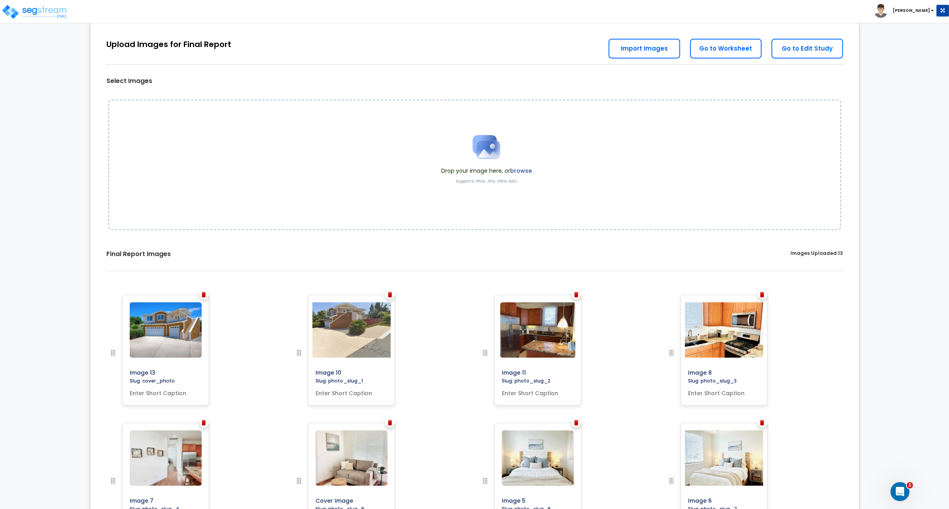
scroll to position [0, 0]
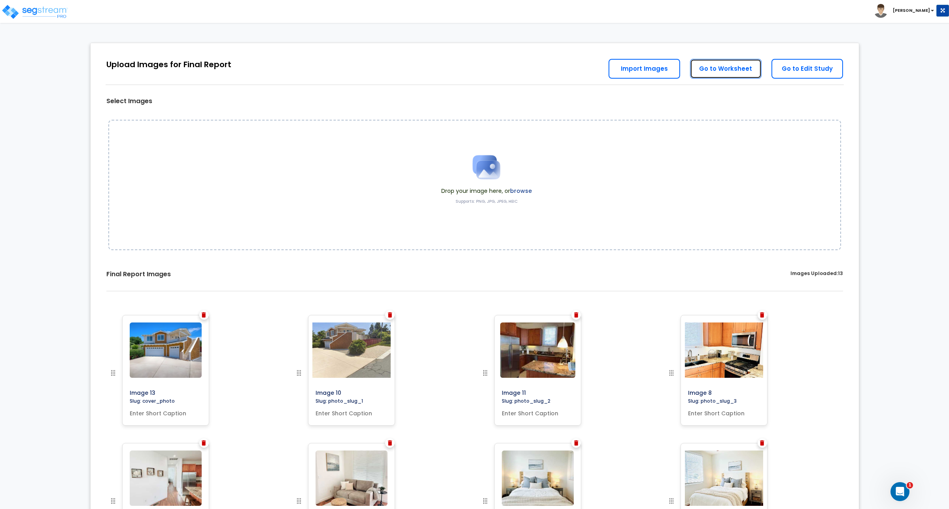
click at [720, 74] on link "Go to Worksheet" at bounding box center [726, 69] width 72 height 20
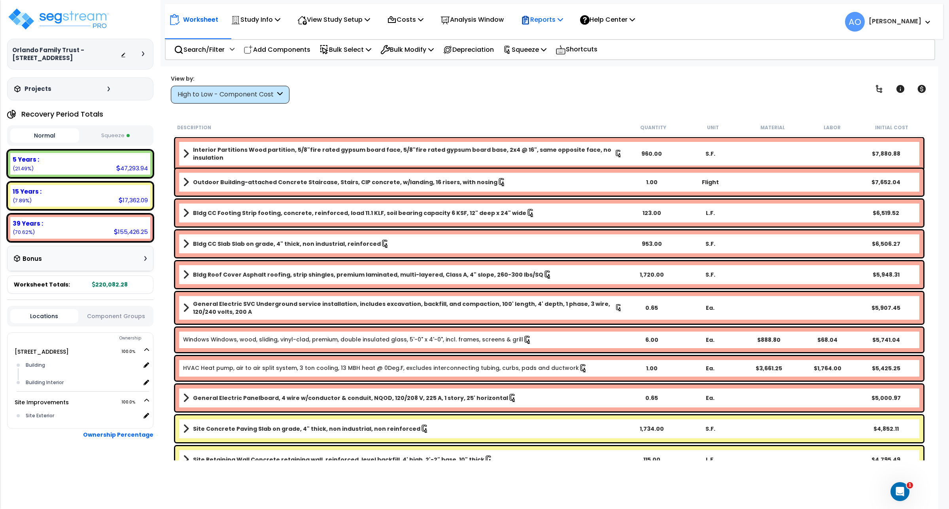
drag, startPoint x: 557, startPoint y: 20, endPoint x: 557, endPoint y: 13, distance: 6.7
click at [557, 13] on div "Reports" at bounding box center [542, 19] width 42 height 19
click at [555, 38] on link "Get Report" at bounding box center [556, 38] width 78 height 16
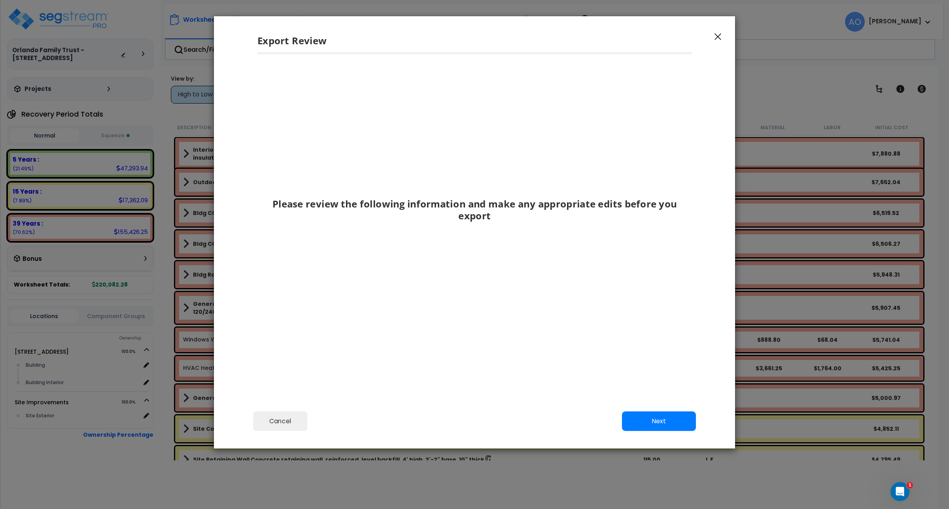
click at [651, 418] on button "Next" at bounding box center [659, 421] width 74 height 20
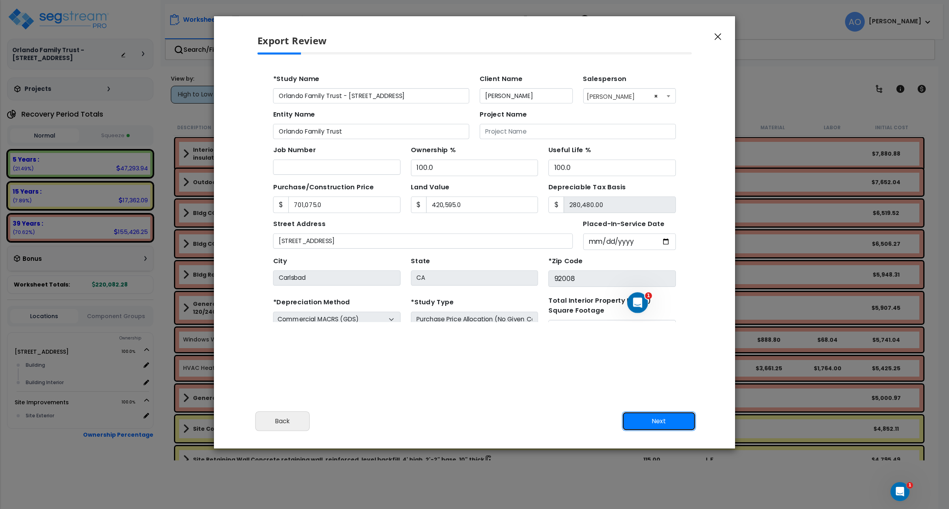
click at [651, 418] on button "Next" at bounding box center [659, 421] width 74 height 20
type input "701075"
type input "420595"
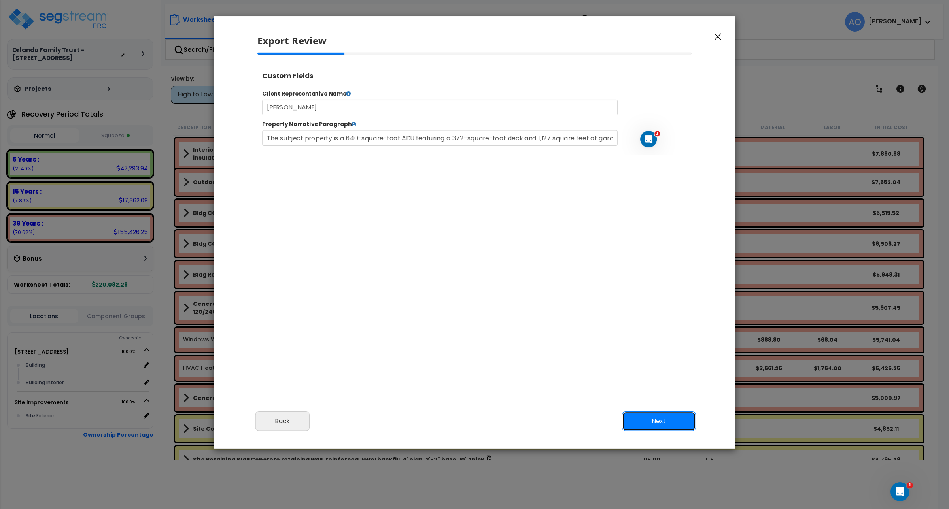
click at [651, 418] on button "Next" at bounding box center [659, 421] width 74 height 20
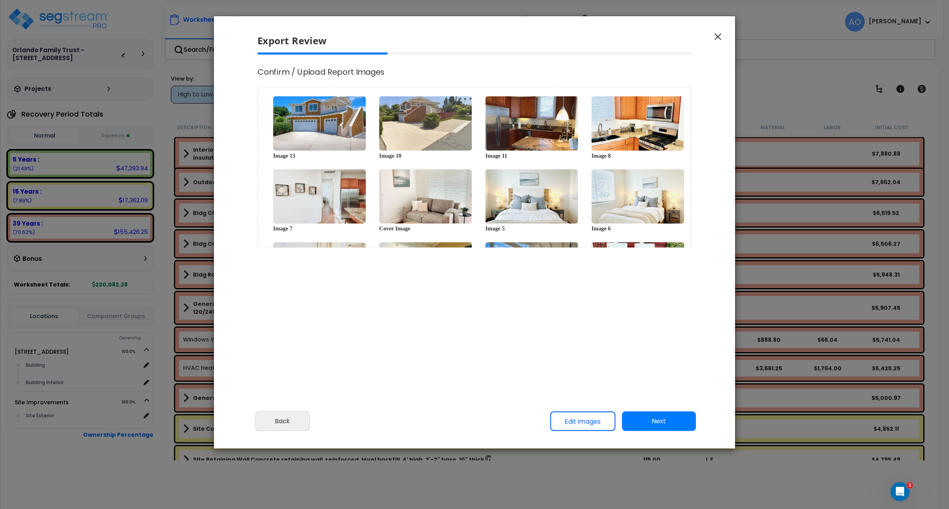
select select "2025"
click at [651, 418] on button "Next" at bounding box center [659, 421] width 74 height 20
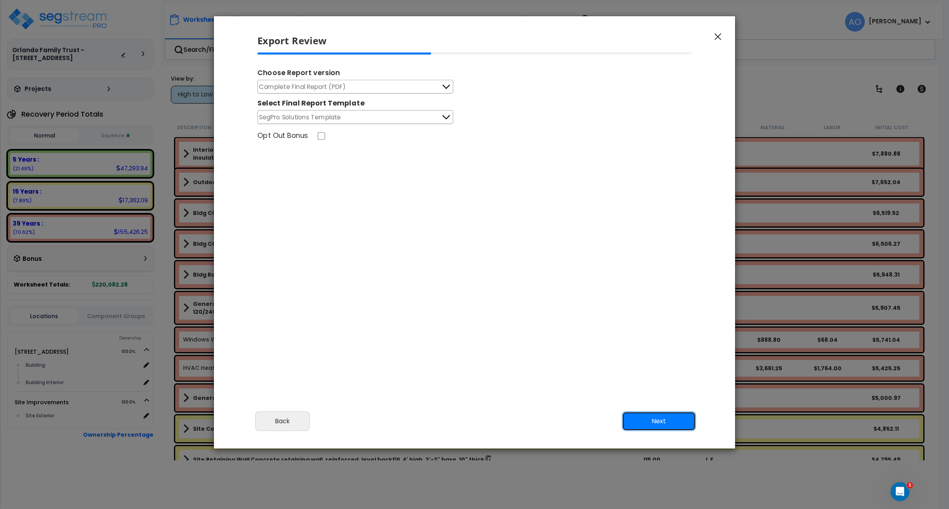
click at [651, 418] on button "Next" at bounding box center [659, 421] width 74 height 20
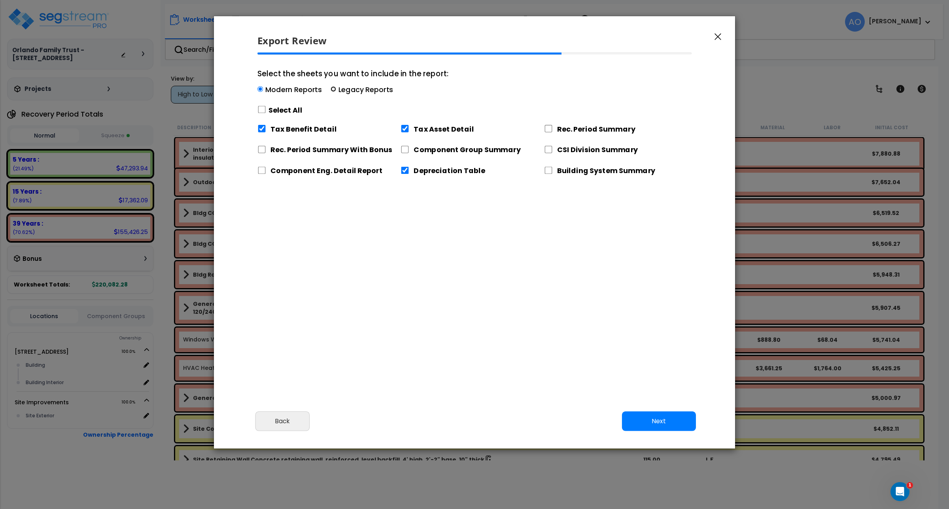
click at [330, 91] on input "Select the sheets you want to include in the report: Modern Reports Legacy Repo…" at bounding box center [333, 90] width 6 height 6
radio input "true"
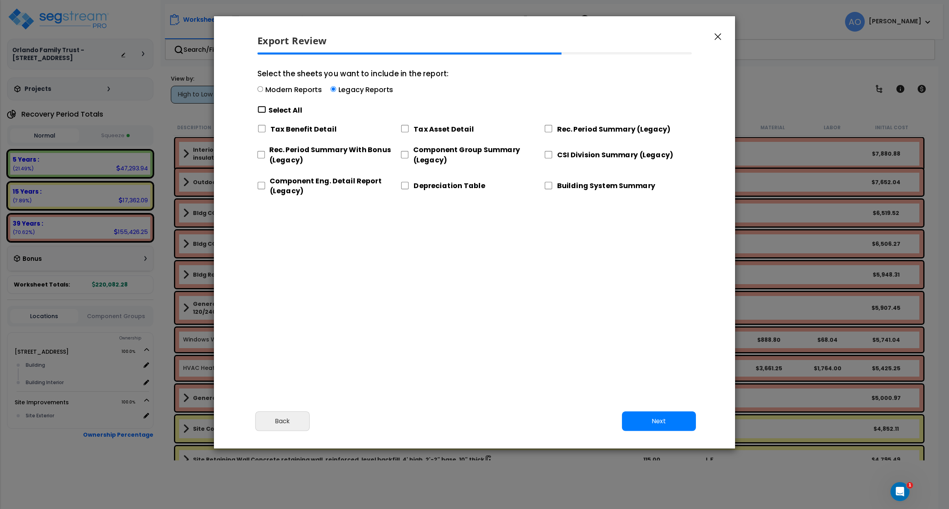
click at [259, 107] on input "Select the sheets you want to include in the report: Modern Reports Legacy Repo…" at bounding box center [261, 110] width 9 height 8
checkbox input "true"
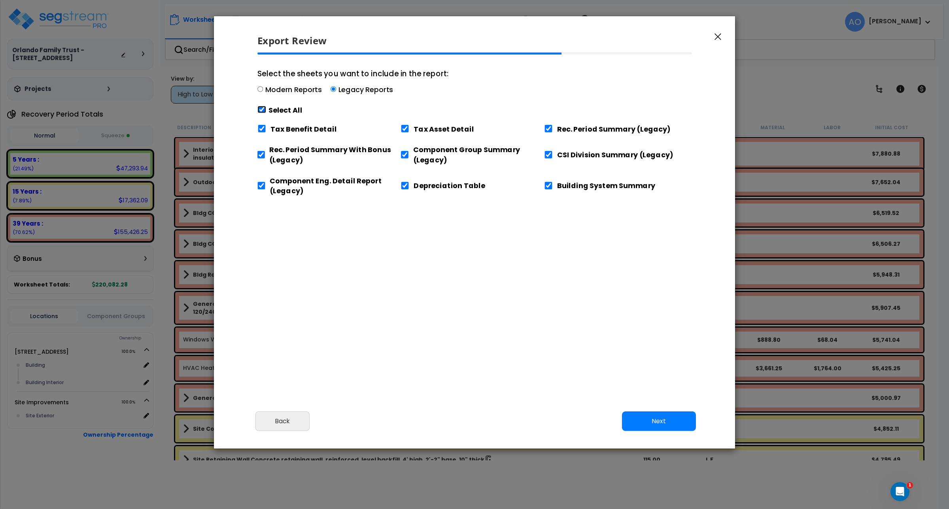
checkbox input "true"
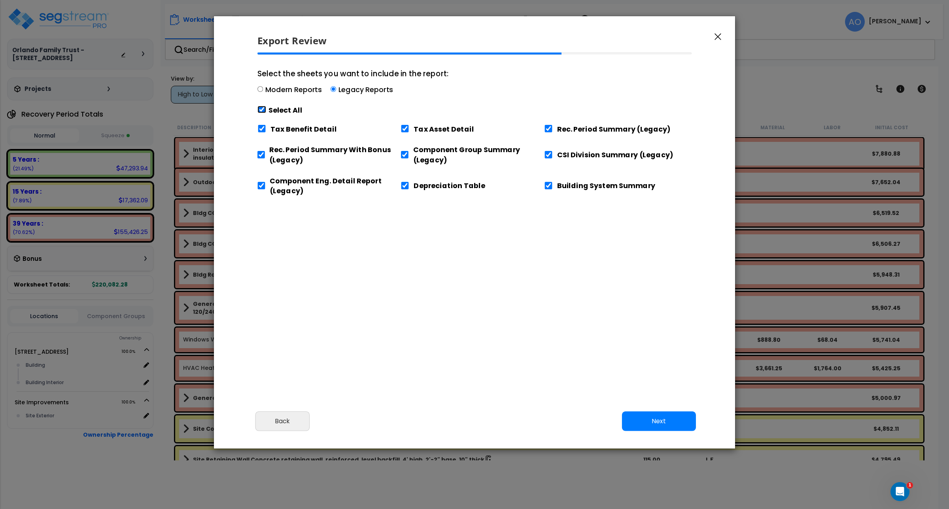
checkbox input "true"
click at [260, 128] on input "Tax Benefit Detail" at bounding box center [261, 129] width 9 height 8
checkbox input "false"
click at [262, 185] on input "Component Eng. Detail Report (Legacy)" at bounding box center [261, 186] width 8 height 8
checkbox input "false"
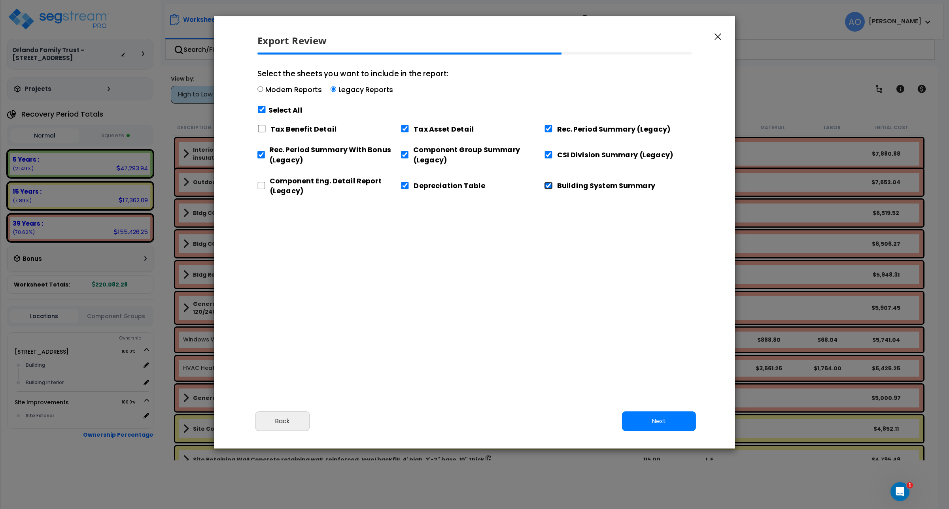
click at [550, 186] on input "Building System Summary" at bounding box center [548, 186] width 9 height 8
checkbox input "false"
click at [649, 412] on button "Next" at bounding box center [659, 421] width 74 height 20
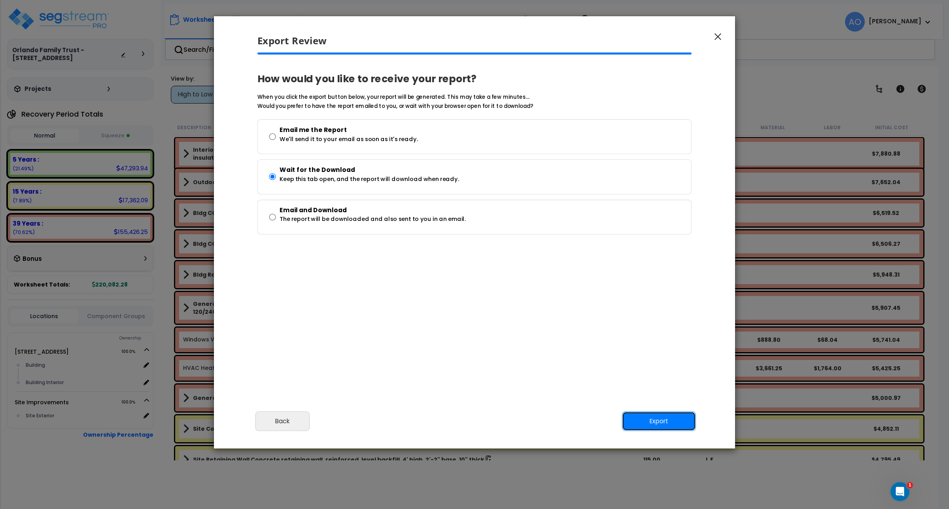
click at [649, 417] on button "Export" at bounding box center [659, 421] width 74 height 20
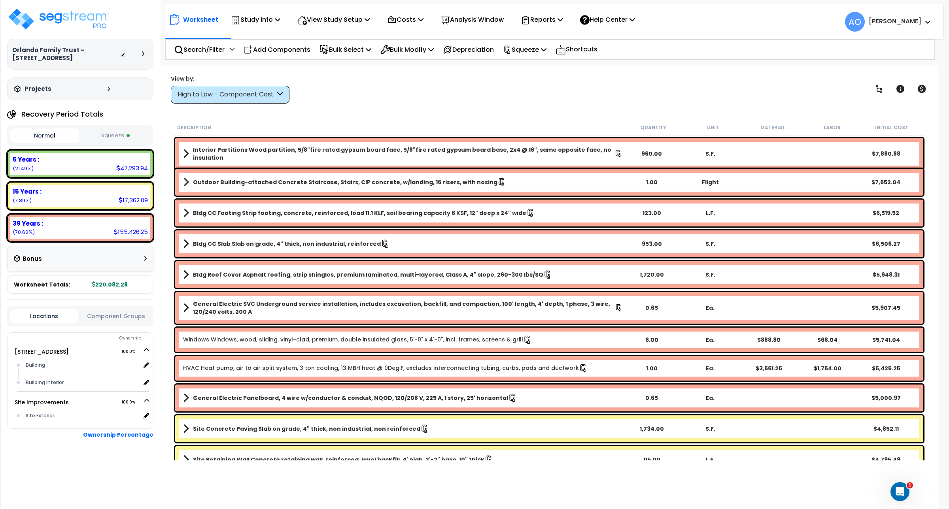
click at [232, 99] on div "High to Low - Component Cost" at bounding box center [226, 94] width 98 height 9
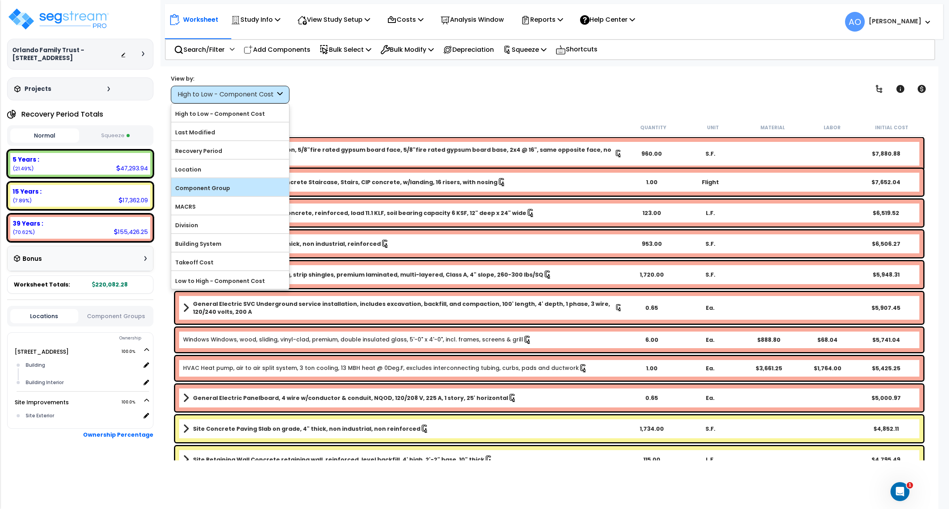
click at [215, 184] on label "Component Group" at bounding box center [230, 188] width 118 height 12
click at [0, 0] on input "Component Group" at bounding box center [0, 0] width 0 height 0
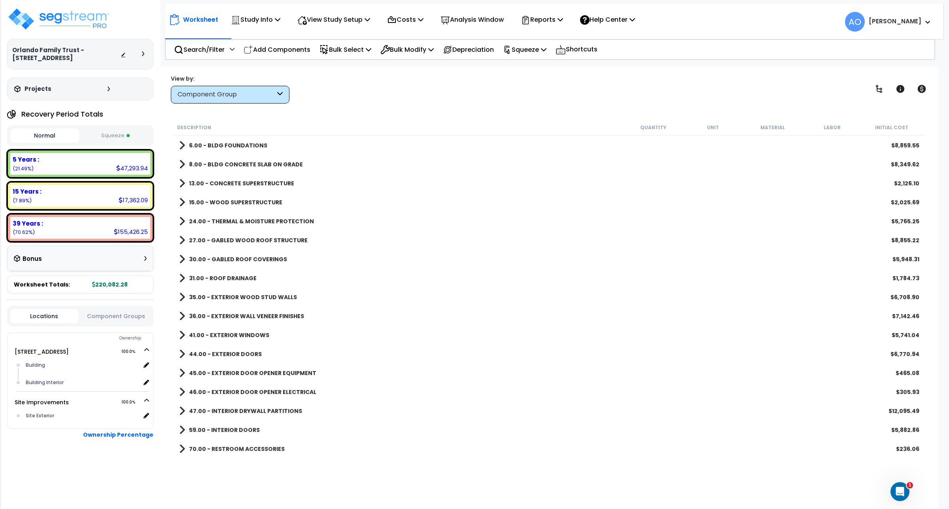
click at [355, 449] on div "70.00 - RESTROOM ACCESSORIES $236.06" at bounding box center [549, 449] width 748 height 19
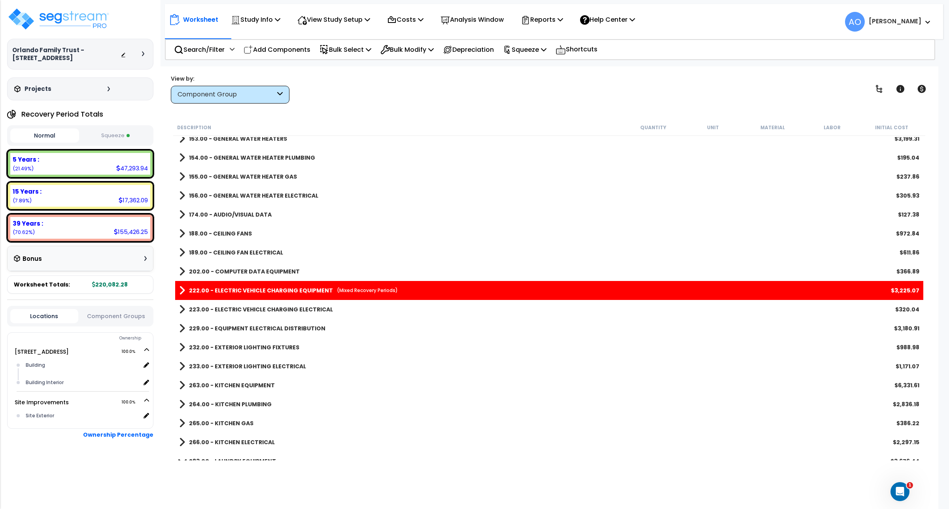
scroll to position [731, 0]
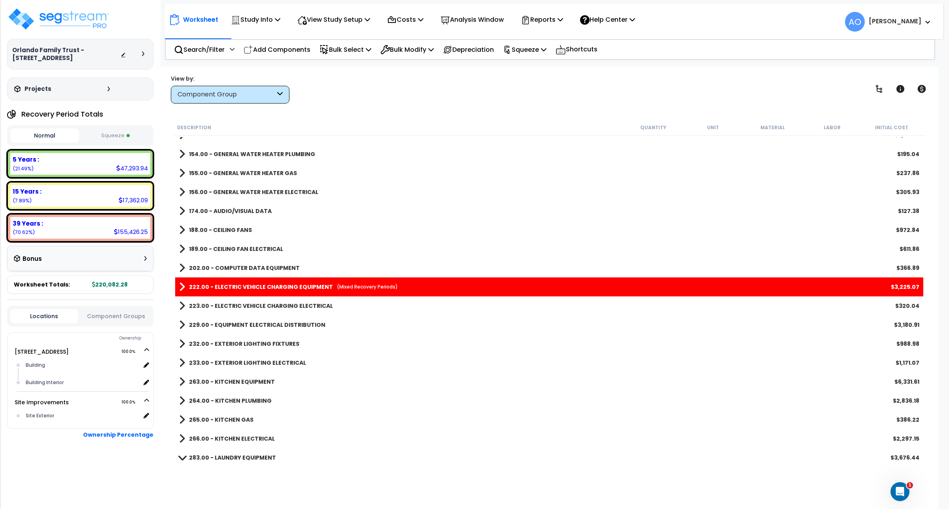
click at [265, 289] on b "222.00 - ELECTRIC VEHICLE CHARGING EQUIPMENT" at bounding box center [261, 287] width 144 height 8
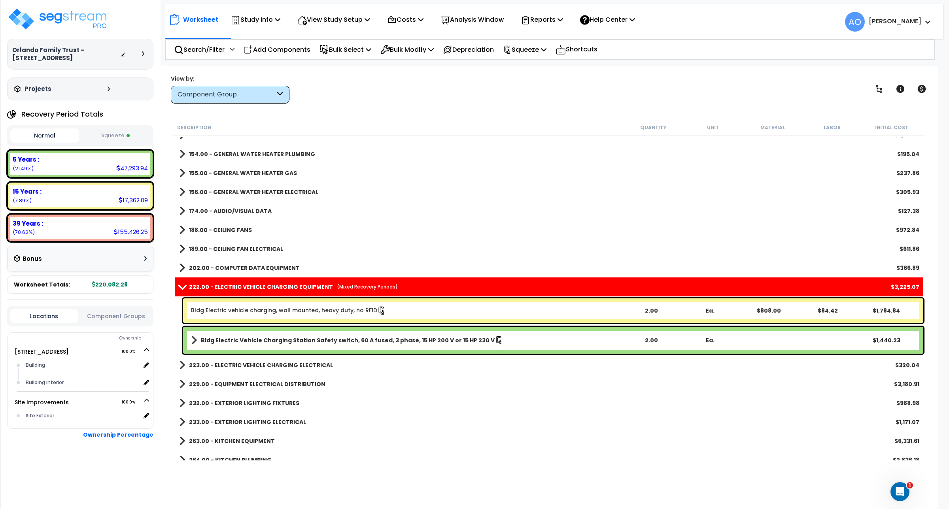
click at [285, 311] on link "Bldg Electric vehicle charging, wall mounted, heavy duty, no RFID" at bounding box center [288, 310] width 195 height 9
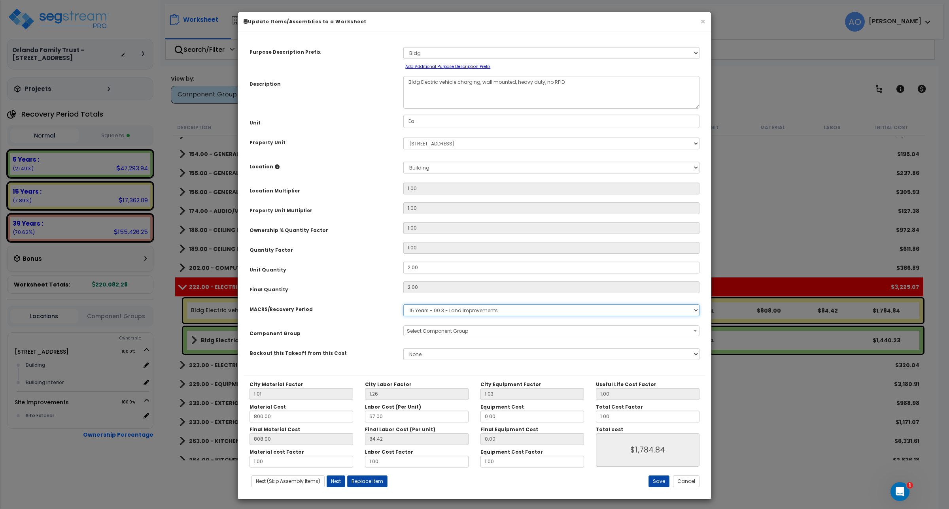
click at [428, 311] on select "Select MACRS/Recovery Period 5 Years - 57.0 - Distributive Trades & Services 5 …" at bounding box center [551, 310] width 296 height 12
select select "3667"
click at [403, 304] on select "Select MACRS/Recovery Period 5 Years - 57.0 - Distributive Trades & Services 5 …" at bounding box center [551, 310] width 296 height 12
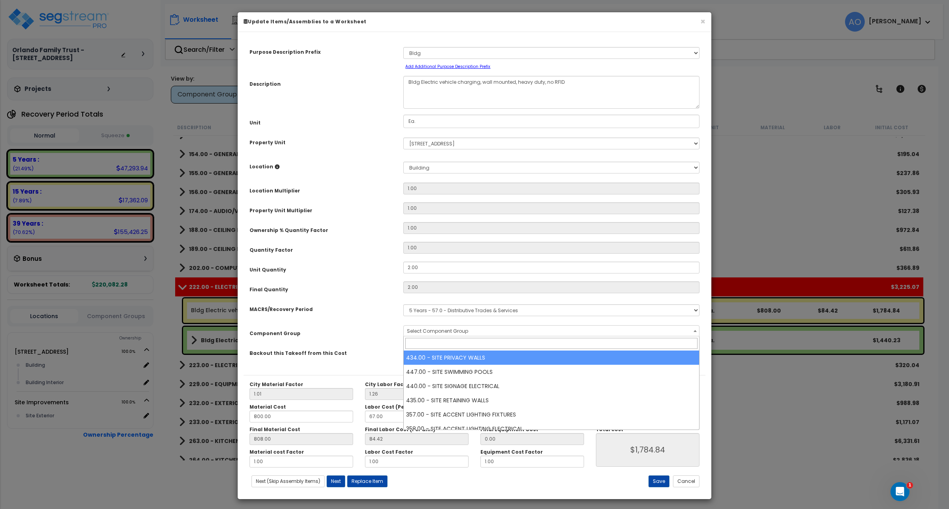
click at [435, 334] on span "Select Component Group" at bounding box center [551, 331] width 295 height 11
select select "46035"
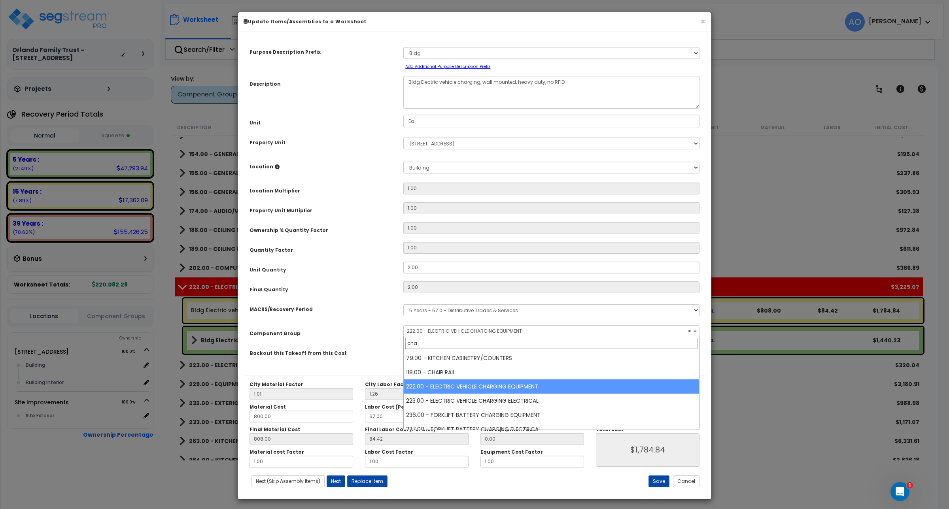
type input "char"
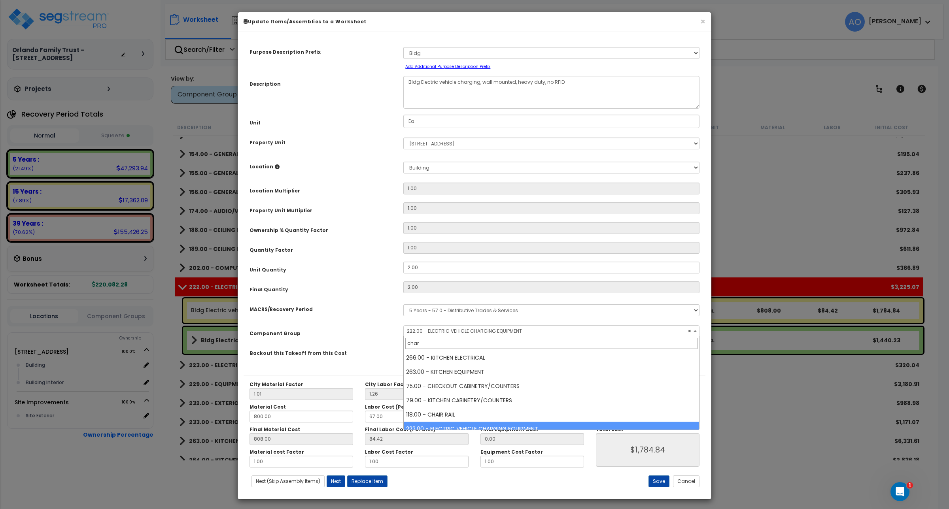
select select "46035"
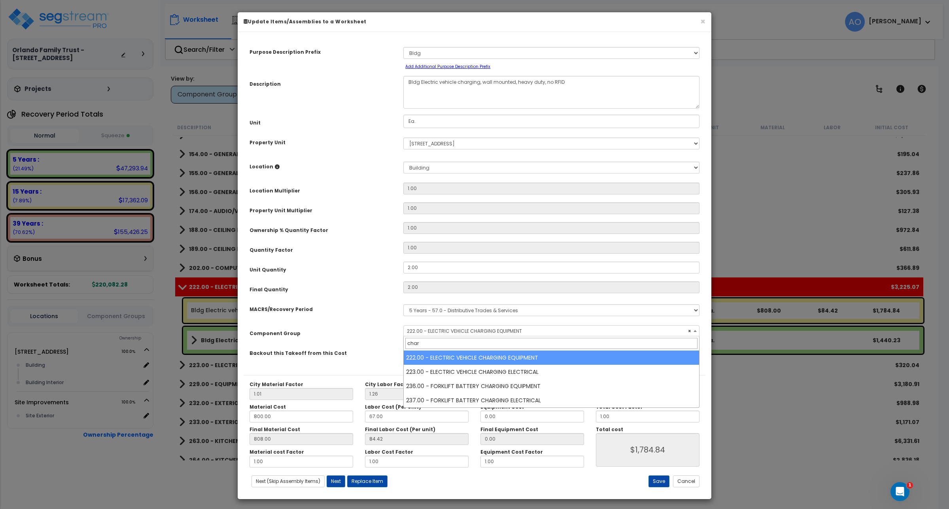
type input "char"
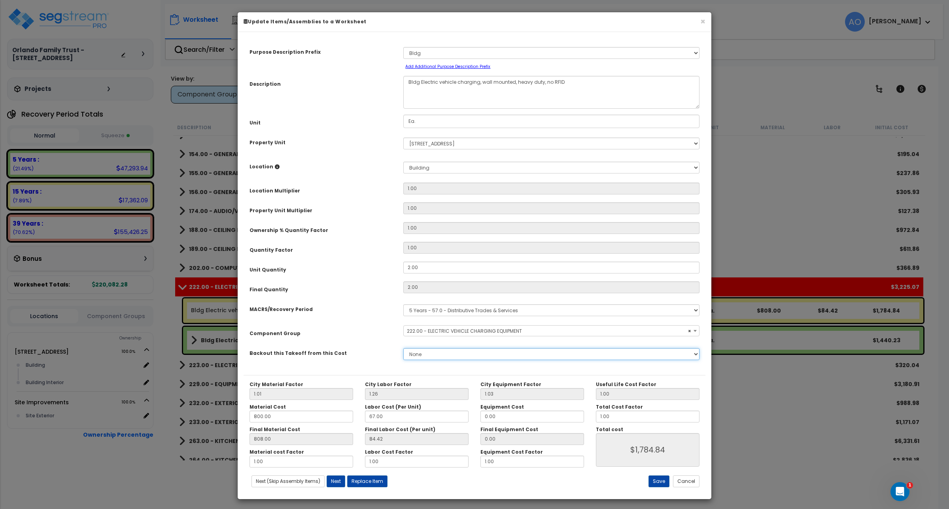
click at [457, 352] on select "None" at bounding box center [551, 354] width 296 height 12
click at [366, 332] on div "Component Group" at bounding box center [320, 332] width 154 height 14
click at [653, 483] on button "Save" at bounding box center [658, 481] width 21 height 12
type input "1784.84"
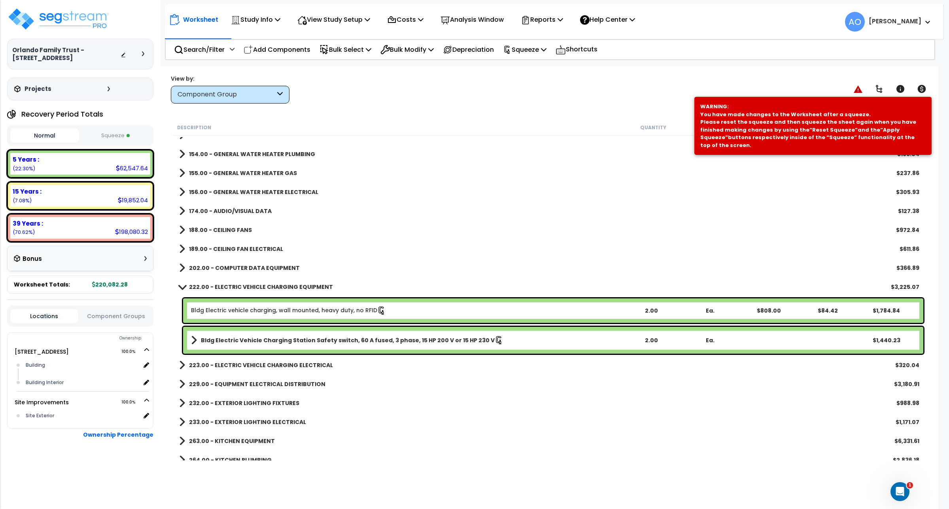
click at [234, 364] on b "223.00 - ELECTRIC VEHICLE CHARGING ELECTRICAL" at bounding box center [261, 365] width 144 height 8
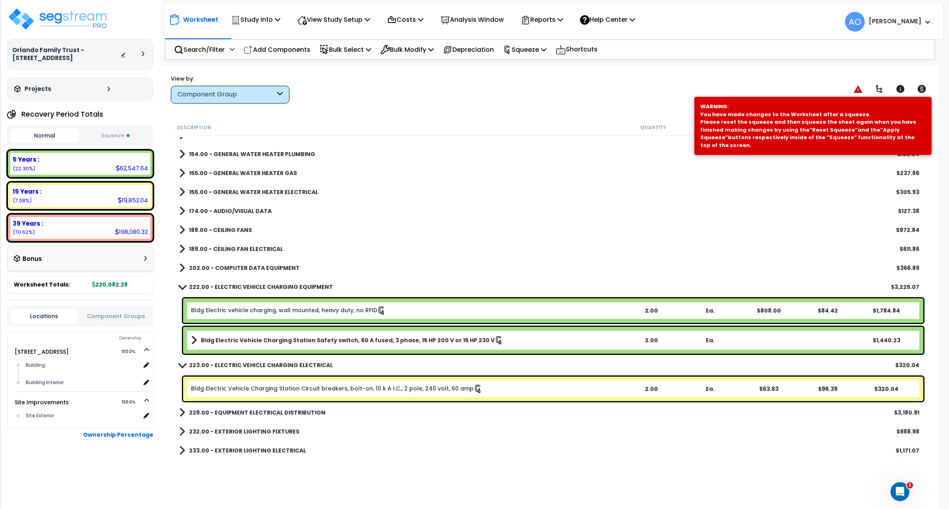
click at [423, 386] on link "Bldg Electric Vehicle Charging Station Circuit breakers, bolt-on, 10 k A I.C., …" at bounding box center [336, 389] width 291 height 9
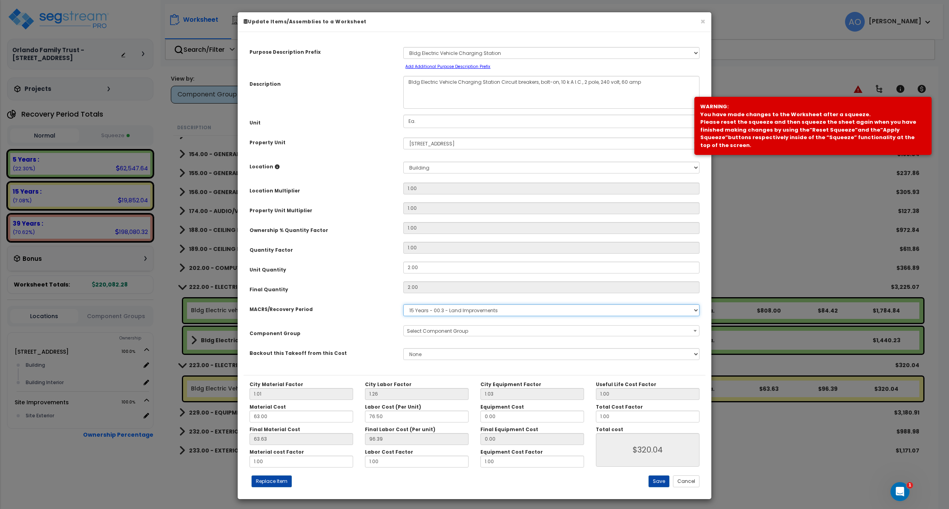
click at [428, 311] on select "Select MACRS/Recovery Period 5 Years - 57.0 - Distributive Trades & Services 5 …" at bounding box center [551, 310] width 296 height 12
select select "3667"
click at [403, 304] on select "Select MACRS/Recovery Period 5 Years - 57.0 - Distributive Trades & Services 5 …" at bounding box center [551, 310] width 296 height 12
select select "46036"
click at [370, 349] on div "Backout this Takeoff from this Cost" at bounding box center [320, 352] width 154 height 14
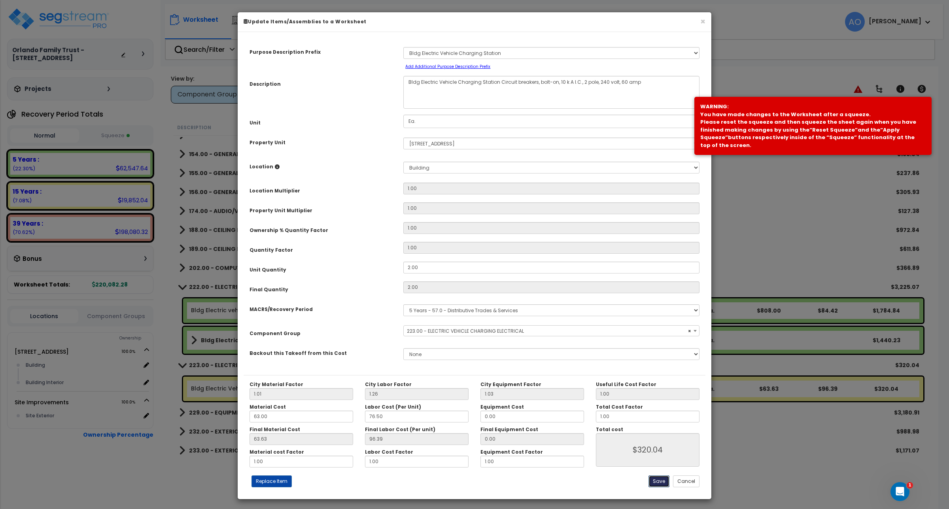
click at [667, 477] on button "Save" at bounding box center [658, 481] width 21 height 12
type input "320.04"
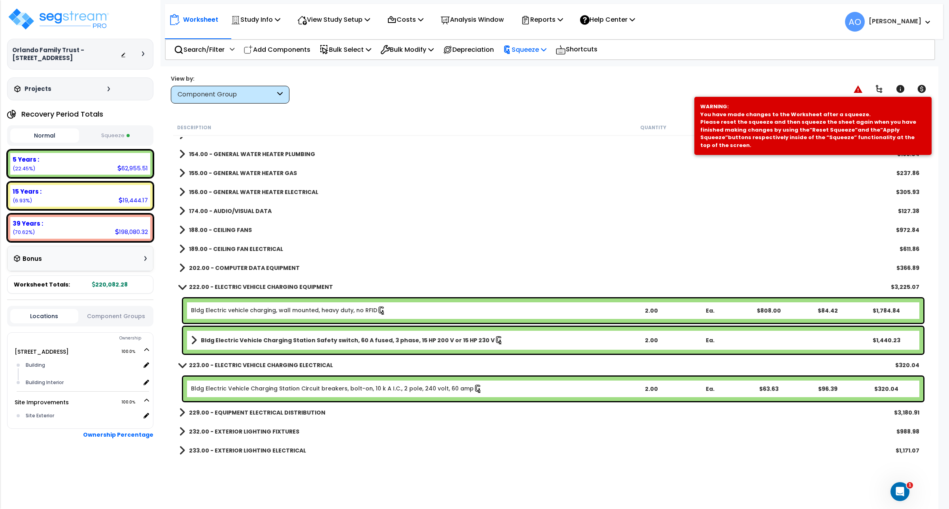
click at [539, 52] on p "Squeeze" at bounding box center [524, 49] width 43 height 11
click at [536, 62] on link "Re-squeeze" at bounding box center [538, 68] width 78 height 18
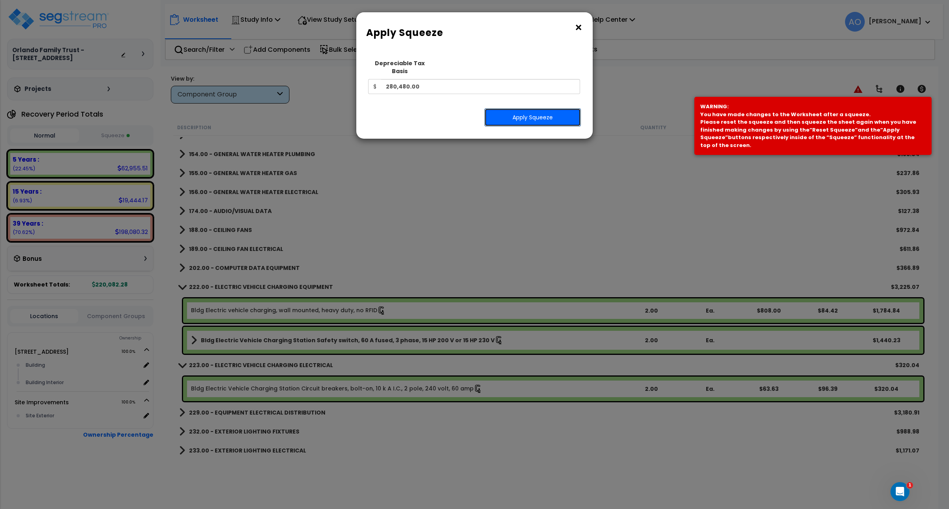
click at [521, 108] on button "Apply Squeeze" at bounding box center [532, 117] width 96 height 18
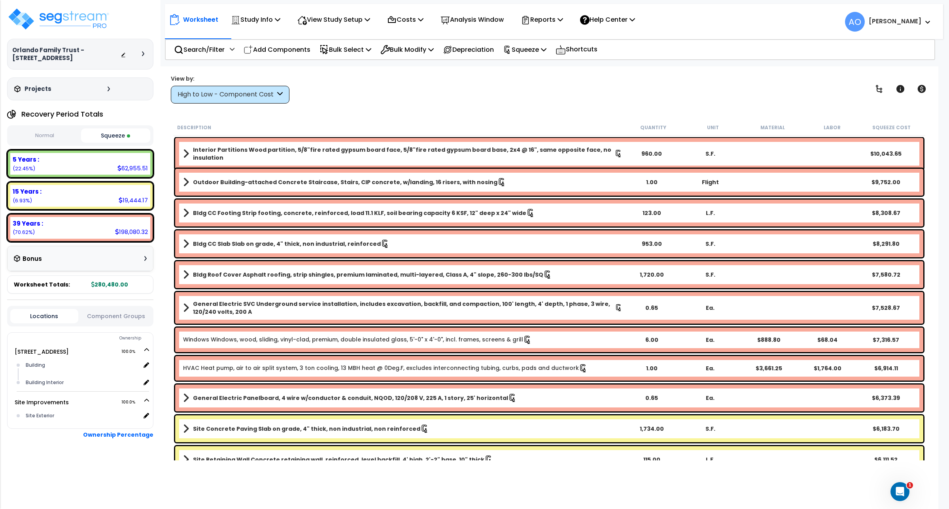
click at [657, 84] on div "View by: High to Low - Component Cost High to Low - Component Cost" at bounding box center [549, 88] width 762 height 29
click at [558, 19] on p "Reports" at bounding box center [542, 19] width 42 height 11
click at [547, 34] on link "Get Report" at bounding box center [556, 38] width 78 height 16
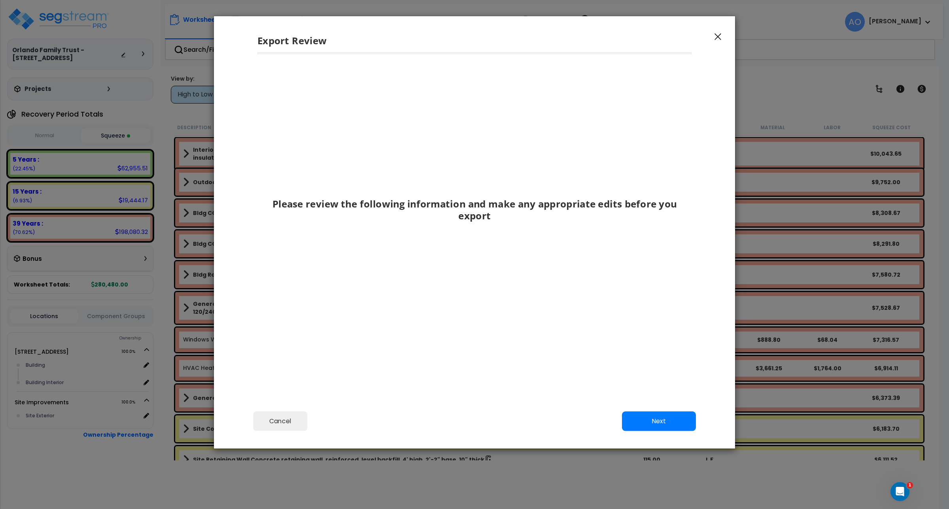
click at [718, 32] on button "button" at bounding box center [718, 36] width 12 height 9
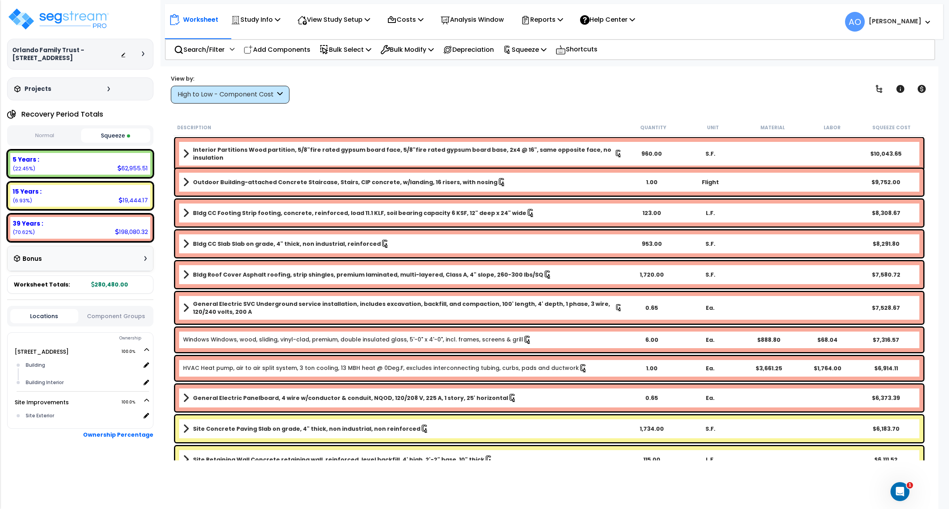
click at [896, 22] on b "[PERSON_NAME]" at bounding box center [894, 21] width 53 height 8
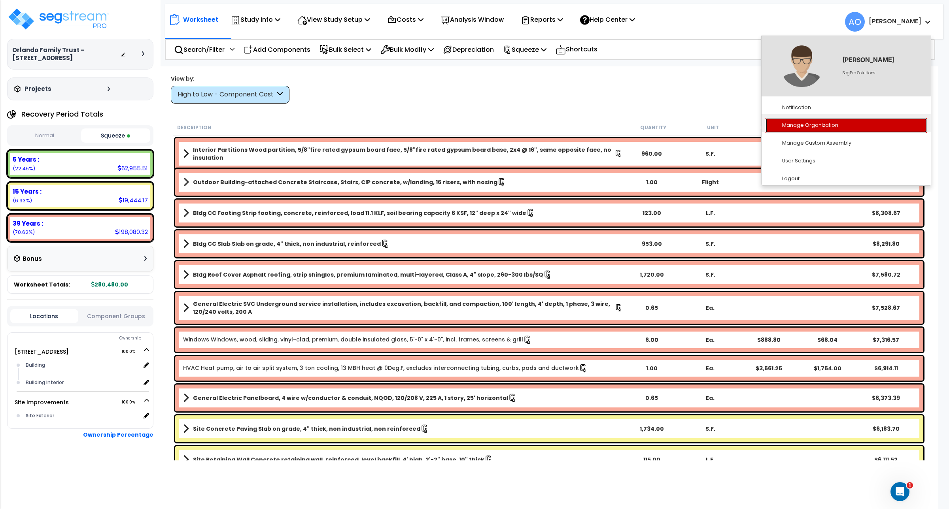
click at [811, 123] on link "Manage Organization" at bounding box center [845, 125] width 161 height 15
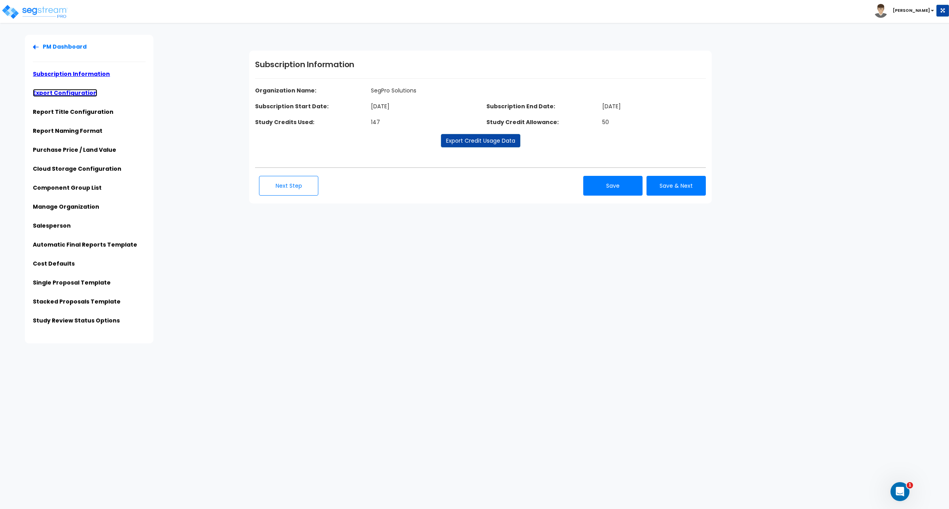
click at [70, 92] on link "Export Configuration" at bounding box center [65, 93] width 64 height 8
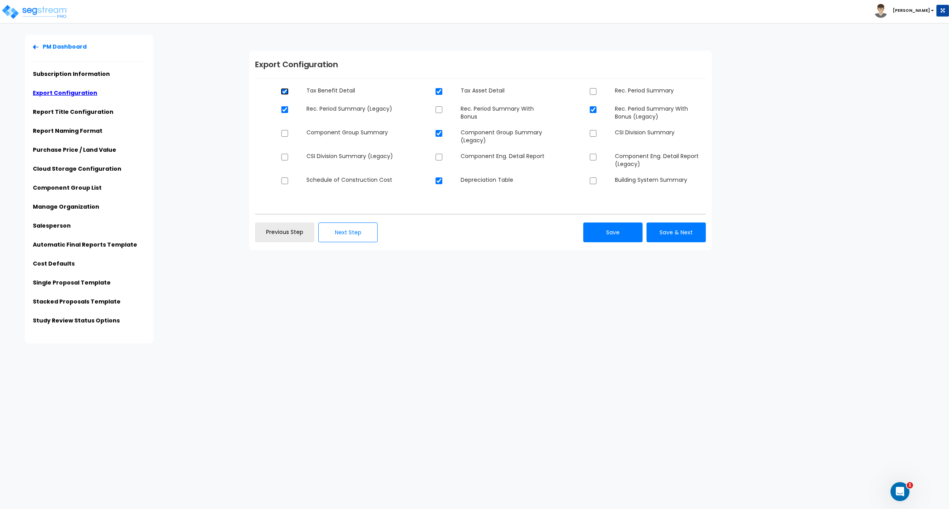
click at [284, 91] on input "checkbox" at bounding box center [285, 91] width 8 height 7
checkbox input "false"
click at [593, 90] on input "checkbox" at bounding box center [593, 91] width 8 height 7
checkbox input "true"
click at [285, 110] on input "checkbox" at bounding box center [285, 109] width 8 height 7
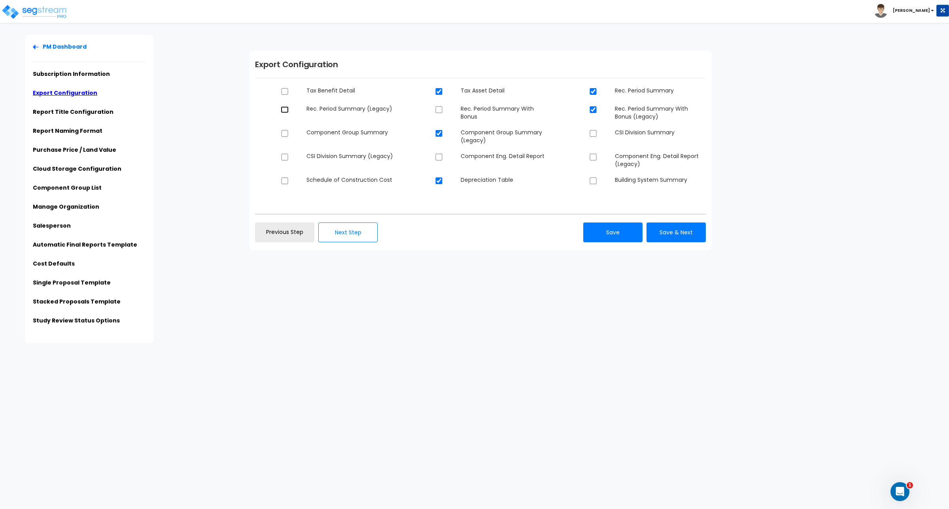
checkbox input "true"
checkbox input "false"
click at [283, 157] on input "checkbox" at bounding box center [285, 157] width 8 height 7
checkbox input "true"
click at [665, 235] on button "Save & Next" at bounding box center [675, 233] width 59 height 20
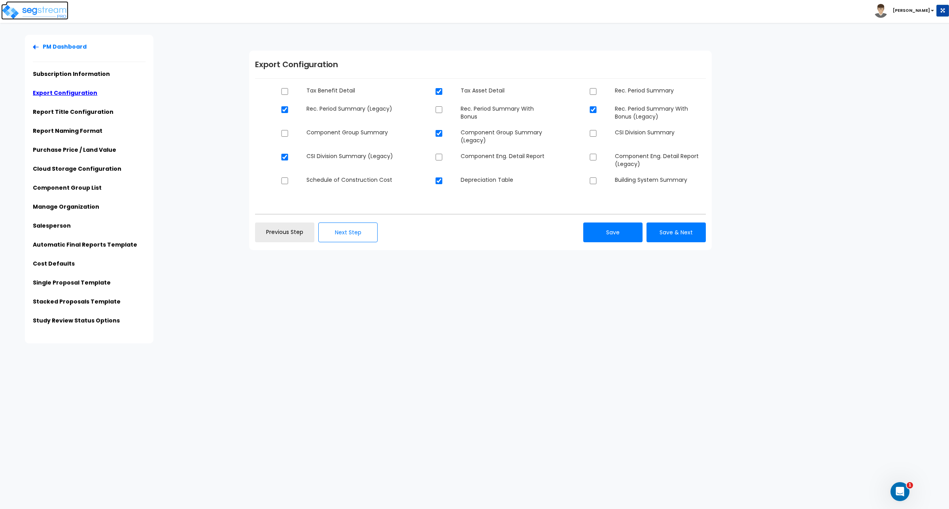
click at [54, 12] on img at bounding box center [34, 12] width 67 height 16
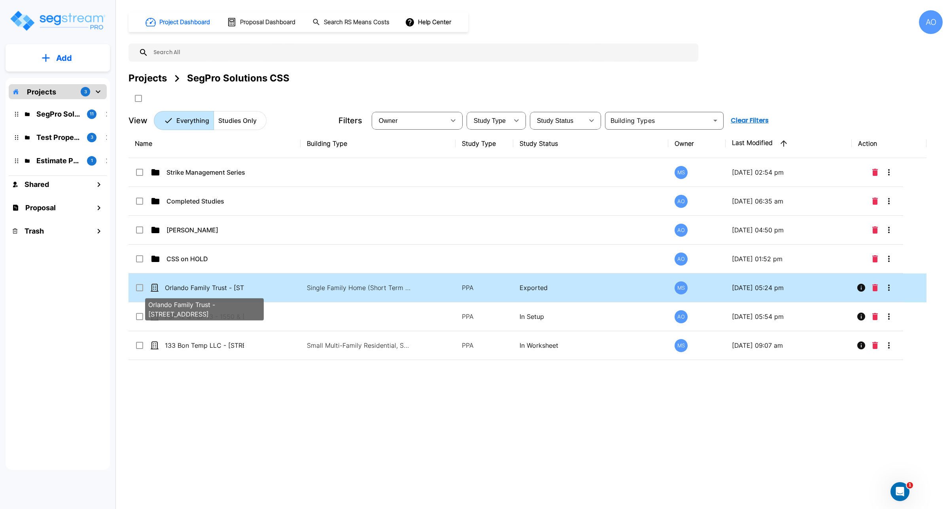
click at [208, 289] on p "Orlando Family Trust - [STREET_ADDRESS]" at bounding box center [204, 287] width 79 height 9
checkbox input "true"
click at [208, 289] on p "Orlando Family Trust - [STREET_ADDRESS]" at bounding box center [204, 287] width 79 height 9
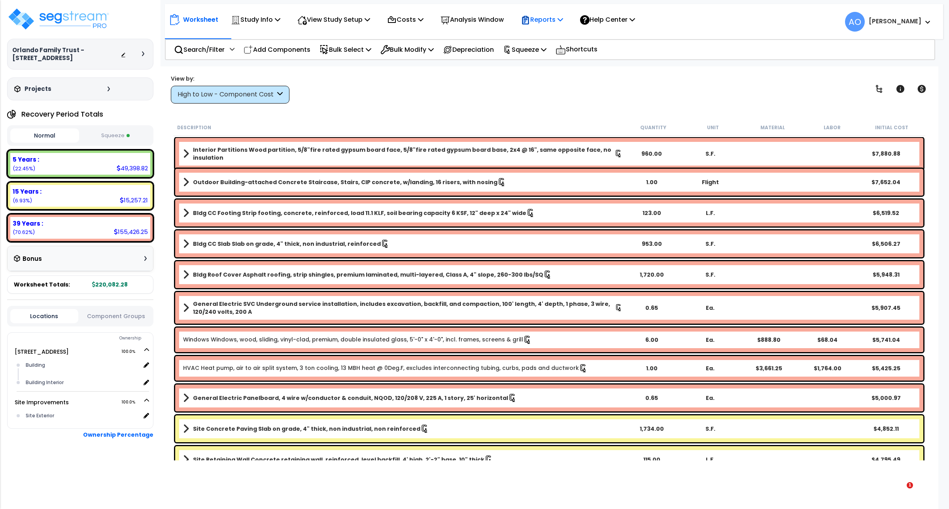
click at [556, 19] on p "Reports" at bounding box center [542, 19] width 42 height 11
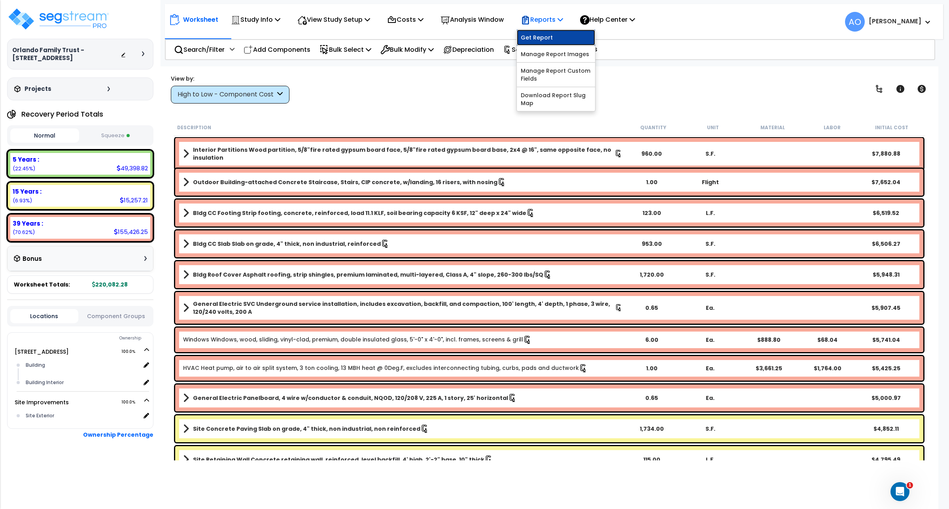
click at [555, 35] on link "Get Report" at bounding box center [556, 38] width 78 height 16
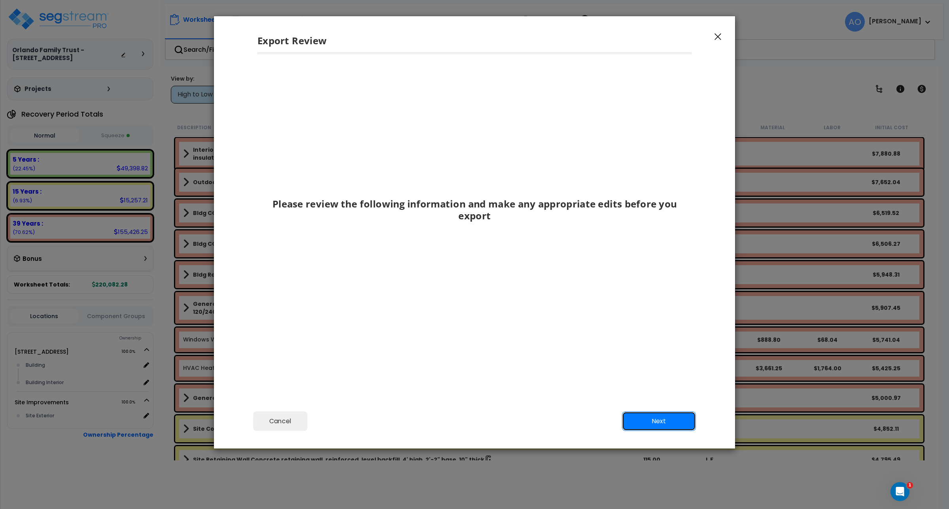
click at [651, 424] on button "Next" at bounding box center [659, 421] width 74 height 20
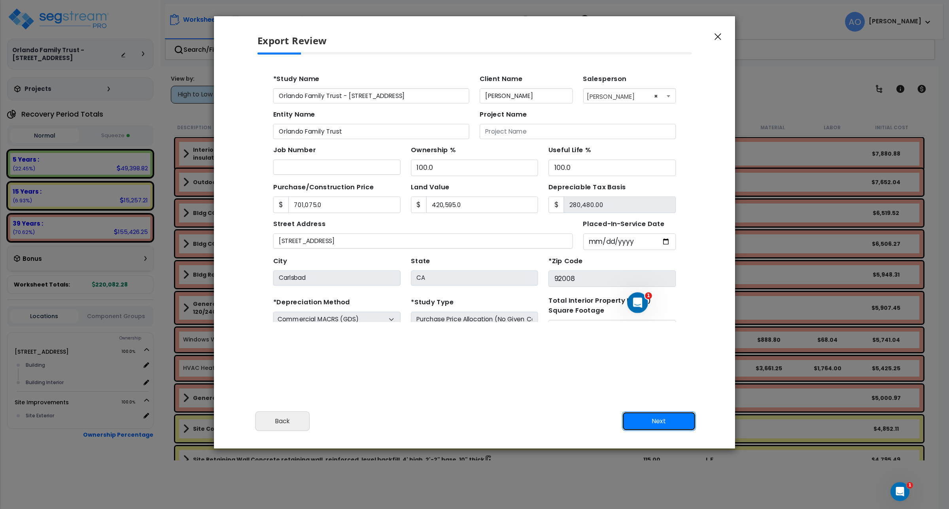
click at [651, 424] on button "Next" at bounding box center [659, 421] width 74 height 20
type input "701075"
type input "420595"
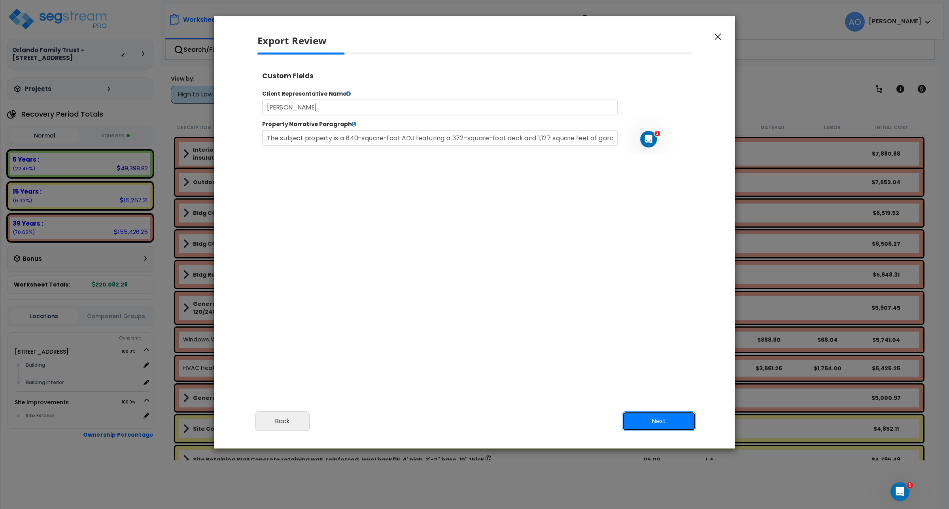
click at [651, 424] on button "Next" at bounding box center [659, 421] width 74 height 20
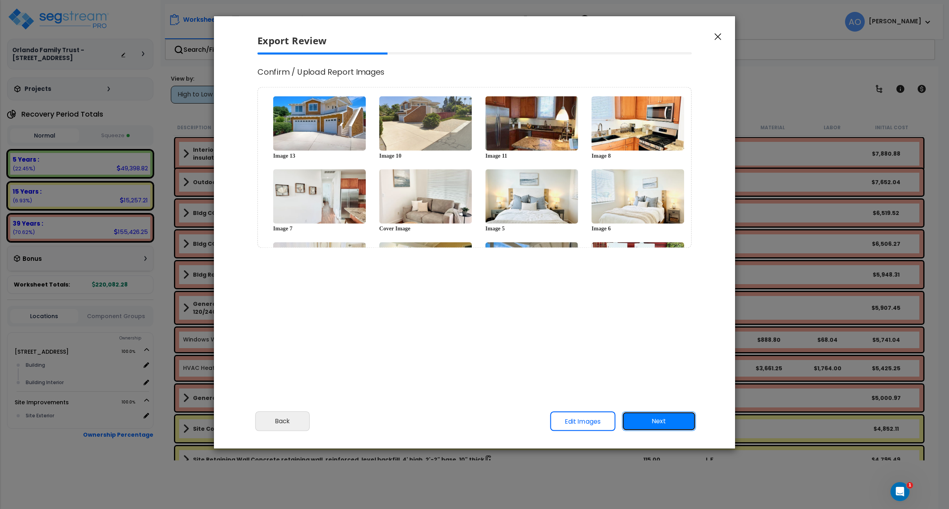
select select "2025"
click at [651, 424] on button "Next" at bounding box center [659, 421] width 74 height 20
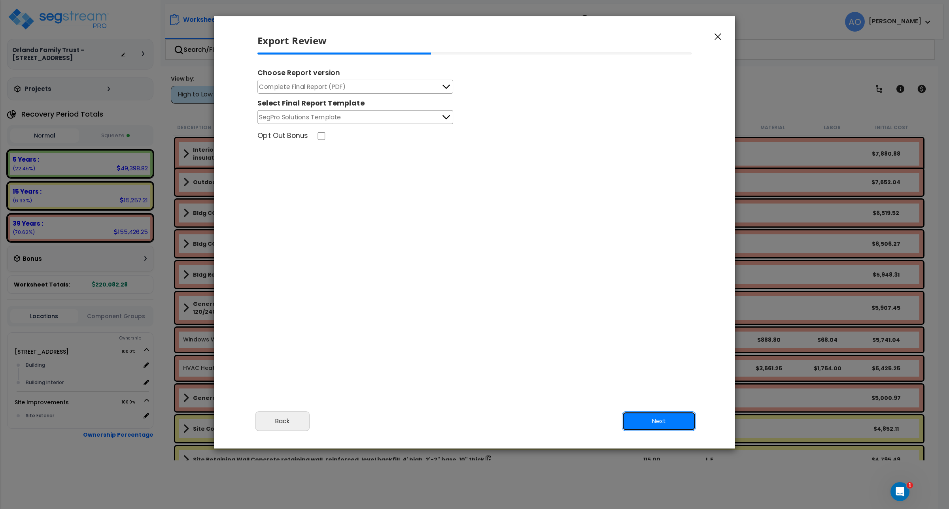
click at [651, 424] on button "Next" at bounding box center [659, 421] width 74 height 20
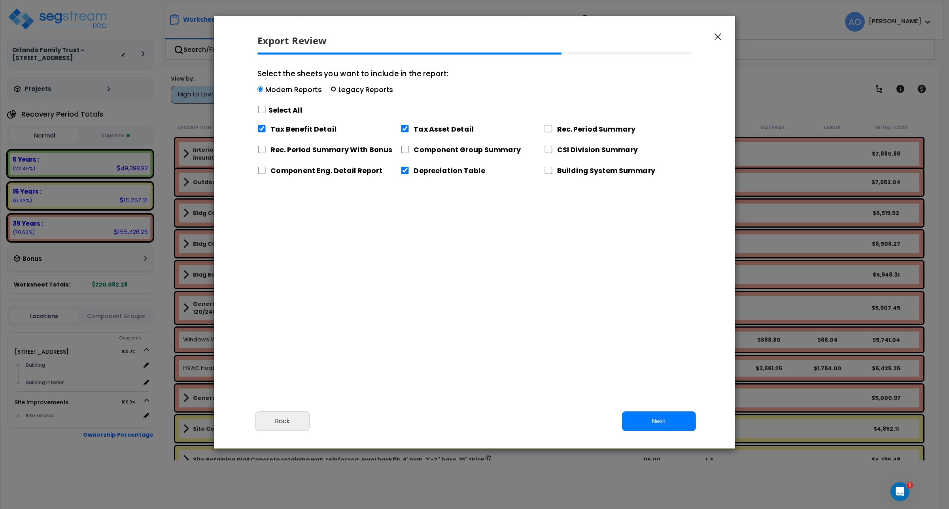
click at [332, 89] on input "Select the sheets you want to include in the report: Modern Reports Legacy Repo…" at bounding box center [333, 90] width 6 height 6
radio input "true"
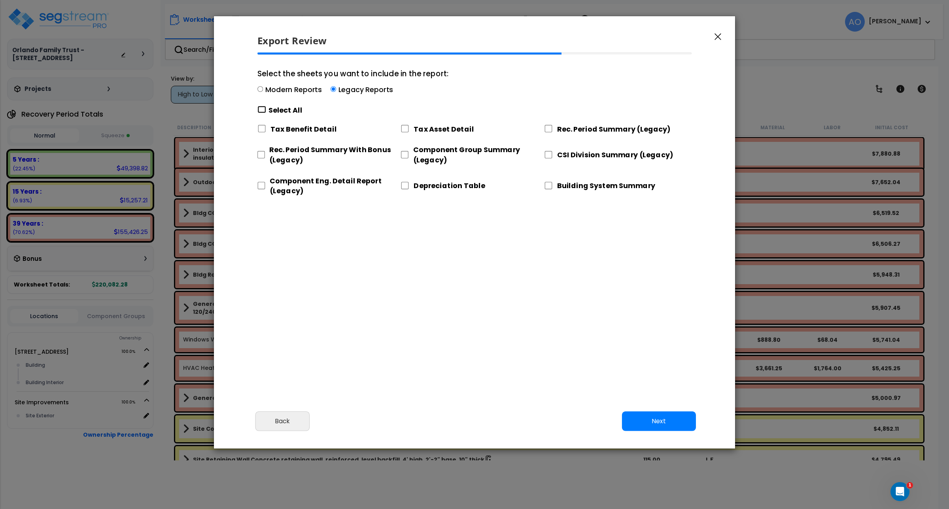
click at [259, 109] on input "Select the sheets you want to include in the report: Modern Reports Legacy Repo…" at bounding box center [261, 110] width 9 height 8
checkbox input "true"
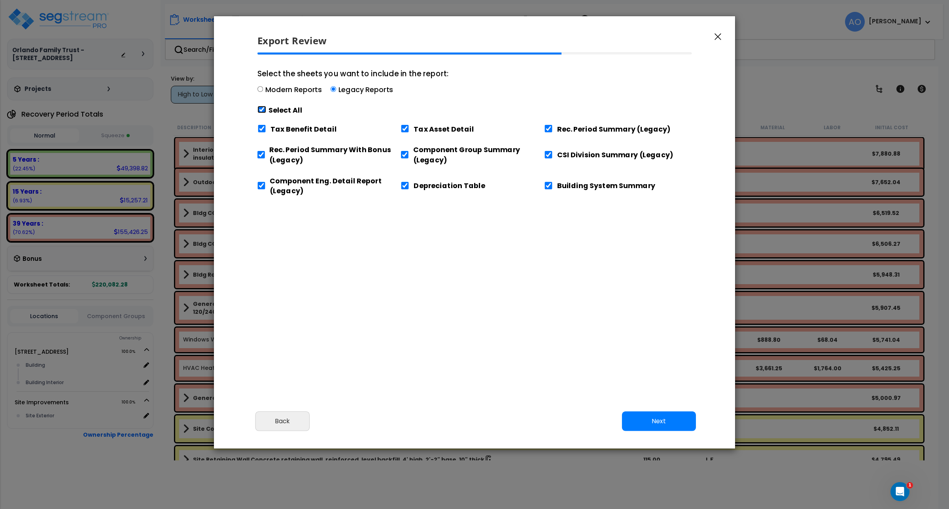
checkbox input "true"
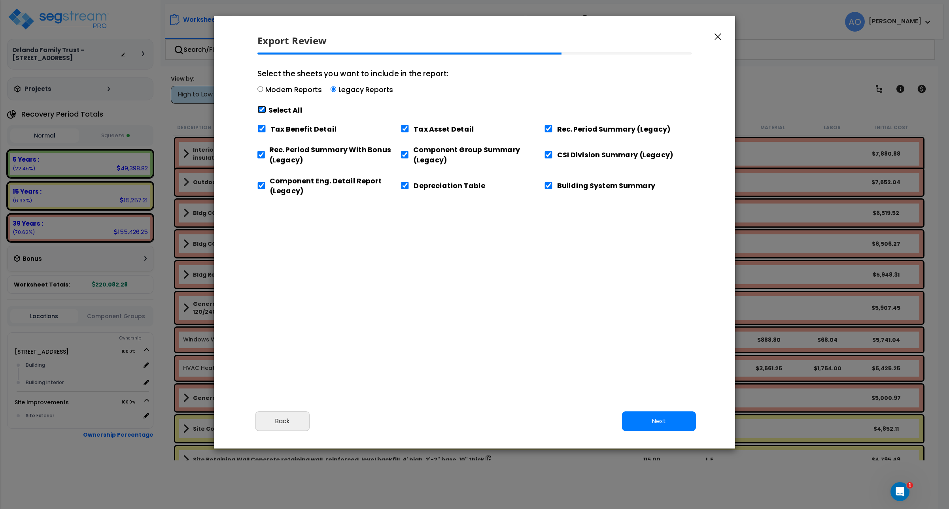
checkbox input "true"
click at [261, 128] on input "Tax Benefit Detail" at bounding box center [261, 129] width 9 height 8
checkbox input "false"
click at [260, 184] on input "Component Eng. Detail Report (Legacy)" at bounding box center [261, 186] width 8 height 8
checkbox input "false"
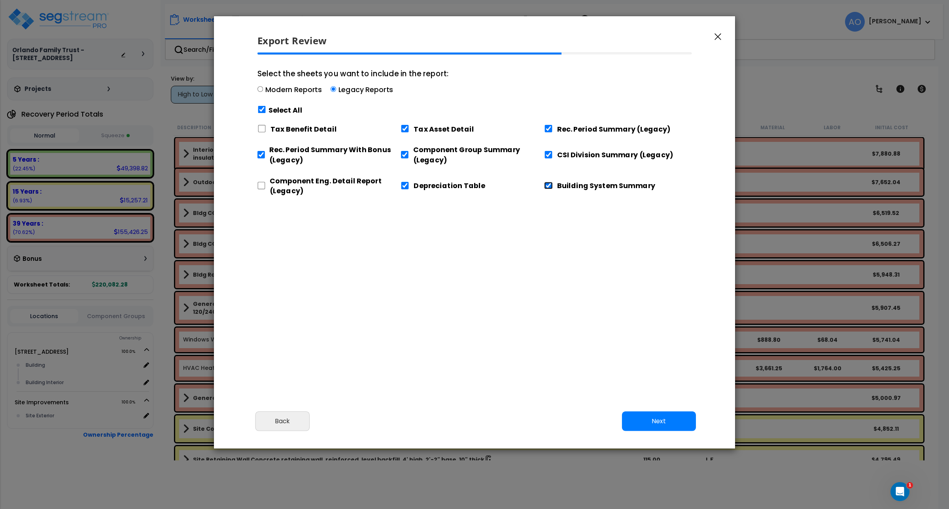
click at [551, 184] on input "Building System Summary" at bounding box center [548, 186] width 9 height 8
checkbox input "false"
click at [260, 109] on input "Select the sheets you want to include in the report: Modern Reports Legacy Repo…" at bounding box center [261, 110] width 9 height 8
checkbox input "false"
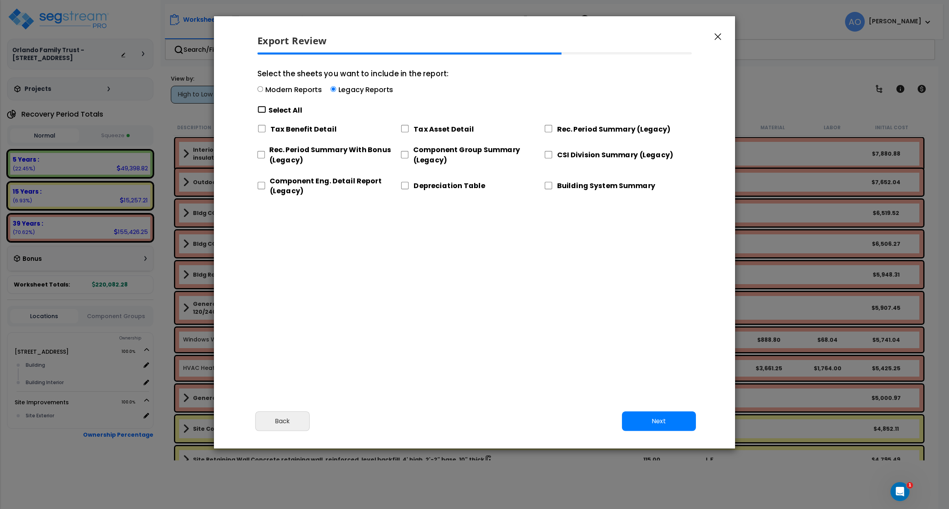
checkbox input "false"
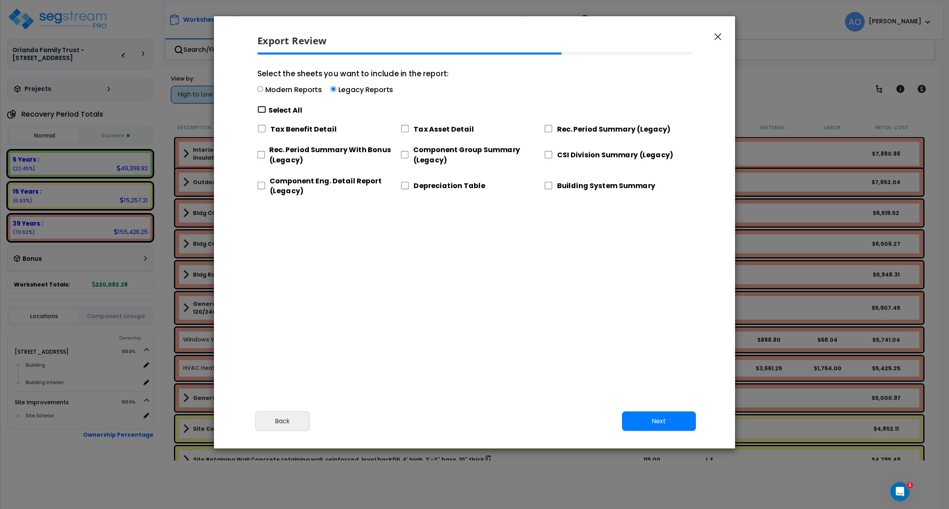
click at [260, 109] on input "Select the sheets you want to include in the report: Modern Reports Legacy Repo…" at bounding box center [261, 110] width 9 height 8
checkbox input "true"
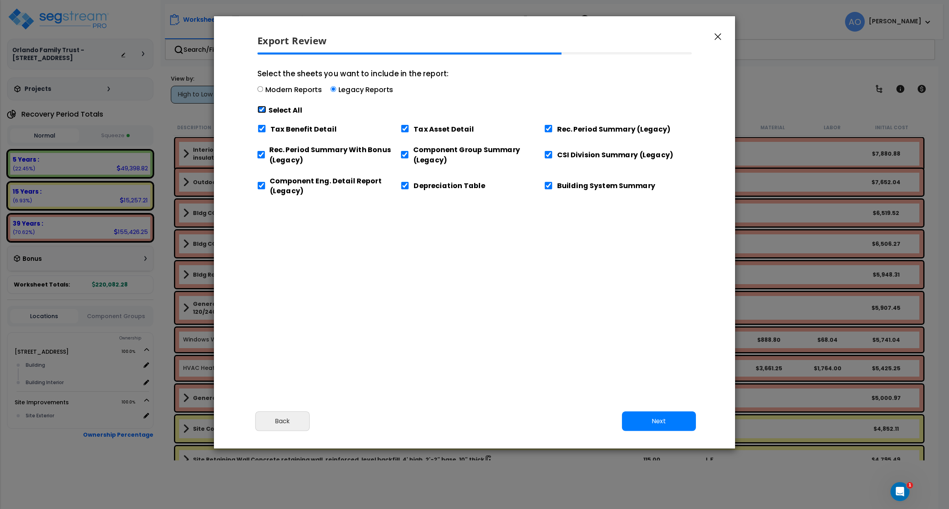
checkbox input "true"
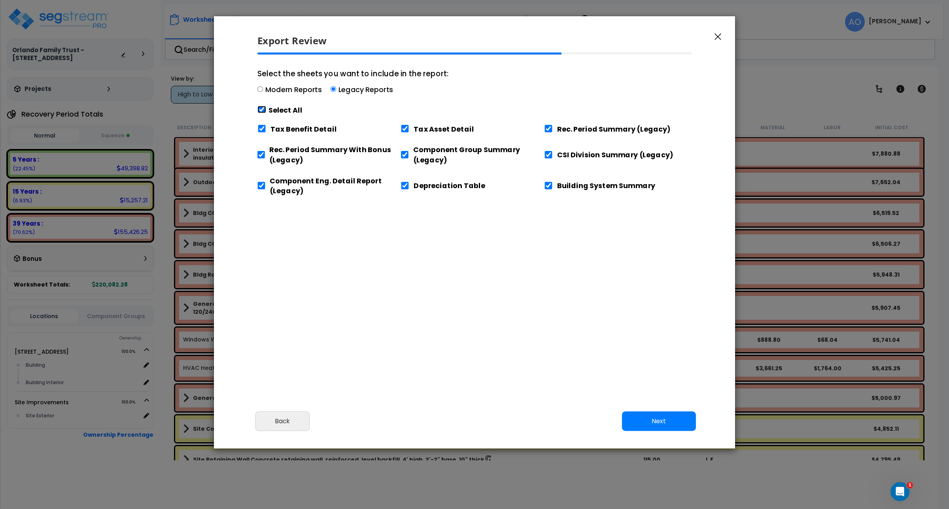
checkbox input "true"
click at [260, 109] on input "Select the sheets you want to include in the report: Modern Reports Legacy Repo…" at bounding box center [261, 110] width 9 height 8
checkbox input "false"
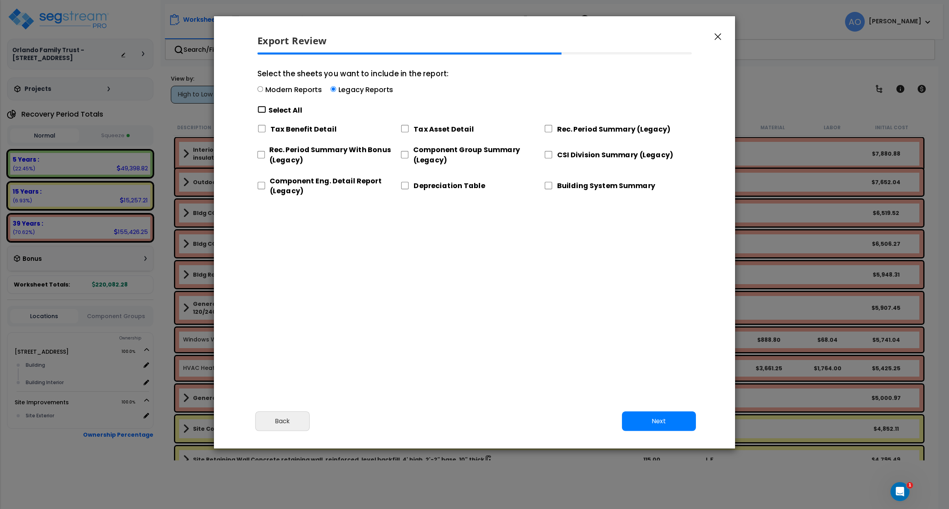
checkbox input "false"
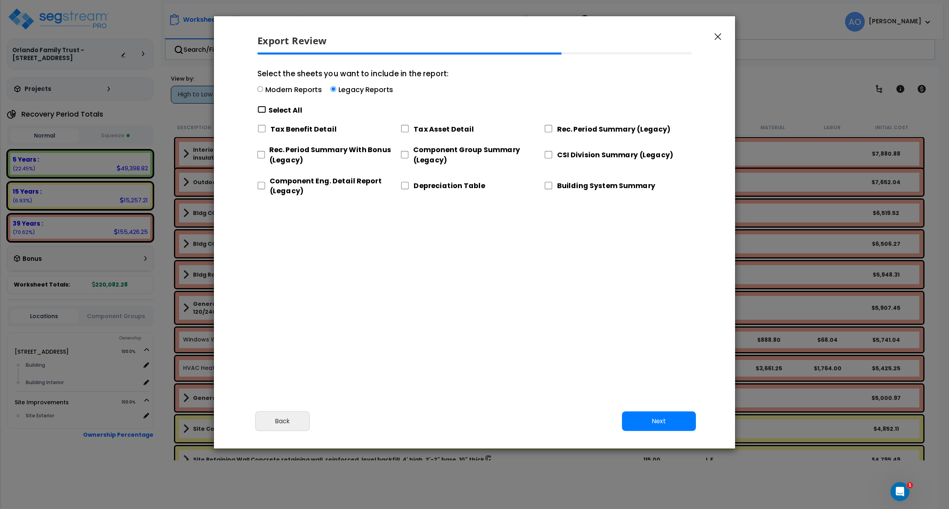
checkbox input "false"
click at [260, 109] on input "Select the sheets you want to include in the report: Modern Reports Legacy Repo…" at bounding box center [261, 110] width 9 height 8
checkbox input "true"
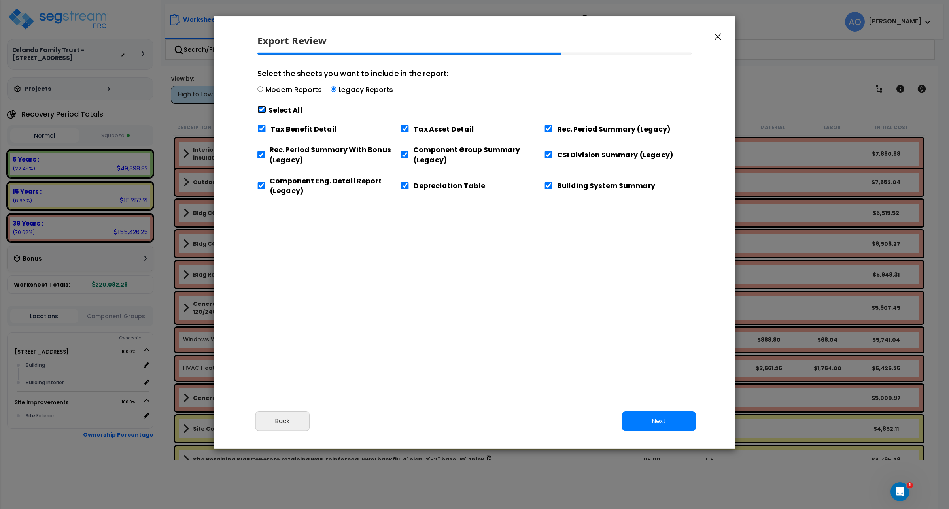
checkbox input "true"
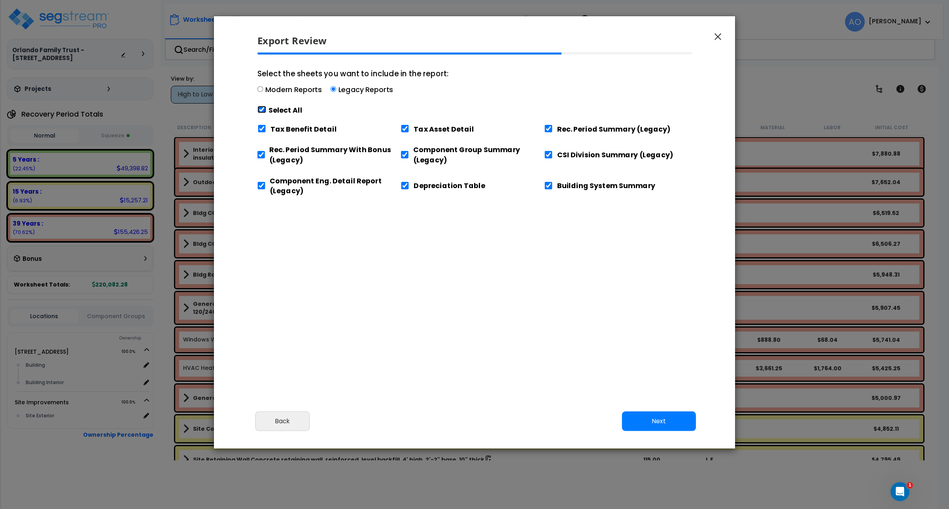
checkbox input "true"
click at [262, 126] on input "Tax Benefit Detail" at bounding box center [261, 129] width 9 height 8
checkbox input "false"
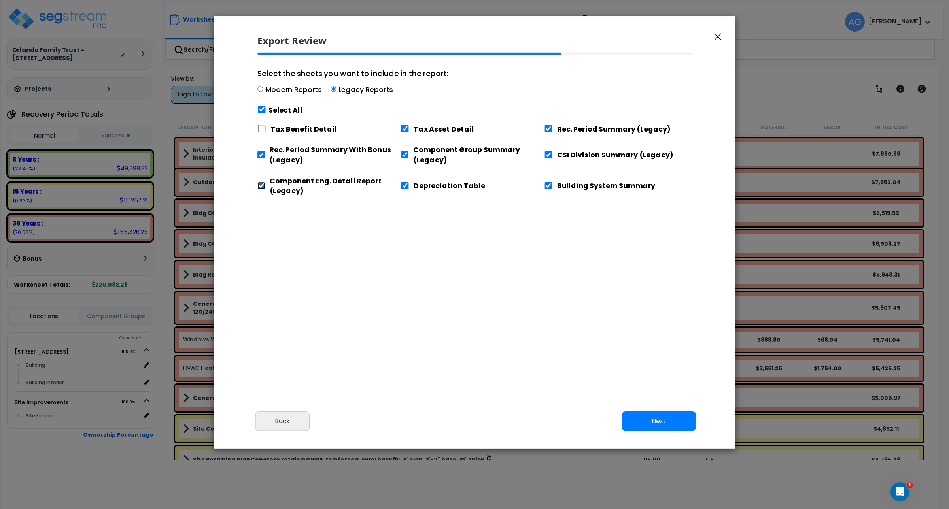
click at [261, 187] on input "Component Eng. Detail Report (Legacy)" at bounding box center [261, 186] width 8 height 8
checkbox input "false"
click at [549, 184] on input "Building System Summary" at bounding box center [548, 186] width 9 height 8
checkbox input "false"
click at [656, 428] on button "Next" at bounding box center [659, 421] width 74 height 20
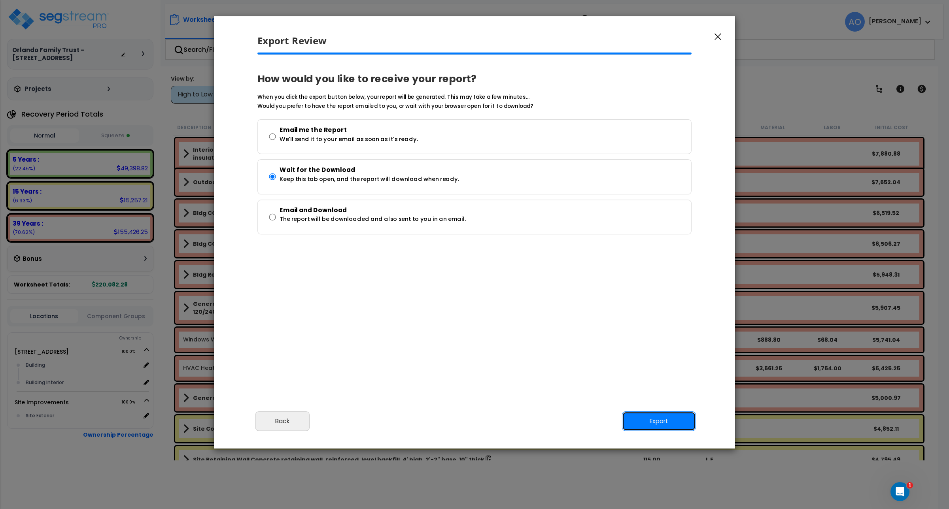
click at [643, 419] on button "Export" at bounding box center [659, 421] width 74 height 20
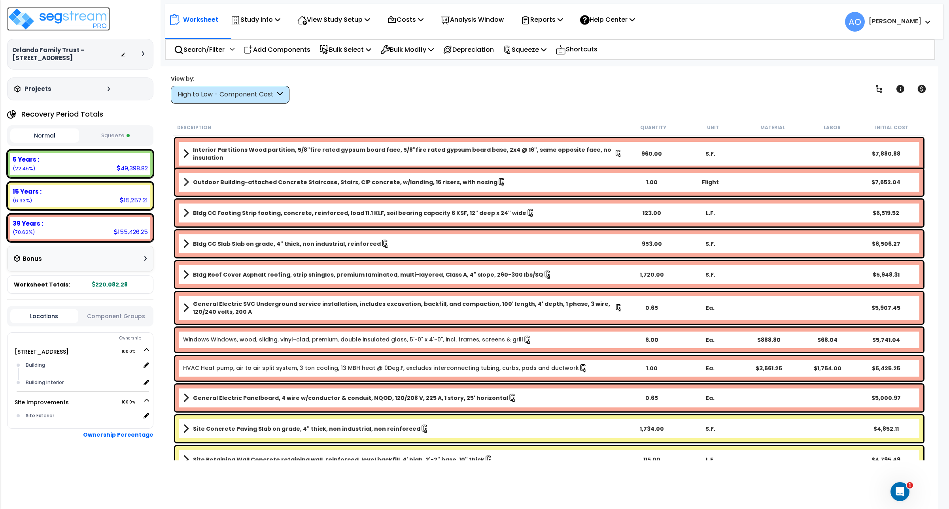
click at [68, 21] on img at bounding box center [58, 19] width 103 height 24
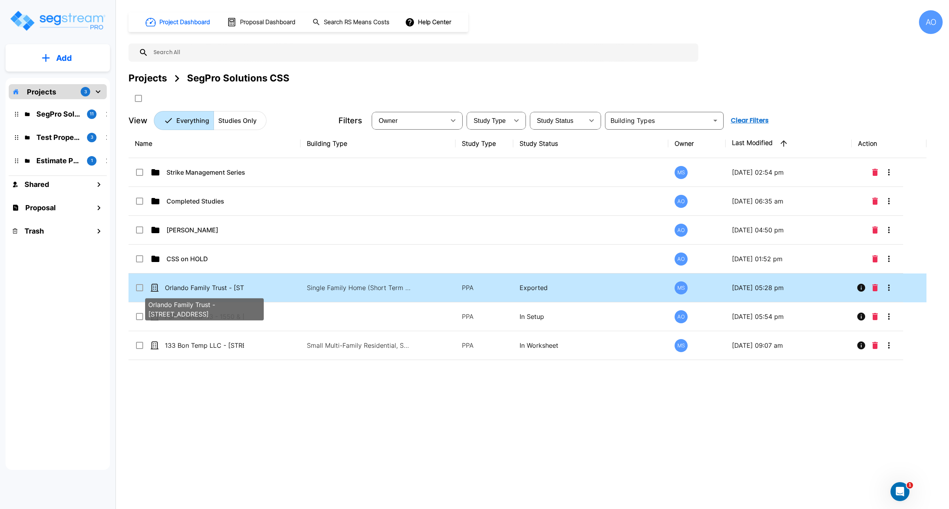
click at [215, 287] on p "Orlando Family Trust - [STREET_ADDRESS]" at bounding box center [204, 287] width 79 height 9
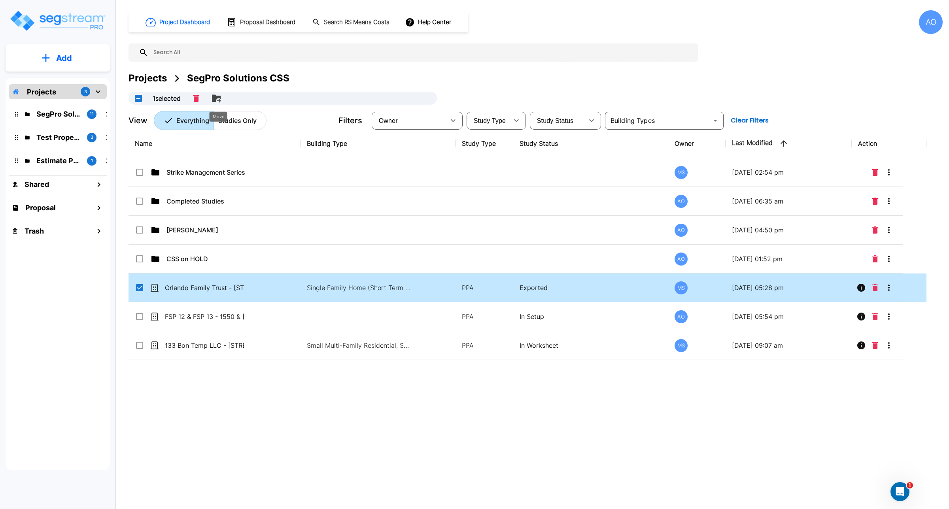
click at [221, 97] on icon "Move" at bounding box center [216, 98] width 9 height 8
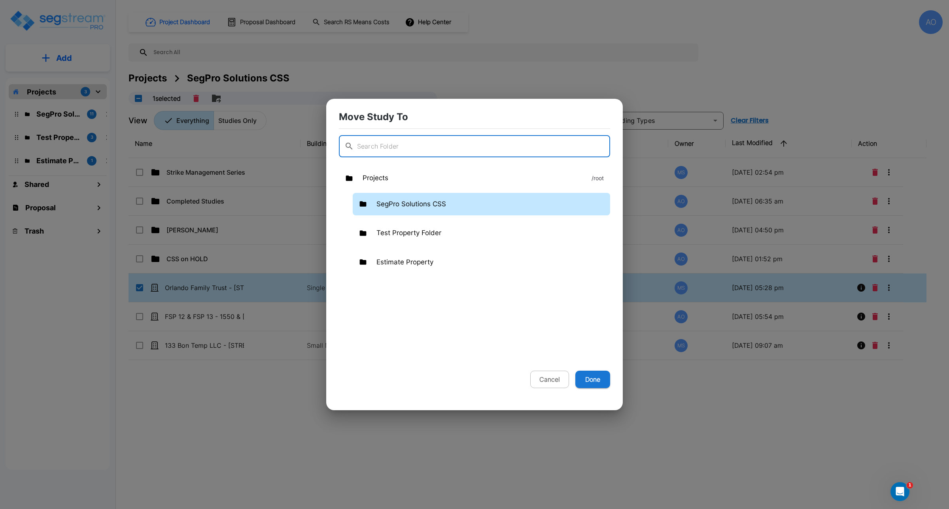
click at [403, 202] on p "SegPro Solutions CSS" at bounding box center [411, 204] width 70 height 10
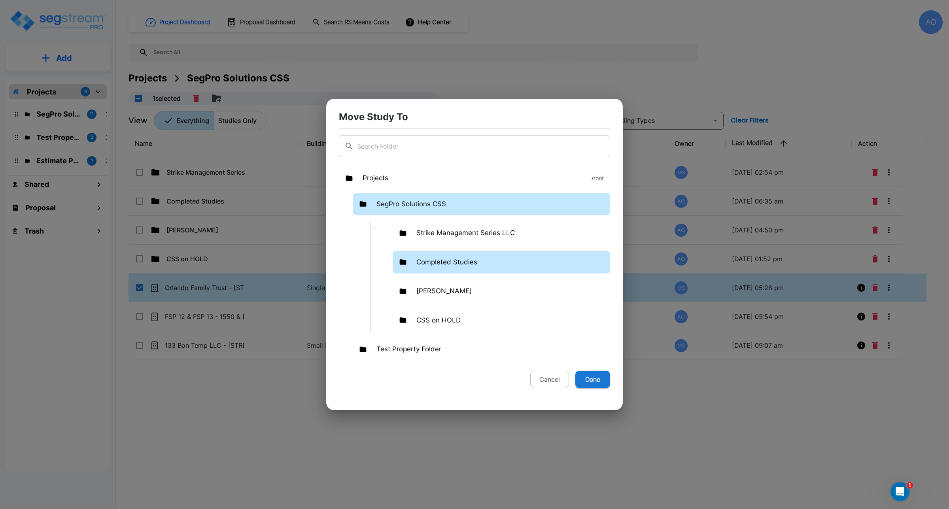
click at [453, 262] on p "Completed Studies" at bounding box center [446, 262] width 61 height 10
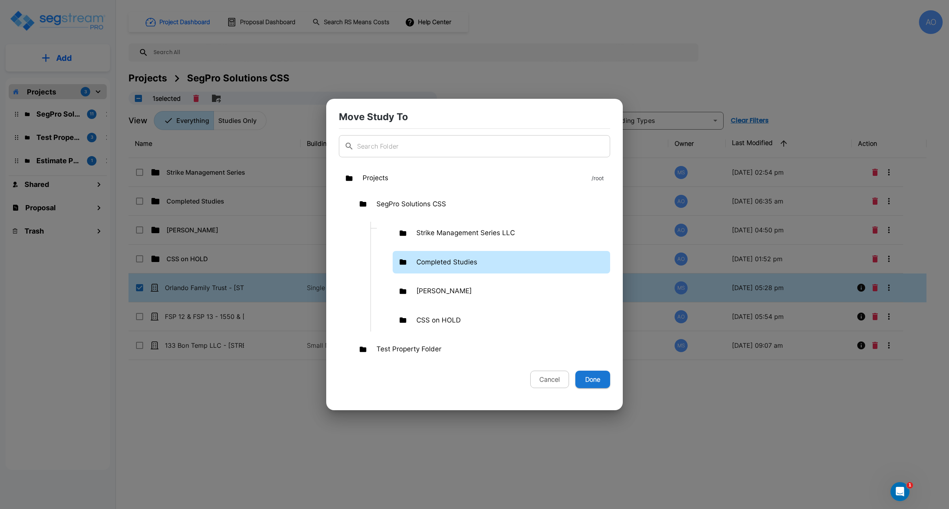
click at [453, 262] on p "Completed Studies" at bounding box center [446, 262] width 61 height 10
click at [586, 379] on button "Done" at bounding box center [592, 379] width 35 height 17
checkbox input "false"
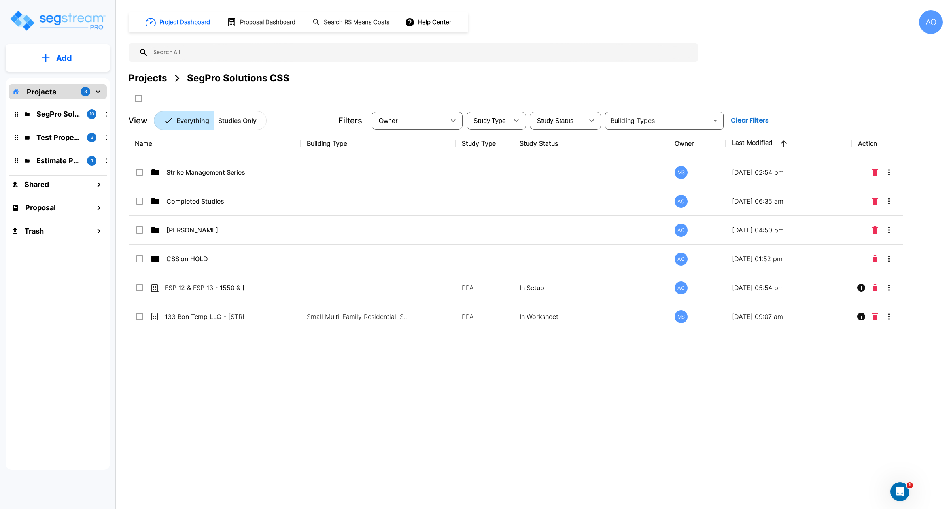
click at [378, 391] on div "Name Building Type Study Type Study Status Owner Last Modified Action Strike Ma…" at bounding box center [527, 287] width 798 height 316
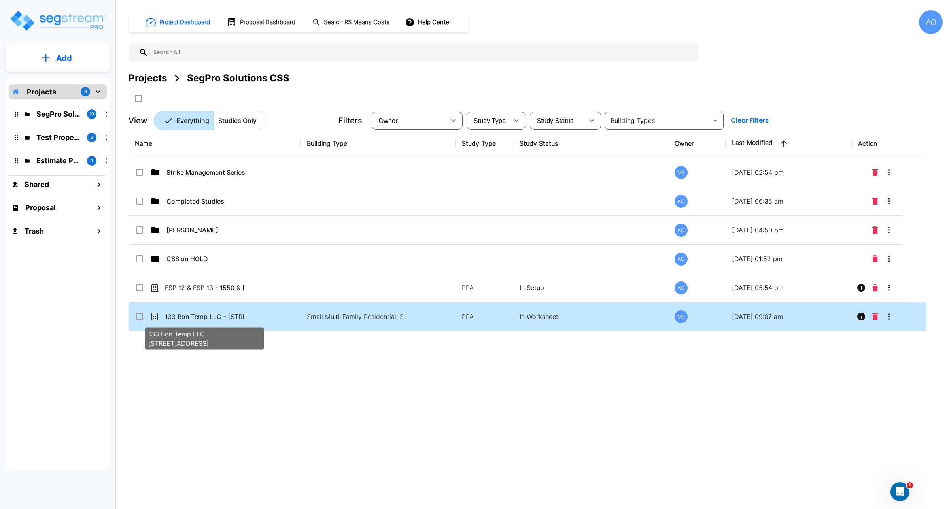
click at [190, 317] on p "133 Bon Temp LLC - [STREET_ADDRESS]" at bounding box center [204, 316] width 79 height 9
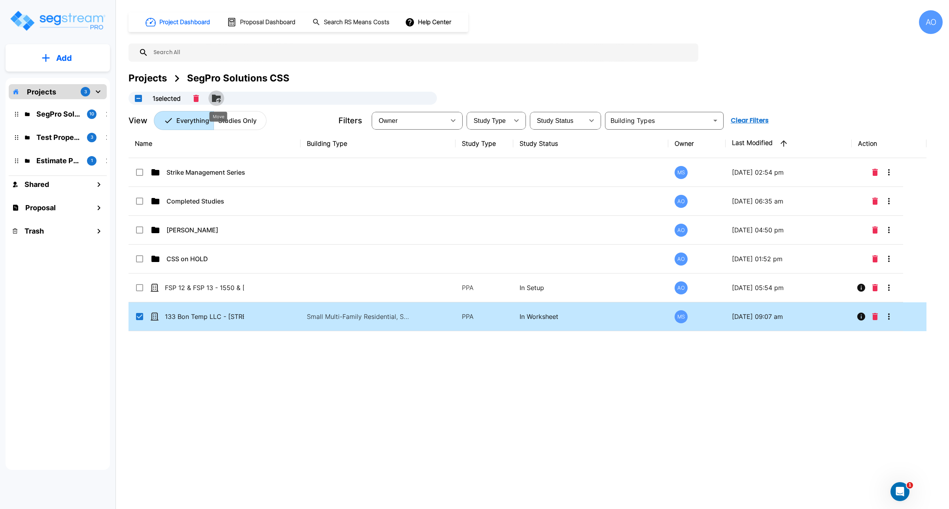
click at [219, 97] on icon "Move" at bounding box center [216, 98] width 9 height 8
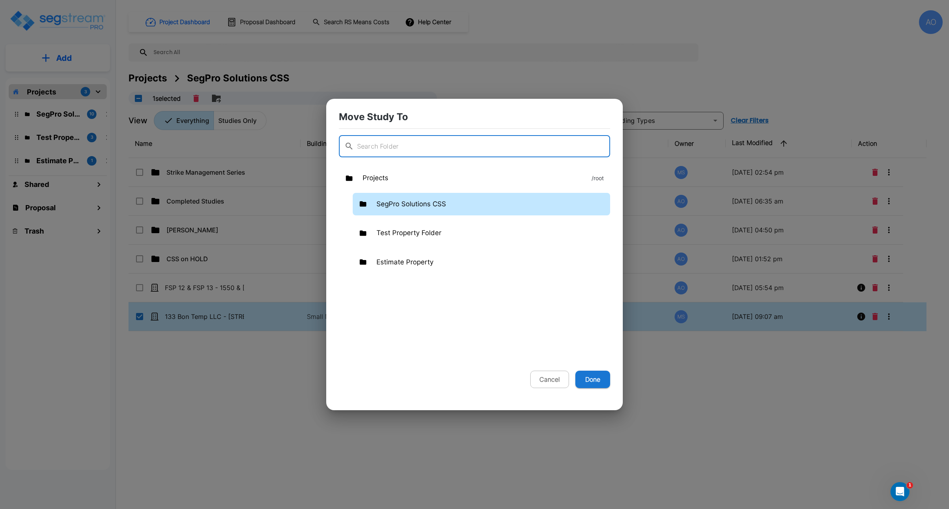
click at [416, 208] on p "SegPro Solutions CSS" at bounding box center [411, 204] width 70 height 10
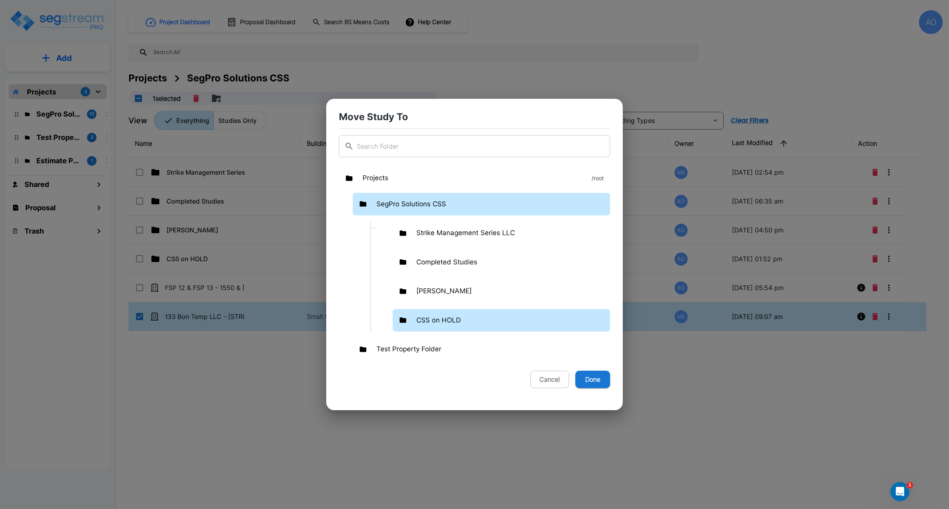
click at [432, 319] on p "CSS on HOLD" at bounding box center [438, 320] width 44 height 10
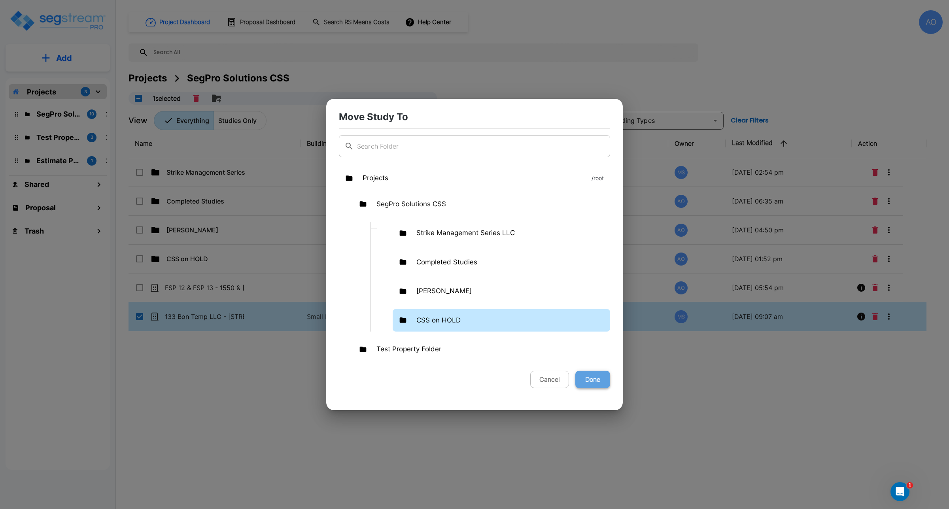
click at [590, 380] on button "Done" at bounding box center [592, 379] width 35 height 17
checkbox input "false"
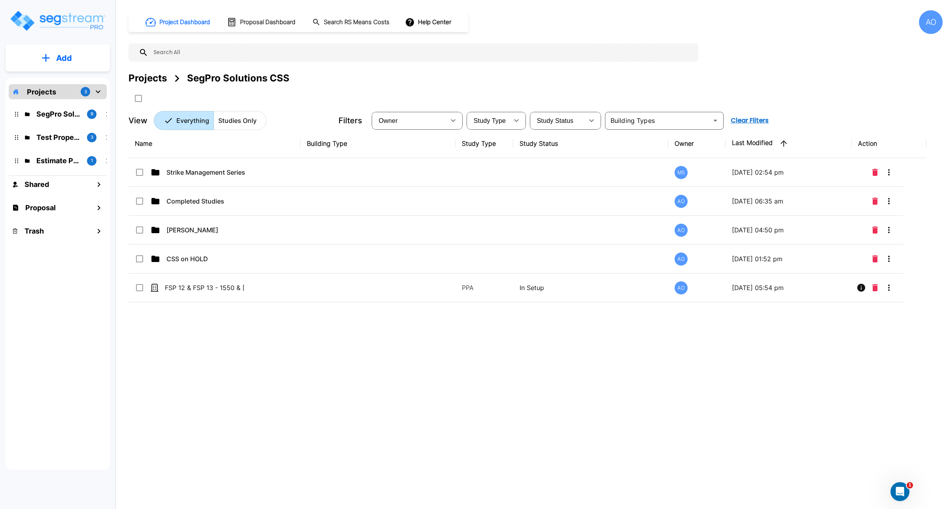
click at [295, 418] on div "Name Building Type Study Type Study Status Owner Last Modified Action Strike Ma…" at bounding box center [527, 287] width 798 height 316
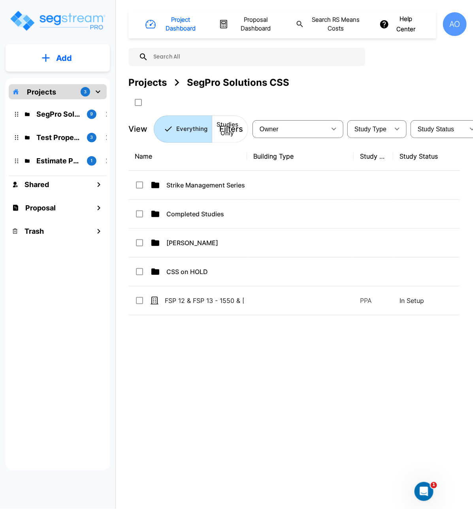
click at [281, 372] on div "Name Building Type Study Type Study Status Owner Last Modified Action Strike Ma…" at bounding box center [294, 299] width 332 height 315
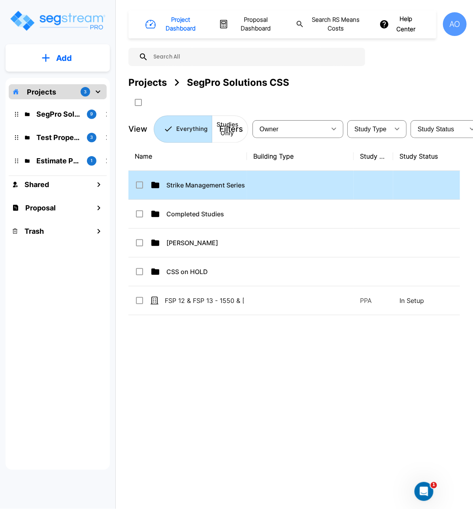
click at [199, 191] on td "Strike Management Series LLC" at bounding box center [187, 185] width 119 height 29
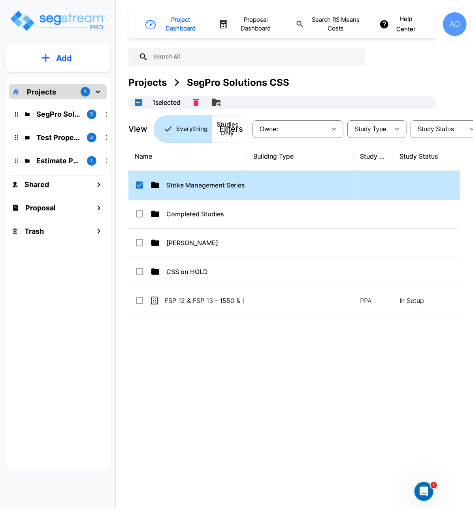
checkbox input "true"
click at [199, 191] on td "Strike Management Series LLC" at bounding box center [187, 185] width 119 height 29
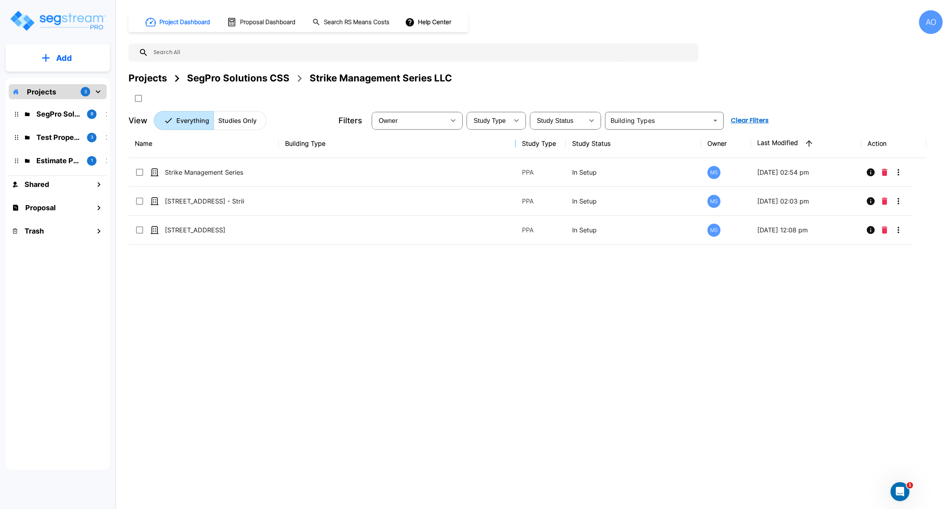
drag, startPoint x: 453, startPoint y: 145, endPoint x: 534, endPoint y: 162, distance: 82.1
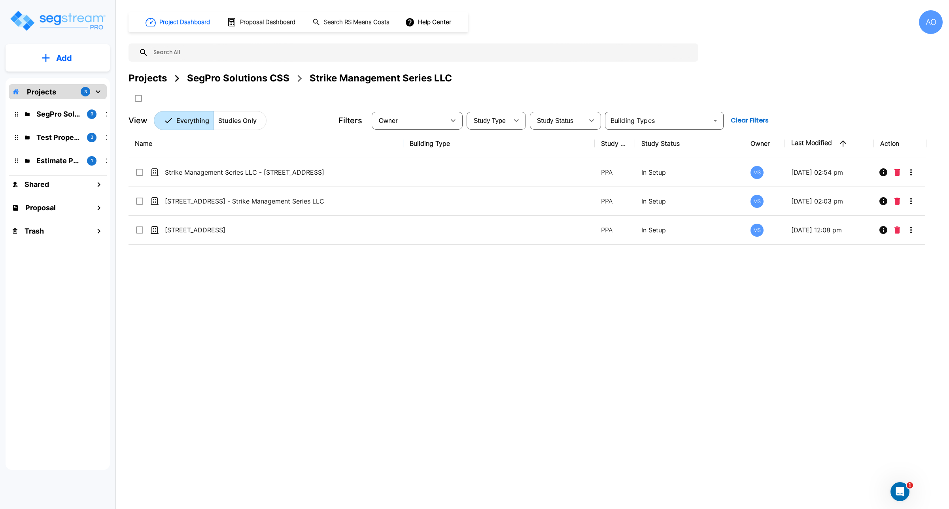
drag, startPoint x: 276, startPoint y: 145, endPoint x: 426, endPoint y: 153, distance: 150.0
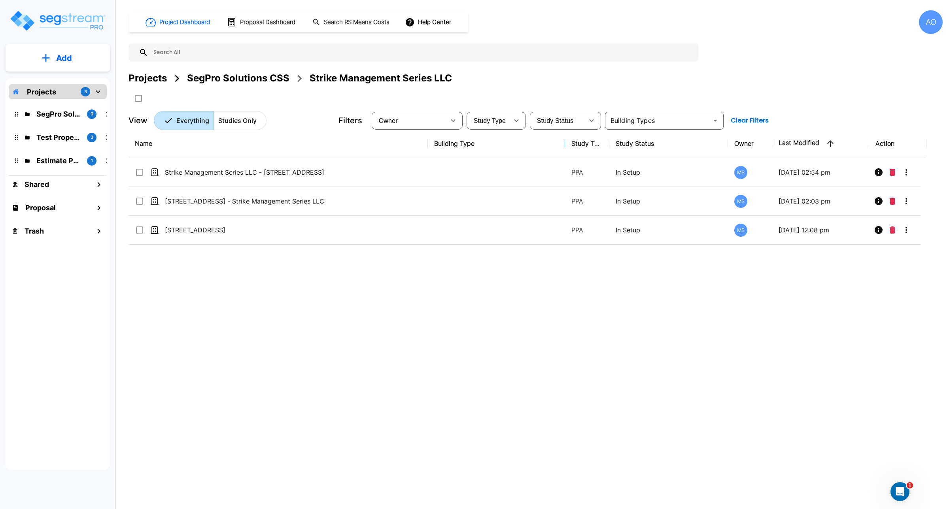
drag, startPoint x: 592, startPoint y: 140, endPoint x: 528, endPoint y: 141, distance: 63.6
click at [777, 285] on div "Name Building Type Study Type Study Status Owner Last Modified Action Strike Ma…" at bounding box center [527, 287] width 798 height 316
click at [389, 423] on div "Name Building Type Study Type Study Status Owner Last Modified Action Strike Ma…" at bounding box center [527, 287] width 798 height 316
